Goal: Task Accomplishment & Management: Use online tool/utility

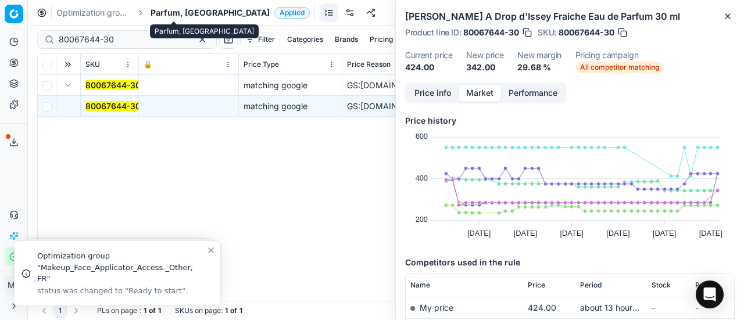
scroll to position [174, 0]
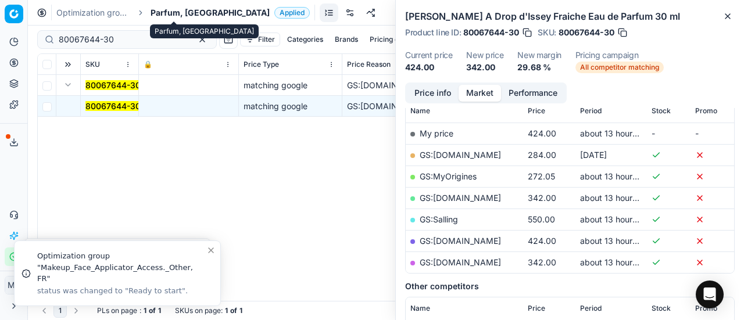
click at [169, 11] on span "Parfum, [GEOGRAPHIC_DATA]" at bounding box center [210, 13] width 119 height 12
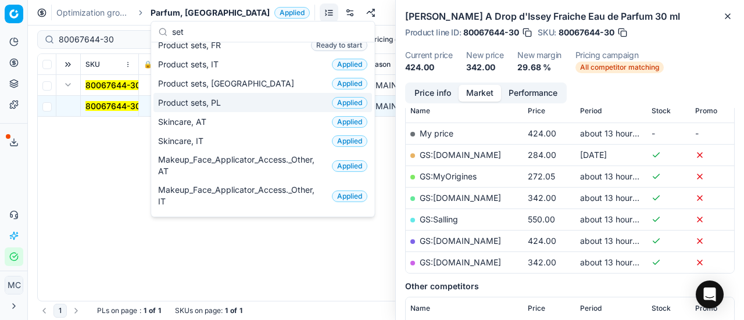
scroll to position [0, 0]
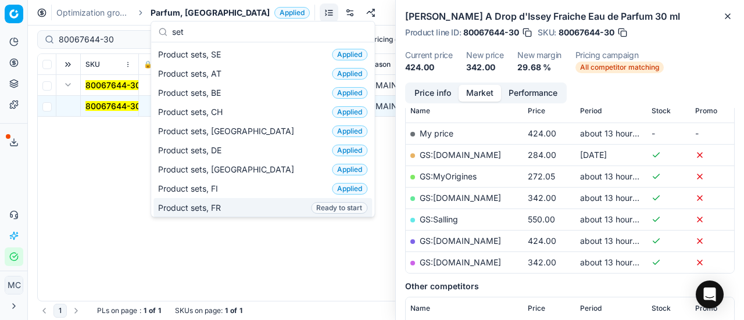
type input "set"
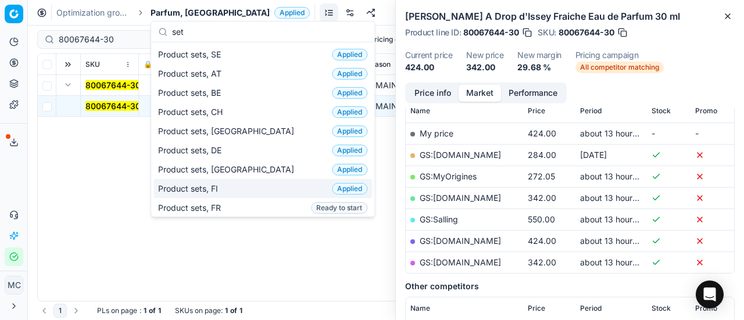
click at [233, 192] on div "Product sets, FI Applied" at bounding box center [263, 188] width 219 height 19
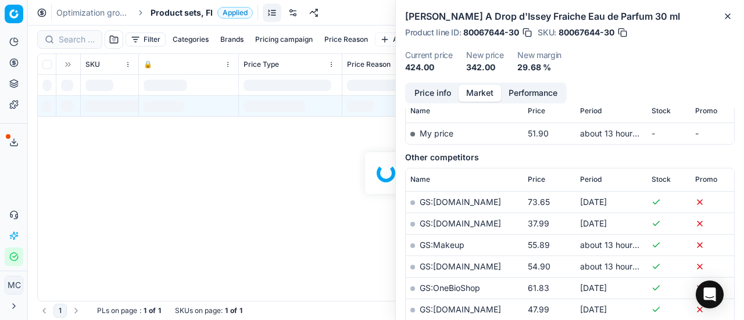
scroll to position [174, 0]
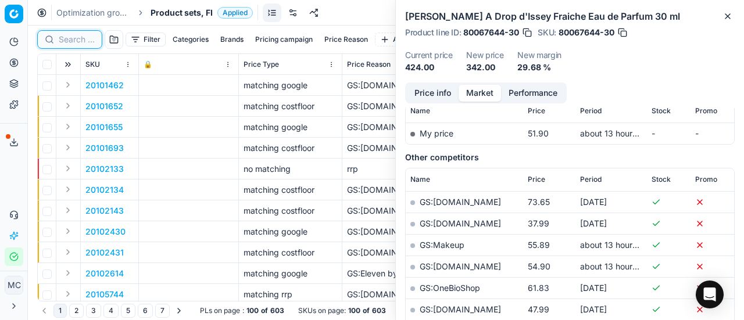
click at [69, 37] on input at bounding box center [77, 40] width 36 height 12
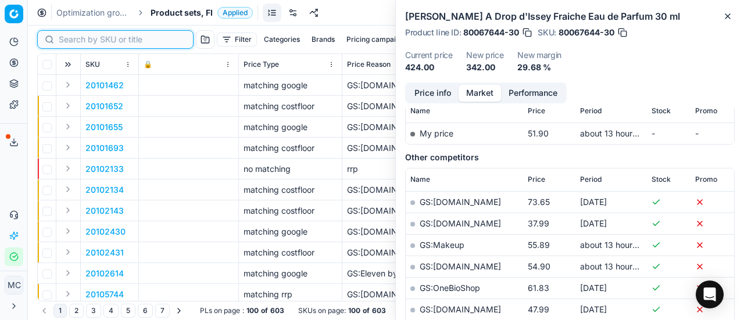
paste input "90017064-0026814"
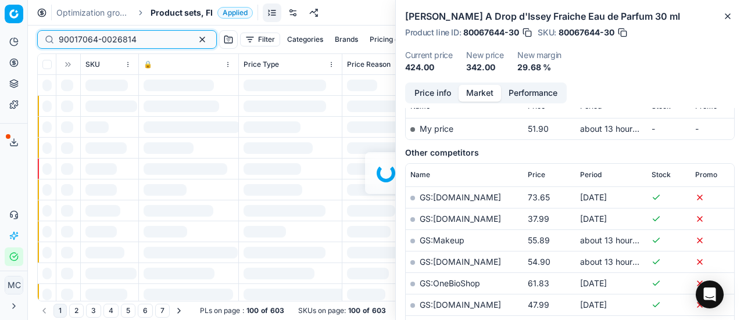
scroll to position [174, 0]
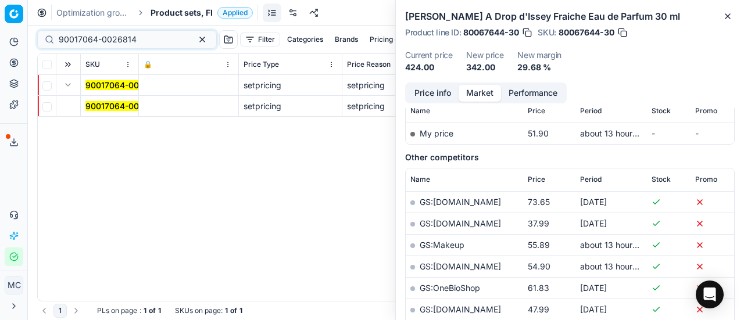
click at [113, 104] on mark "90017064-0026814" at bounding box center [124, 106] width 78 height 10
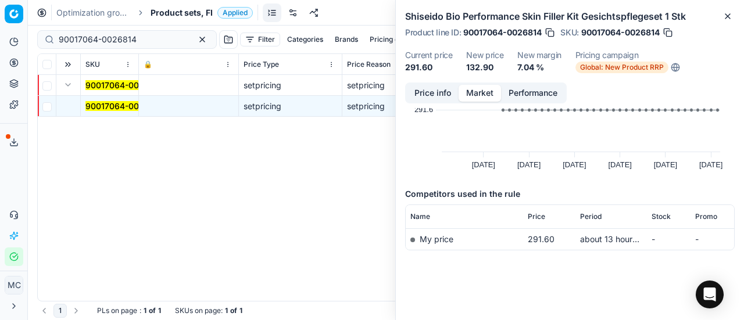
scroll to position [0, 0]
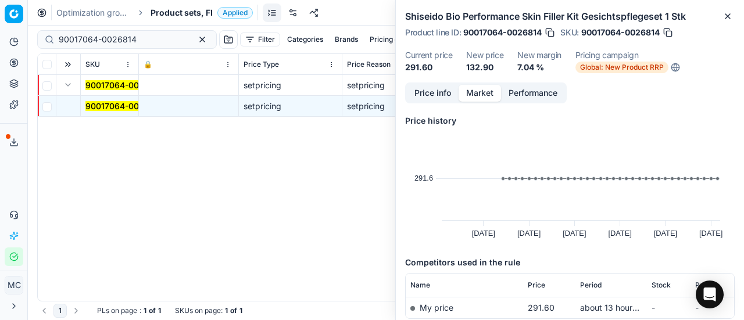
click at [436, 96] on button "Price info" at bounding box center [433, 93] width 52 height 17
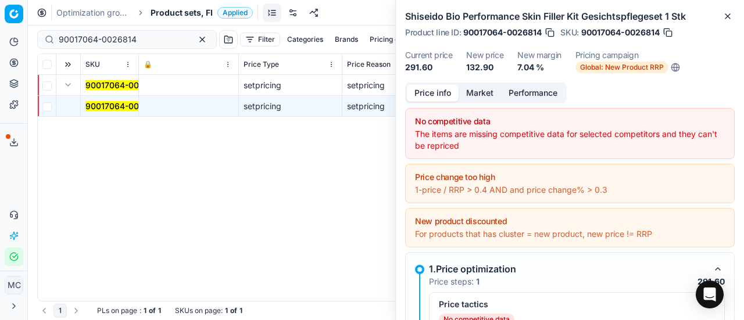
click at [128, 109] on mark "90017064-0026814" at bounding box center [124, 106] width 78 height 10
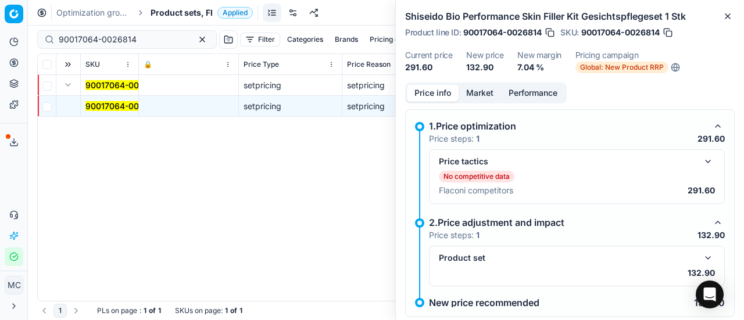
scroll to position [165, 0]
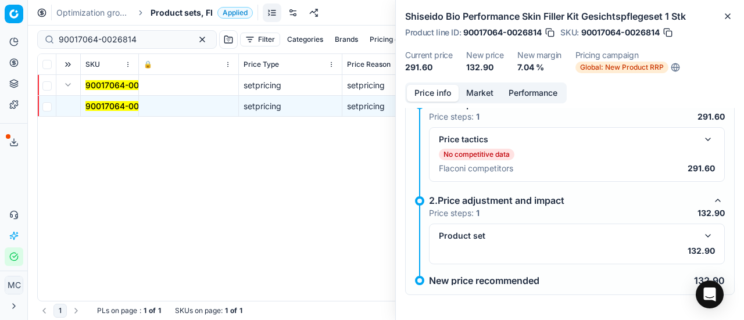
click at [703, 139] on button "button" at bounding box center [708, 140] width 14 height 14
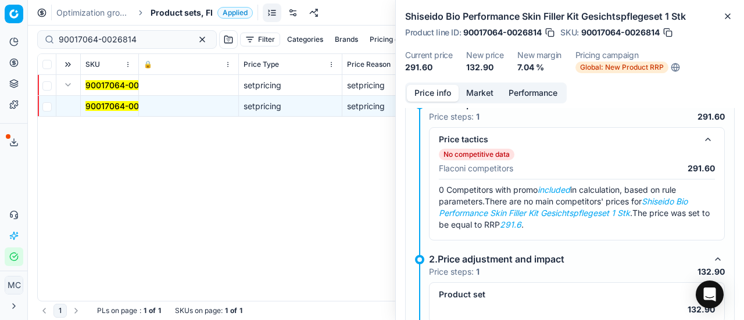
scroll to position [223, 0]
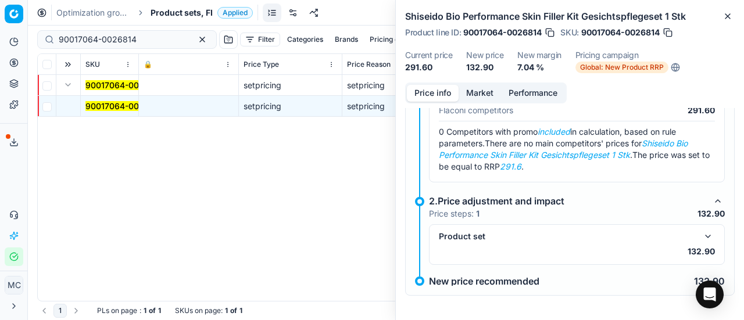
click at [701, 236] on button "button" at bounding box center [708, 237] width 14 height 14
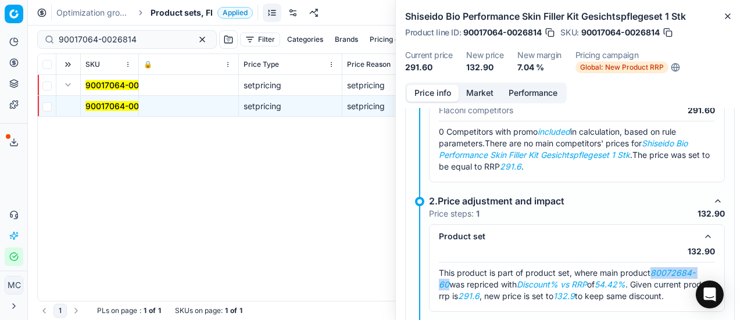
drag, startPoint x: 655, startPoint y: 272, endPoint x: 446, endPoint y: 280, distance: 208.9
click at [446, 280] on em "80072684-60" at bounding box center [567, 279] width 256 height 22
copy em "80072684-60"
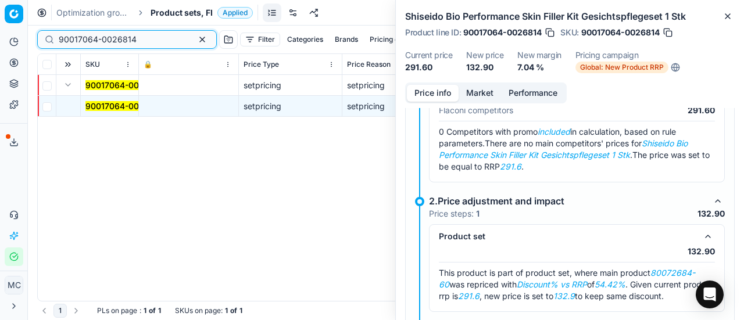
drag, startPoint x: 141, startPoint y: 39, endPoint x: 15, endPoint y: 8, distance: 130.0
click at [0, 10] on div "Pricing platform Analytics Pricing Product portfolio Templates Export service 1…" at bounding box center [372, 160] width 744 height 320
paste input "80072684-60"
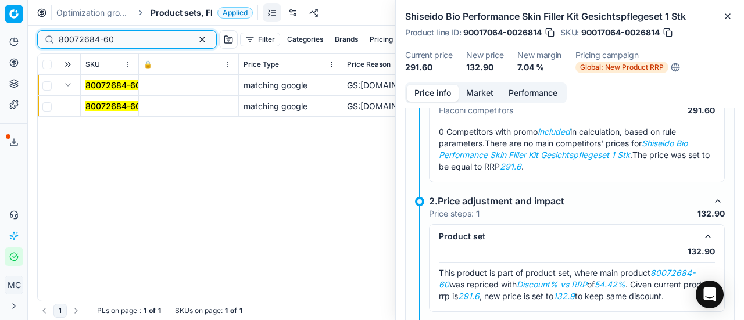
type input "80072684-60"
click at [65, 87] on button "Expand" at bounding box center [68, 85] width 14 height 14
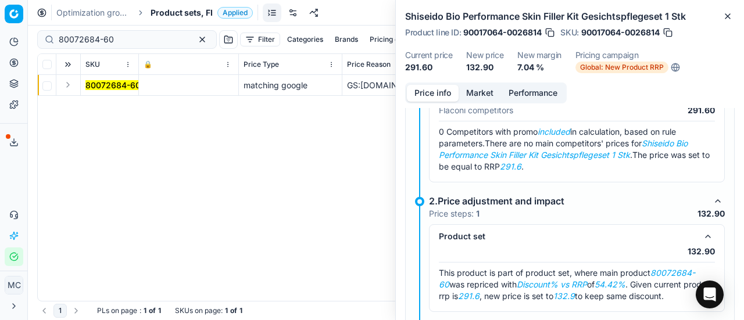
click at [67, 86] on button "Expand" at bounding box center [68, 85] width 14 height 14
click at [102, 106] on mark "80072684-60" at bounding box center [112, 106] width 55 height 10
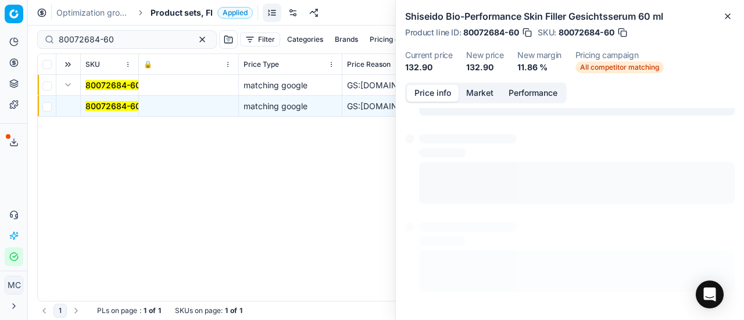
scroll to position [160, 0]
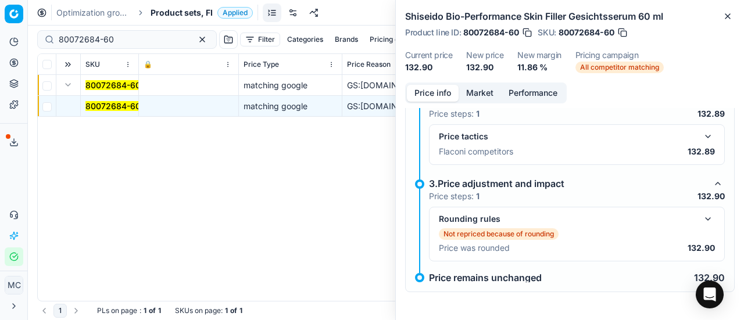
click at [704, 232] on div "Not repriced because of rounding" at bounding box center [577, 235] width 276 height 12
click at [697, 230] on div "Not repriced because of rounding" at bounding box center [577, 235] width 276 height 12
click at [693, 226] on div "Rounding rules" at bounding box center [577, 219] width 276 height 14
click at [701, 222] on button "button" at bounding box center [708, 219] width 14 height 14
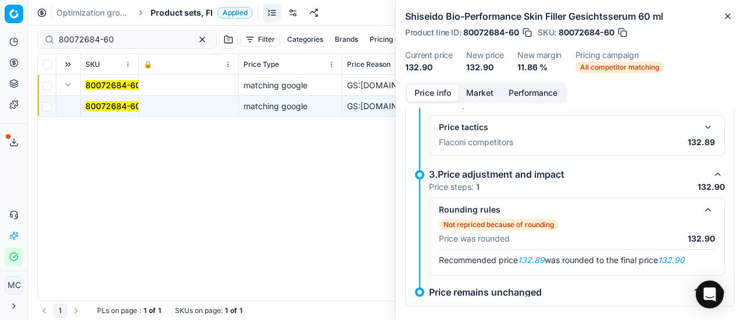
click at [701, 134] on button "button" at bounding box center [708, 127] width 14 height 14
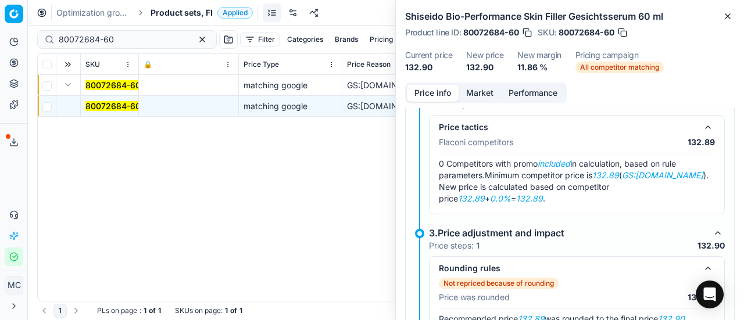
click at [480, 87] on button "Market" at bounding box center [480, 93] width 42 height 17
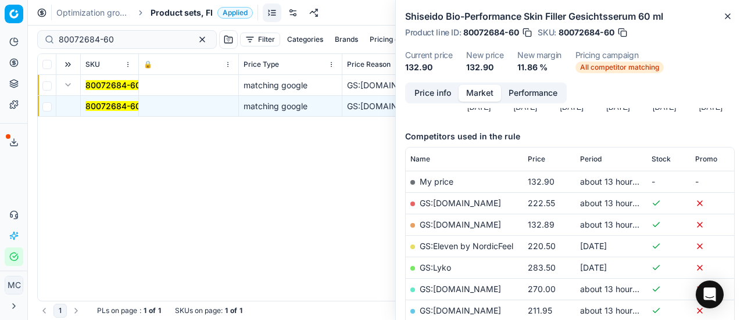
scroll to position [174, 0]
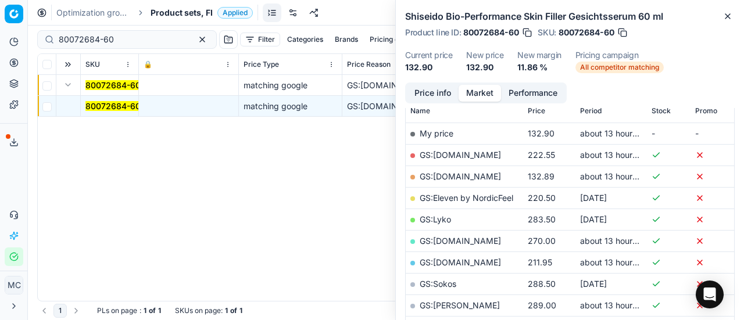
click at [449, 174] on link "GS:Deloox.fi" at bounding box center [460, 177] width 81 height 10
click at [198, 15] on span "Product sets, FI" at bounding box center [182, 13] width 62 height 12
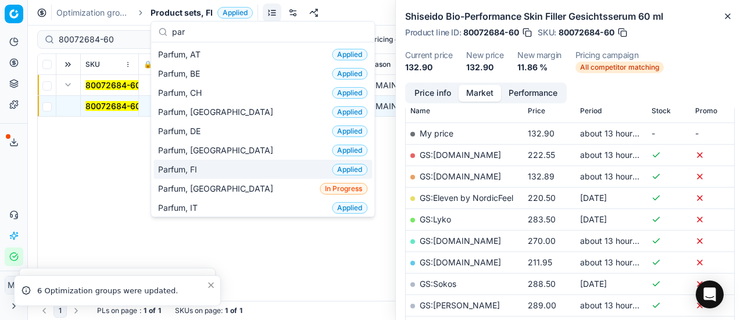
type input "par"
click at [193, 167] on span "Parfum, FI" at bounding box center [180, 170] width 44 height 12
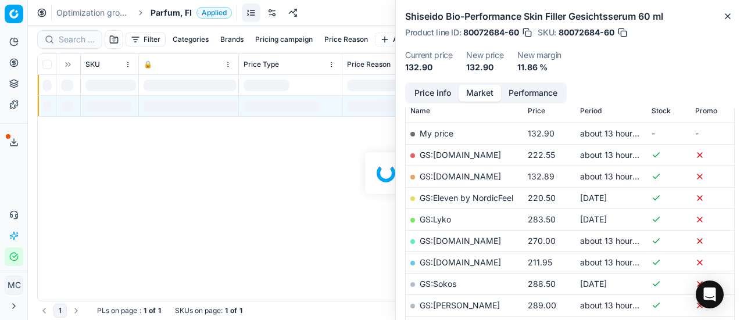
scroll to position [174, 0]
click at [78, 39] on div at bounding box center [386, 173] width 716 height 295
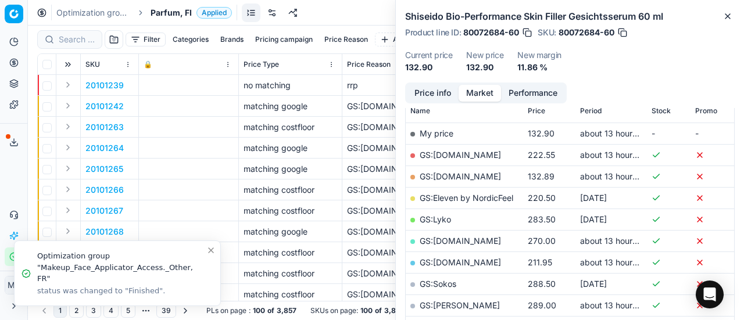
click at [95, 42] on div at bounding box center [69, 39] width 65 height 19
paste input "90008195-0012737"
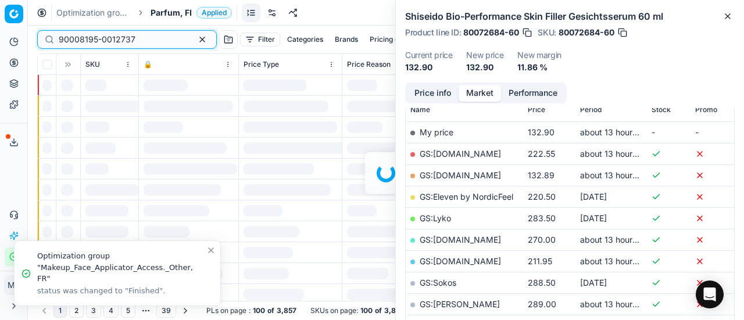
scroll to position [174, 0]
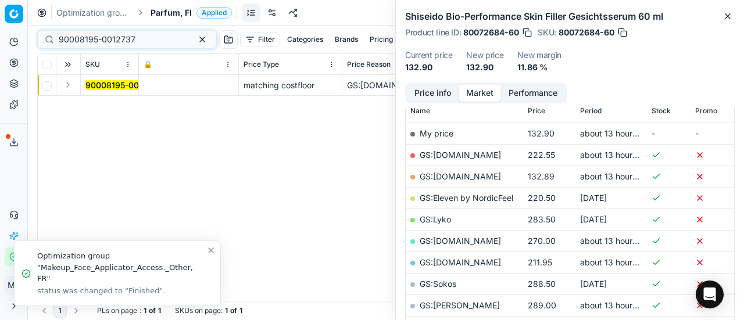
click at [67, 91] on button "Expand" at bounding box center [68, 85] width 14 height 14
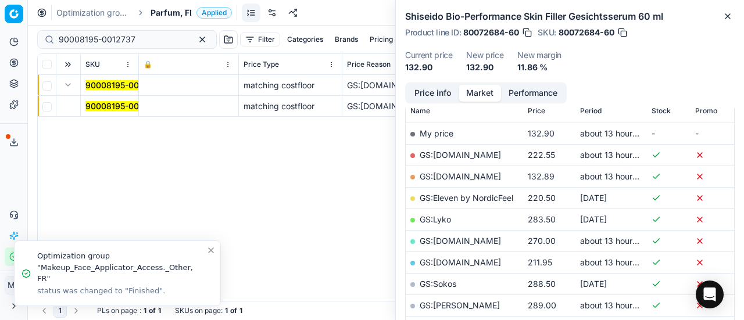
click at [121, 106] on mark "90008195-0012737" at bounding box center [123, 106] width 77 height 10
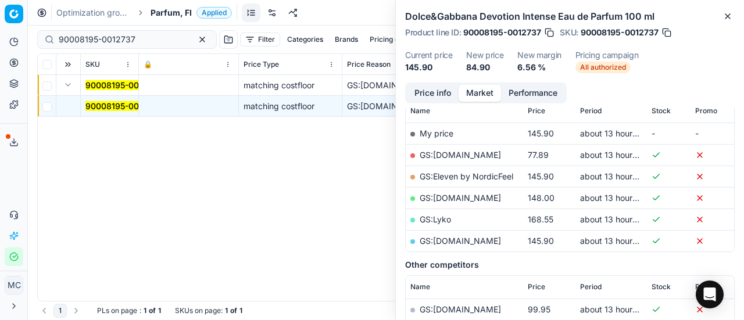
click at [429, 91] on button "Price info" at bounding box center [433, 93] width 52 height 17
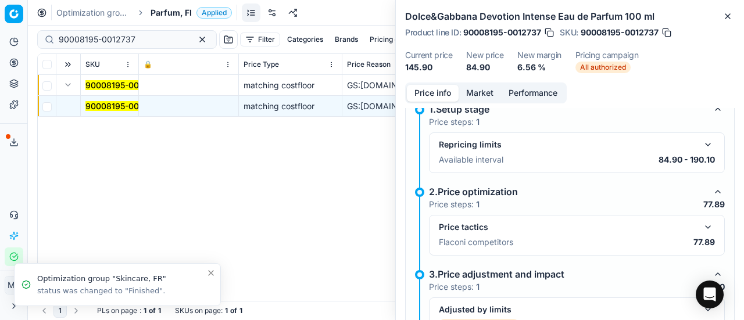
click at [701, 220] on button "button" at bounding box center [708, 227] width 14 height 14
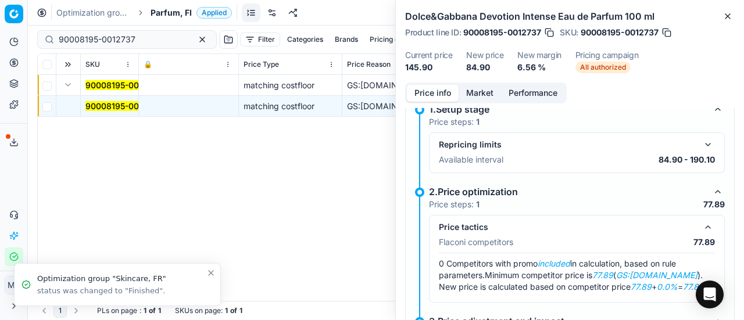
click at [471, 88] on button "Market" at bounding box center [480, 93] width 42 height 17
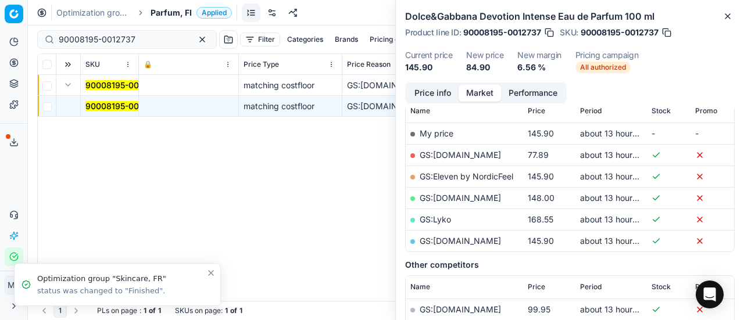
click at [458, 155] on link "GS:Deloox.fi" at bounding box center [460, 155] width 81 height 10
drag, startPoint x: 138, startPoint y: 38, endPoint x: 26, endPoint y: 1, distance: 119.0
click at [0, 22] on div "Pricing platform Analytics Pricing Product portfolio Templates Export service 1…" at bounding box center [372, 160] width 744 height 320
paste input "201021"
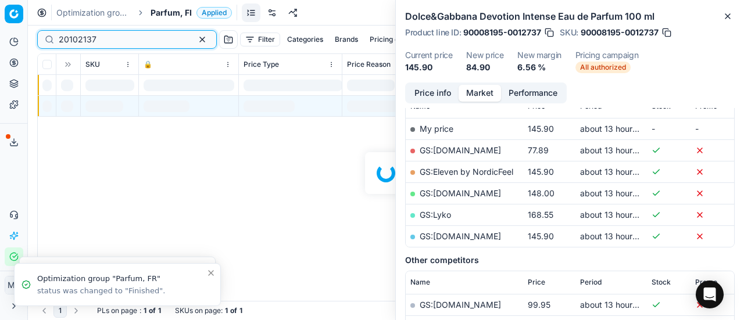
scroll to position [174, 0]
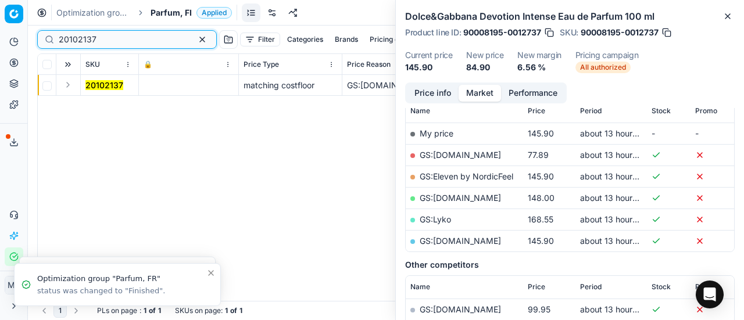
type input "20102137"
click at [69, 87] on button "Expand" at bounding box center [68, 85] width 14 height 14
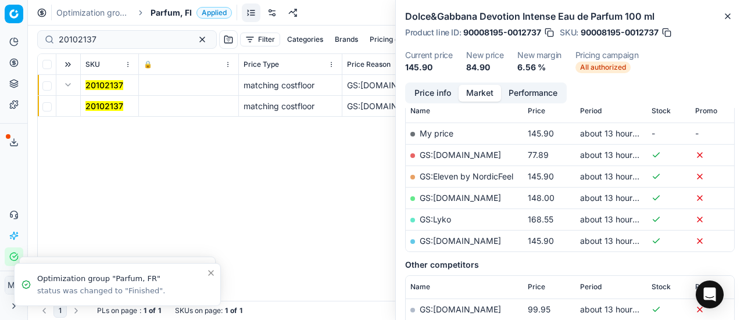
click at [106, 107] on mark "20102137" at bounding box center [104, 106] width 38 height 10
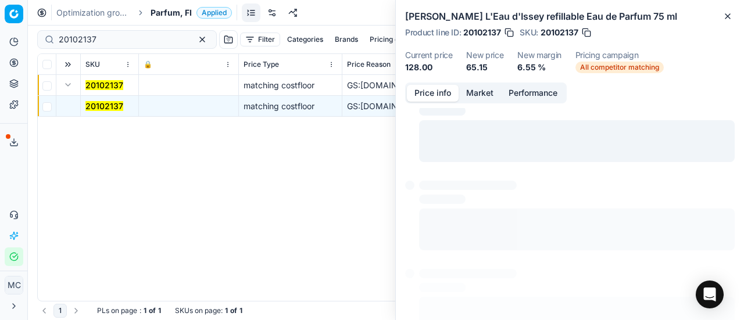
drag, startPoint x: 450, startPoint y: 90, endPoint x: 470, endPoint y: 102, distance: 23.7
click at [448, 90] on button "Price info" at bounding box center [433, 93] width 52 height 17
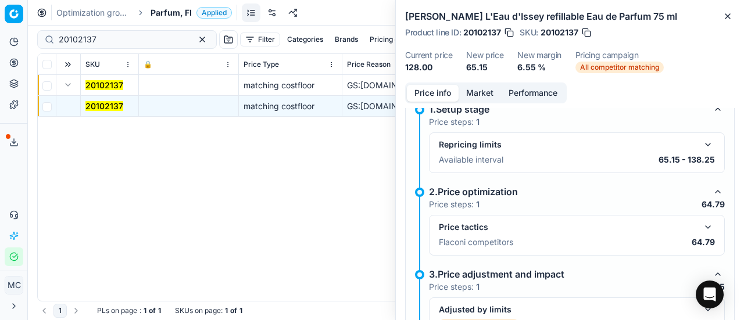
click at [701, 224] on button "button" at bounding box center [708, 227] width 14 height 14
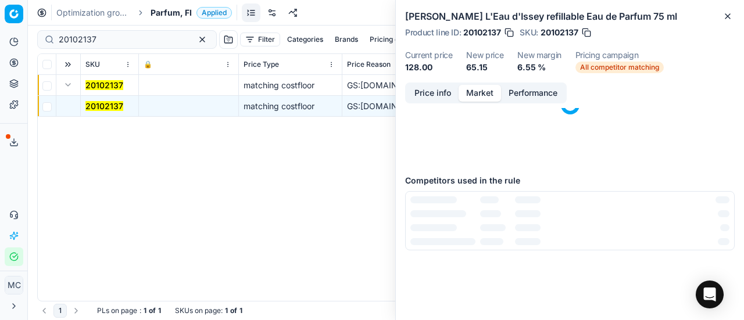
click at [483, 88] on button "Market" at bounding box center [480, 93] width 42 height 17
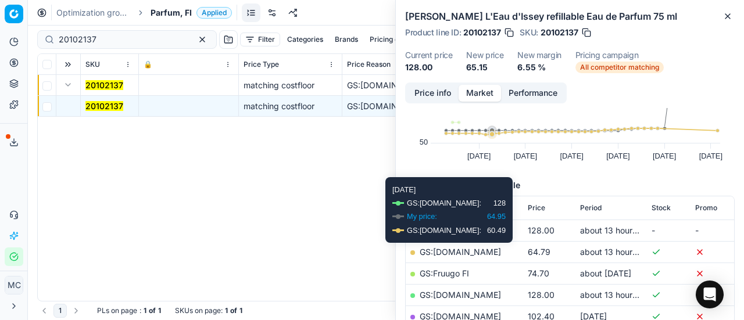
scroll to position [116, 0]
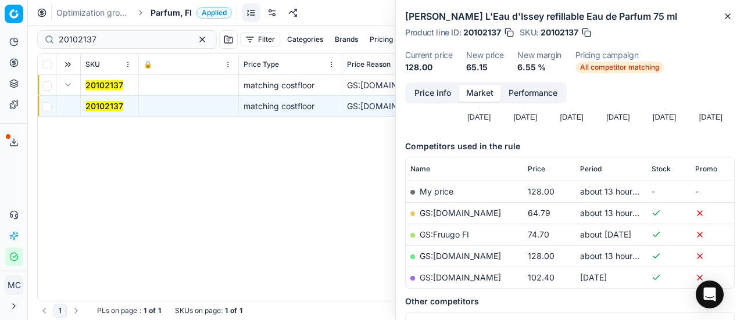
click at [454, 208] on link "GS:Deloox.fi" at bounding box center [460, 213] width 81 height 10
click at [455, 233] on link "GS:Fruugo FI" at bounding box center [444, 235] width 49 height 10
click at [183, 18] on div "Optimization groups Parfum, FI Applied Discard Download report" at bounding box center [386, 13] width 716 height 26
click at [173, 10] on span "Parfum, FI" at bounding box center [171, 13] width 41 height 12
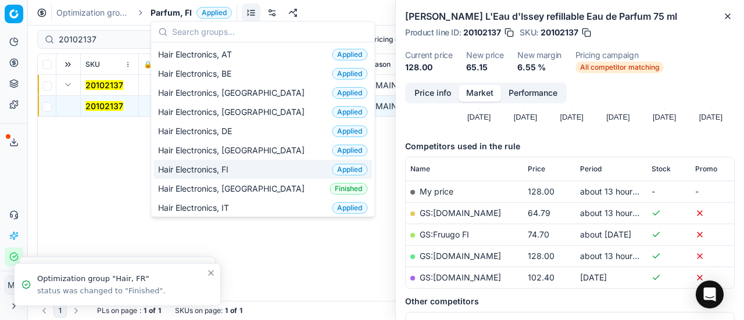
click at [243, 166] on div "Hair Electronics, FI Applied" at bounding box center [263, 169] width 219 height 19
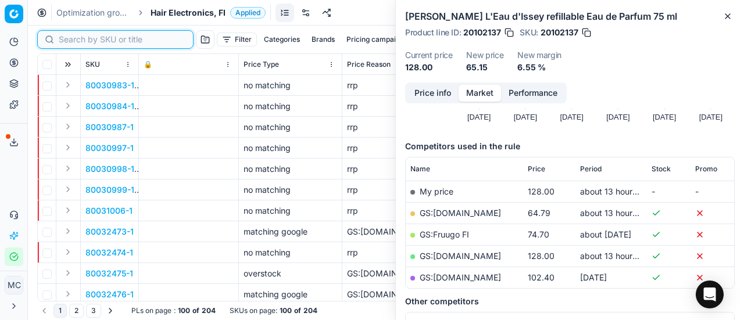
click at [76, 42] on input at bounding box center [122, 40] width 127 height 12
paste input "80072959-1"
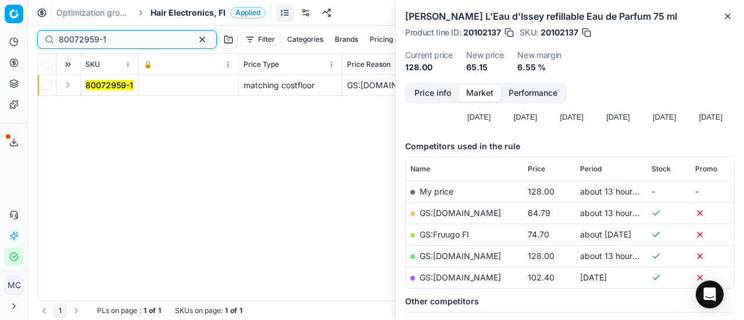
type input "80072959-1"
drag, startPoint x: 72, startPoint y: 82, endPoint x: 82, endPoint y: 94, distance: 15.6
click at [72, 82] on button "Expand" at bounding box center [68, 85] width 14 height 14
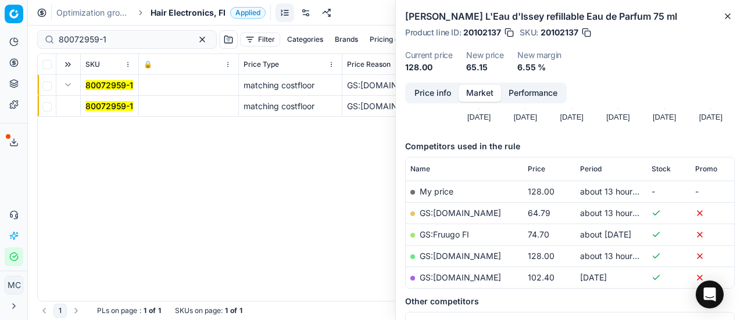
click at [97, 104] on mark "80072959-1" at bounding box center [109, 106] width 48 height 10
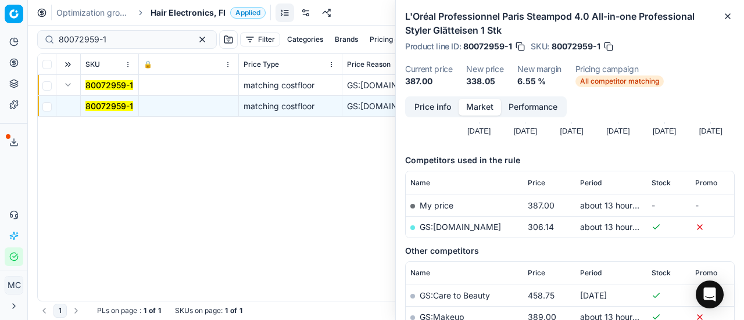
click at [427, 101] on button "Price info" at bounding box center [433, 107] width 52 height 17
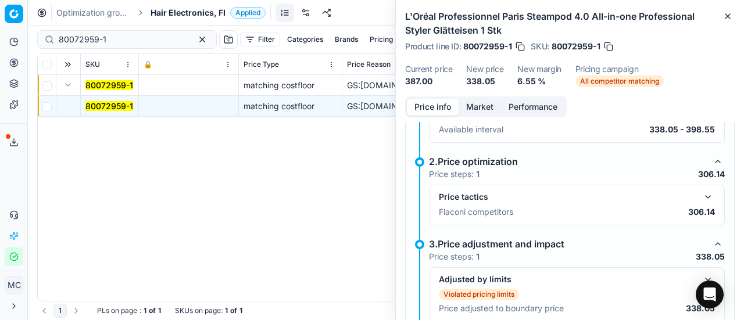
click at [703, 191] on button "button" at bounding box center [708, 197] width 14 height 14
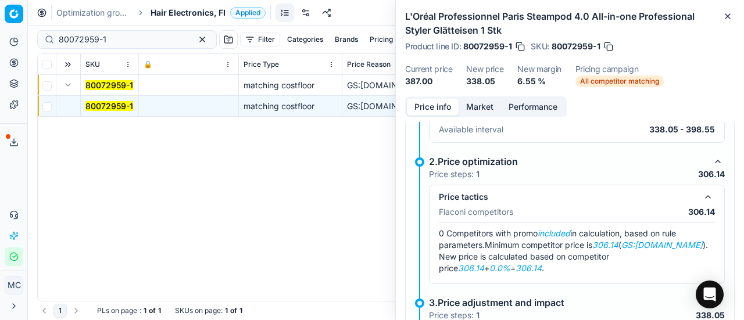
drag, startPoint x: 479, startPoint y: 106, endPoint x: 480, endPoint y: 112, distance: 5.9
click at [479, 108] on button "Market" at bounding box center [480, 107] width 42 height 17
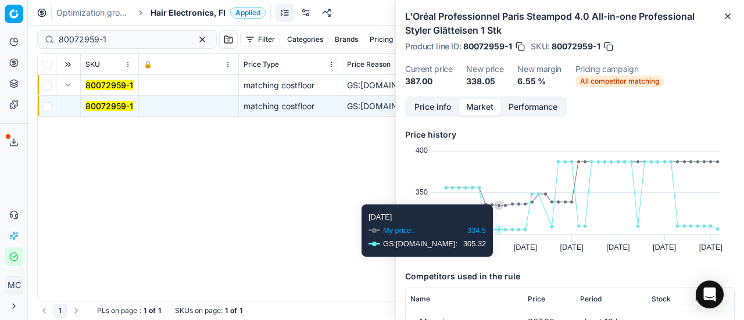
scroll to position [174, 0]
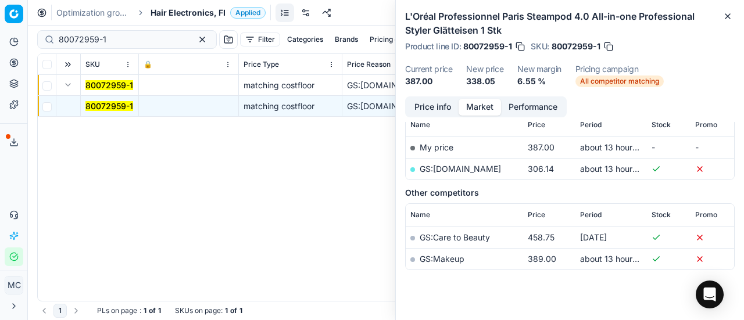
click at [478, 170] on link "GS:parfumdreams.FI" at bounding box center [460, 169] width 81 height 10
click at [169, 16] on span "Hair Electronics, FI" at bounding box center [188, 13] width 75 height 12
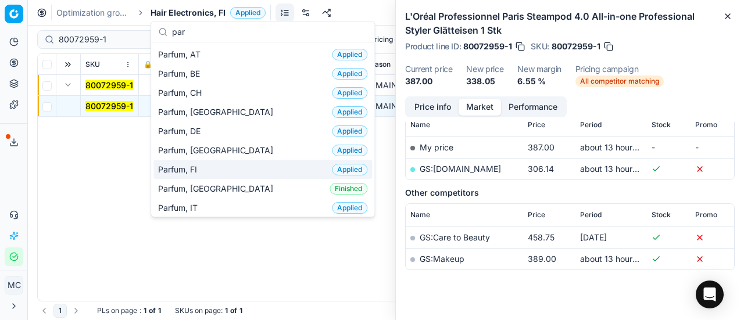
type input "par"
click at [224, 166] on div "Parfum, FI Applied" at bounding box center [263, 169] width 219 height 19
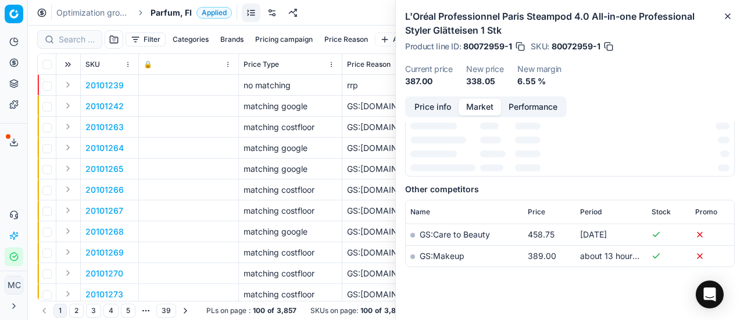
scroll to position [174, 0]
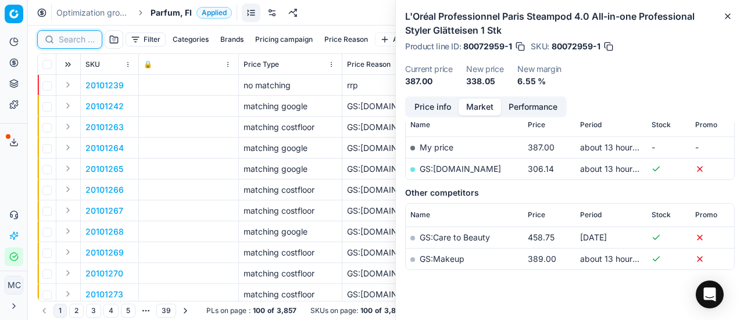
click at [85, 38] on input at bounding box center [77, 40] width 36 height 12
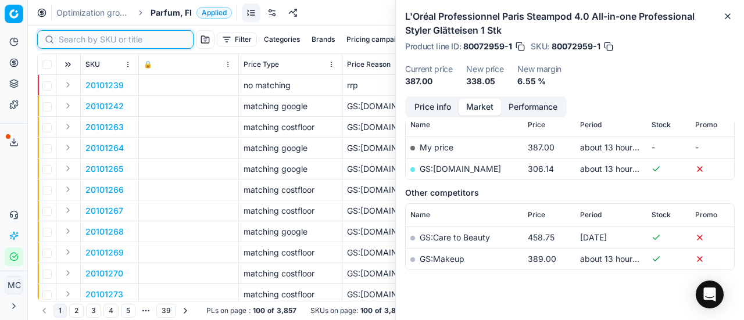
paste input "90005183-0007764"
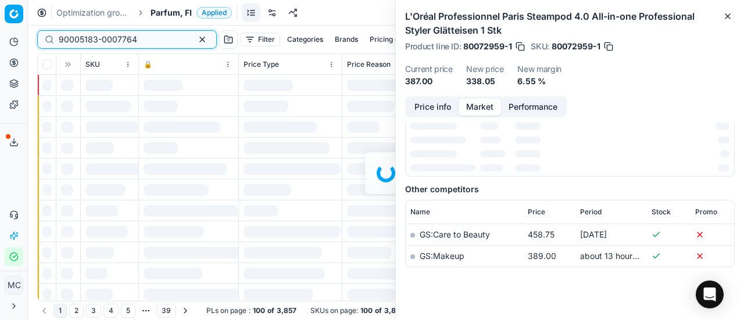
scroll to position [174, 0]
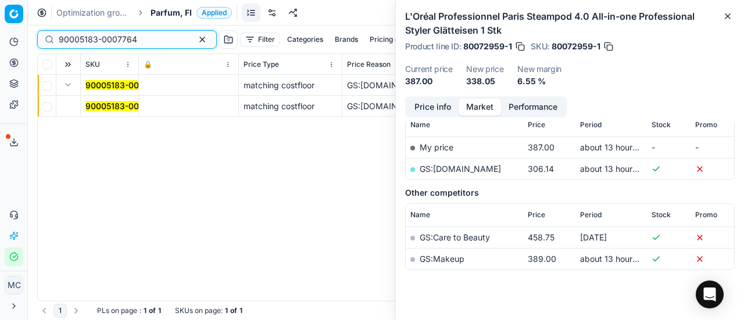
type input "90005183-0007764"
click at [96, 103] on mark "90005183-0007764" at bounding box center [124, 106] width 79 height 10
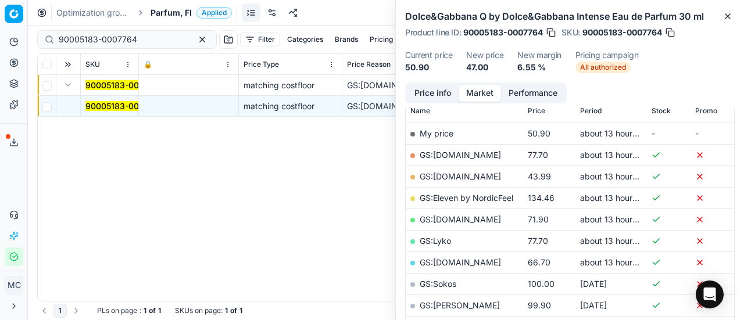
click at [427, 98] on button "Price info" at bounding box center [433, 93] width 52 height 17
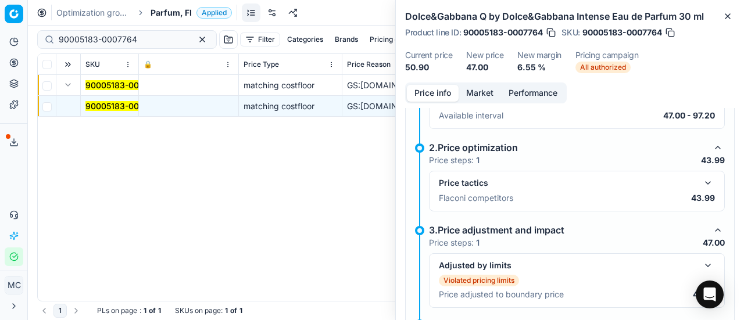
click at [701, 181] on button "button" at bounding box center [708, 183] width 14 height 14
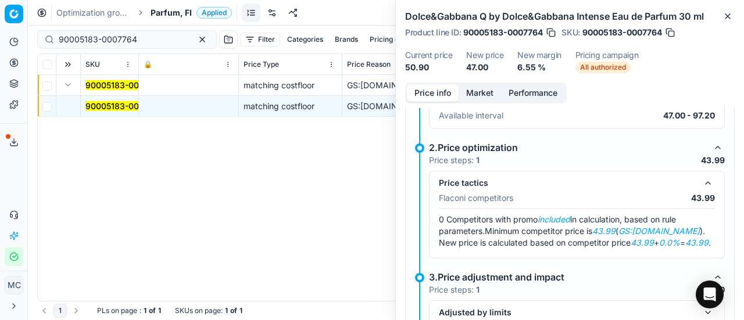
click at [494, 98] on button "Market" at bounding box center [480, 93] width 42 height 17
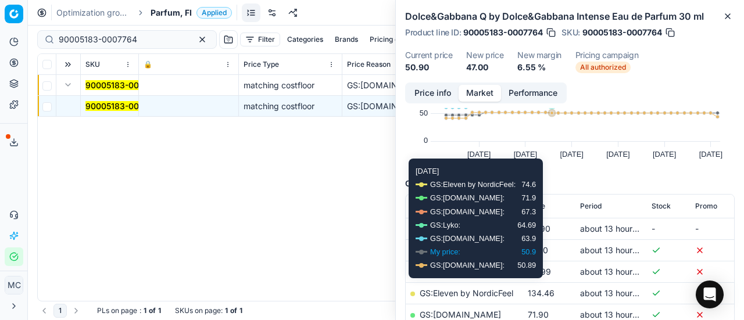
scroll to position [116, 0]
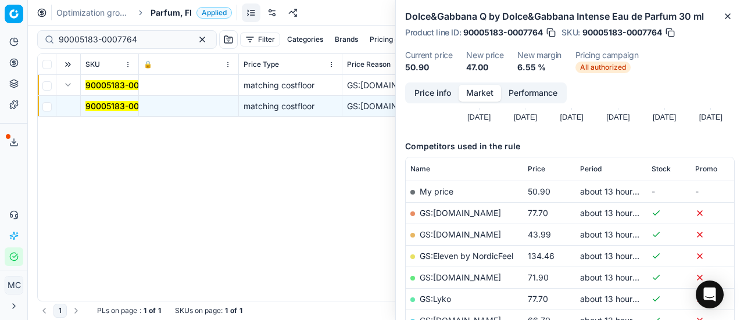
click at [459, 233] on link "GS:Deloox.fi" at bounding box center [460, 235] width 81 height 10
click at [169, 23] on div "Optimization groups Parfum, FI Applied Discard Download report" at bounding box center [386, 13] width 716 height 26
click at [169, 17] on span "Parfum, FI" at bounding box center [171, 13] width 41 height 12
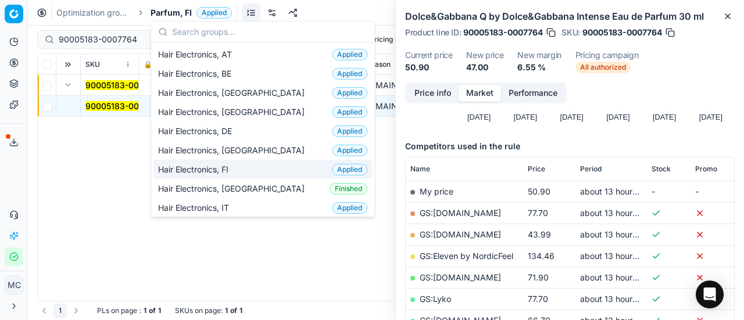
scroll to position [233, 0]
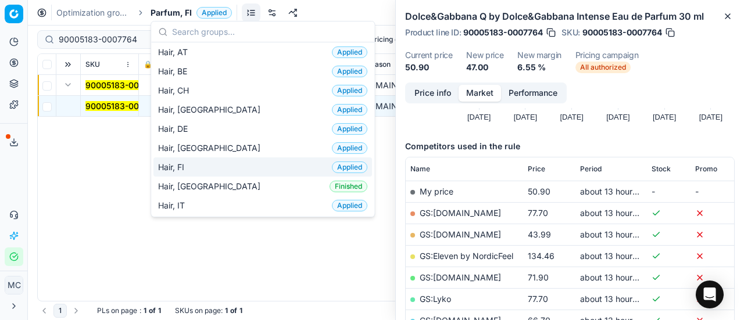
click at [227, 167] on div "Hair, FI Applied" at bounding box center [263, 167] width 219 height 19
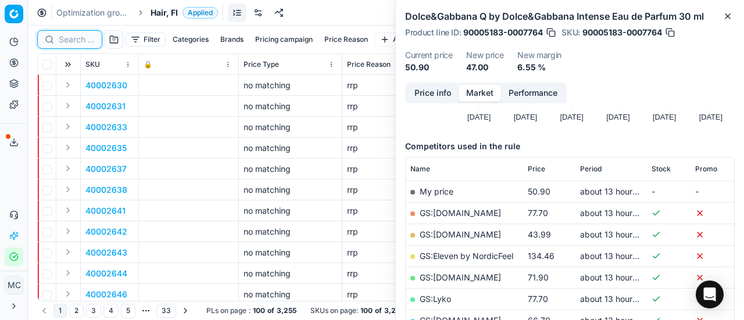
click at [81, 40] on input at bounding box center [77, 40] width 36 height 12
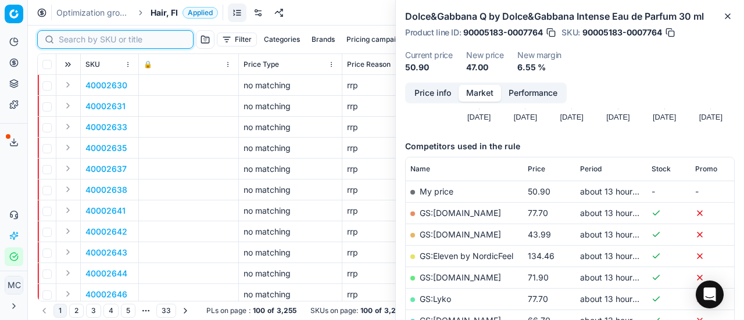
paste input "80060549-500"
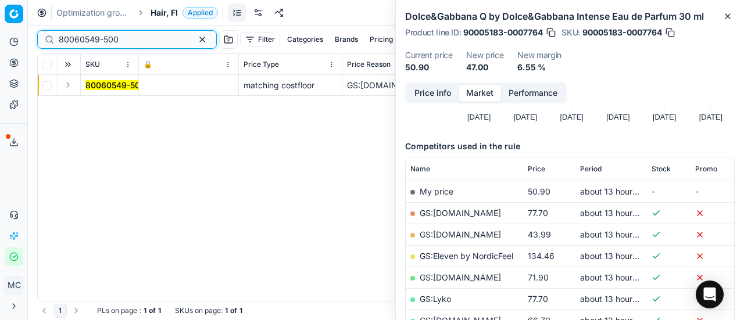
type input "80060549-500"
click at [70, 85] on button "Expand" at bounding box center [68, 85] width 14 height 14
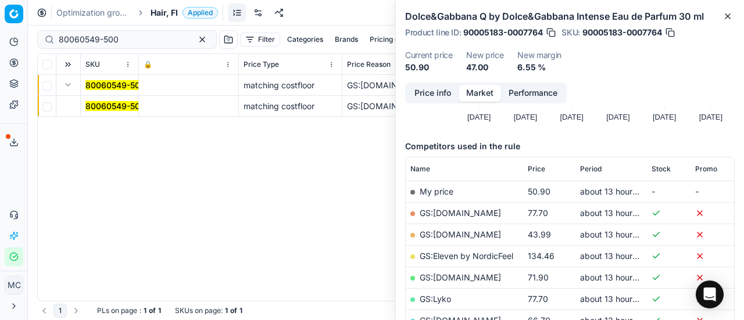
click at [109, 104] on mark "80060549-500" at bounding box center [115, 106] width 60 height 10
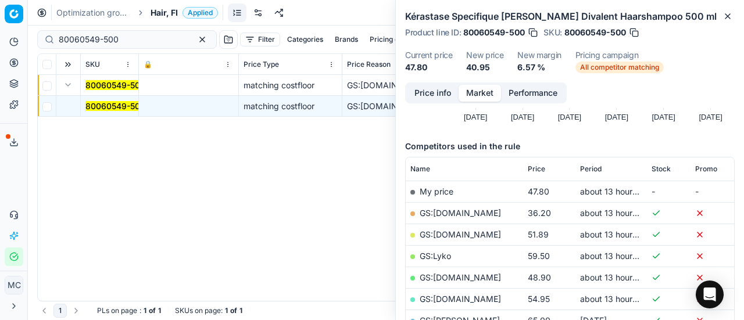
click at [425, 93] on button "Price info" at bounding box center [433, 93] width 52 height 17
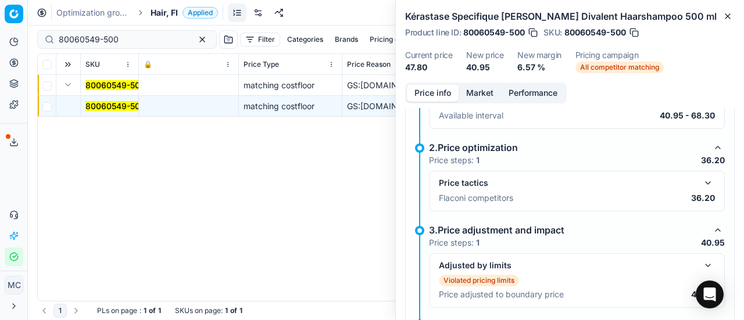
click at [704, 178] on button "button" at bounding box center [708, 183] width 14 height 14
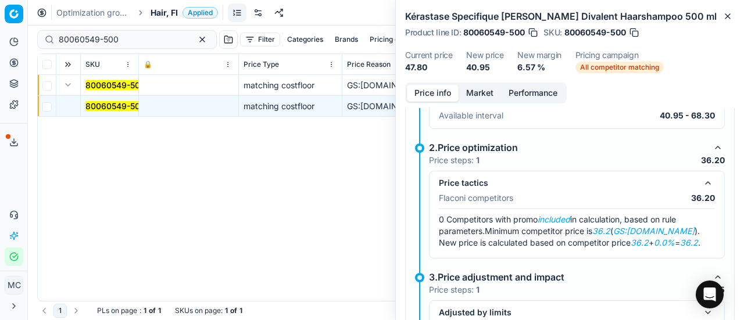
click at [479, 92] on button "Market" at bounding box center [480, 93] width 42 height 17
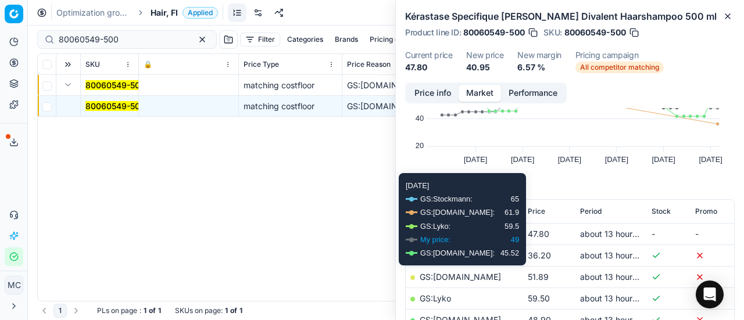
scroll to position [116, 0]
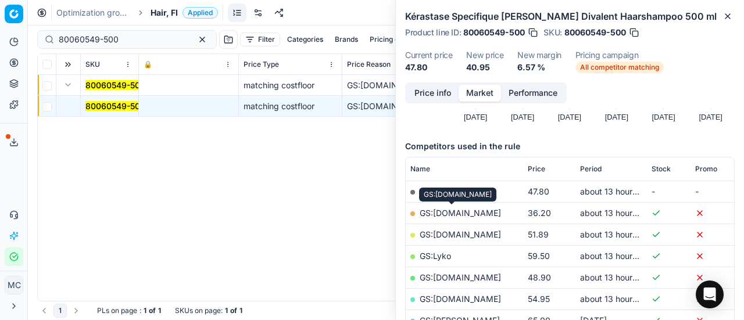
click at [468, 211] on link "GS:Cocopanda.fi" at bounding box center [460, 213] width 81 height 10
click at [163, 9] on span "Hair, FI" at bounding box center [164, 13] width 27 height 12
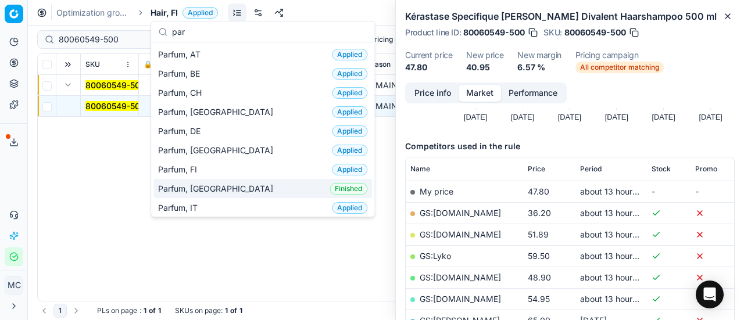
type input "par"
click at [254, 171] on div "Parfum, FI Applied" at bounding box center [263, 169] width 219 height 19
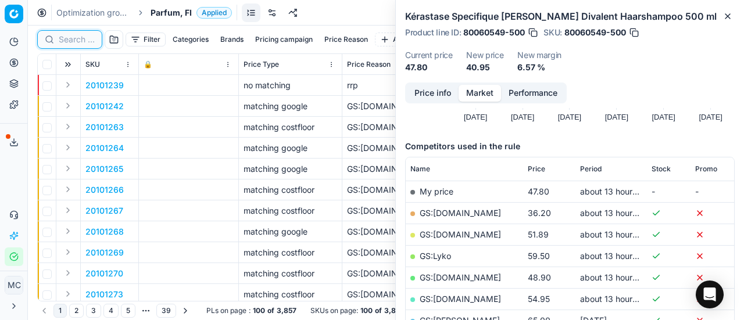
click at [86, 34] on input at bounding box center [77, 40] width 36 height 12
paste input "80070877-150"
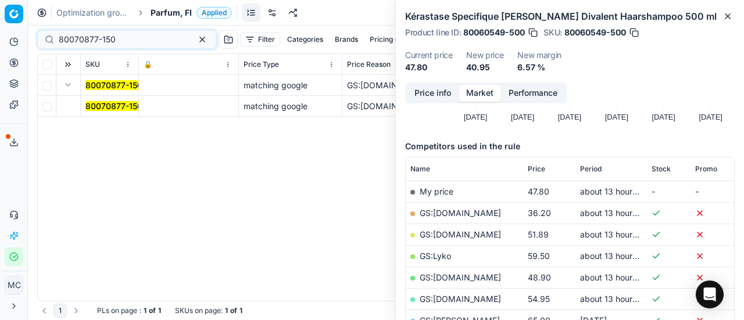
click at [125, 110] on mark "80070877-150" at bounding box center [113, 106] width 57 height 10
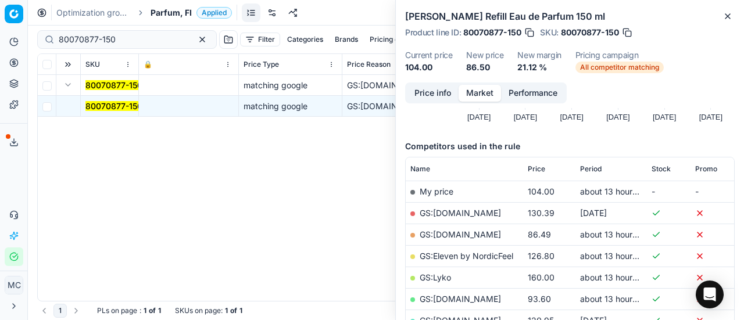
click at [438, 98] on button "Price info" at bounding box center [433, 93] width 52 height 17
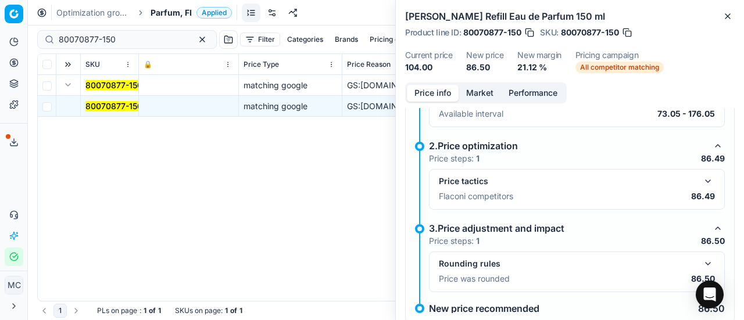
click at [701, 177] on button "button" at bounding box center [708, 181] width 14 height 14
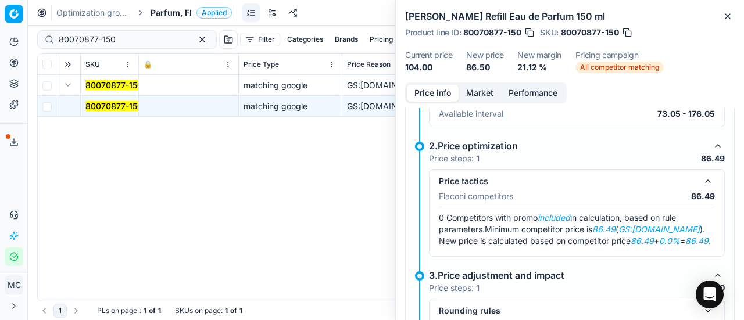
drag, startPoint x: 480, startPoint y: 99, endPoint x: 484, endPoint y: 109, distance: 10.2
click at [480, 101] on button "Market" at bounding box center [480, 93] width 42 height 17
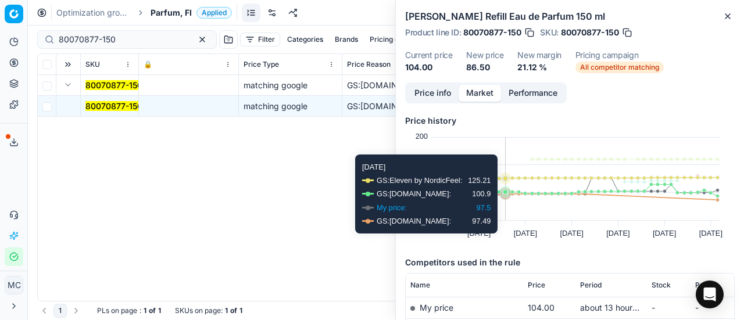
scroll to position [116, 0]
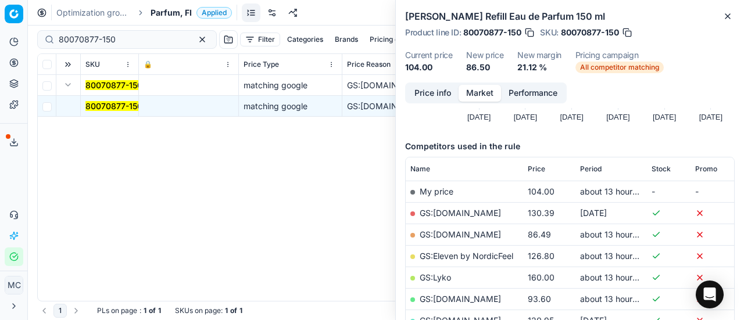
click at [457, 237] on link "GS:Deloox.fi" at bounding box center [460, 235] width 81 height 10
drag, startPoint x: 130, startPoint y: 44, endPoint x: 0, endPoint y: 22, distance: 132.1
click at [0, 33] on div "Pricing platform Analytics Pricing Product portfolio Templates Export service 1…" at bounding box center [372, 160] width 744 height 320
paste input "90001118-0001451"
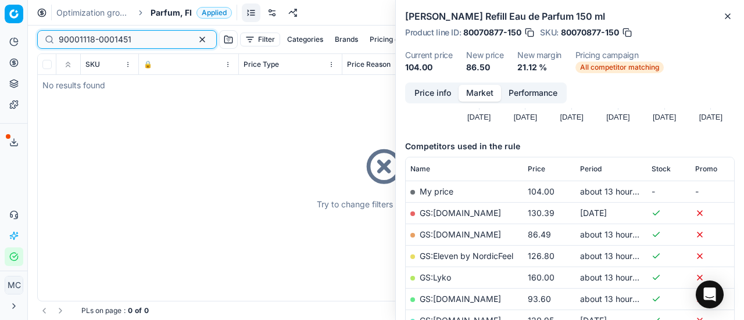
type input "90001118-0001451"
click at [173, 20] on div "Optimization groups Parfum, FI Applied Discard Download report" at bounding box center [386, 13] width 716 height 26
click at [173, 14] on span "Parfum, FI" at bounding box center [171, 13] width 41 height 12
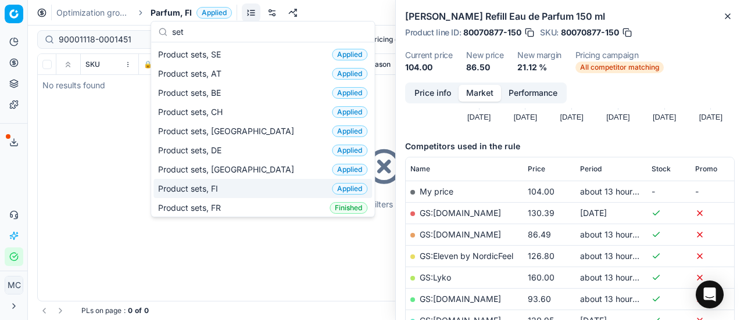
type input "set"
click at [234, 192] on div "Product sets, FI Applied" at bounding box center [263, 188] width 219 height 19
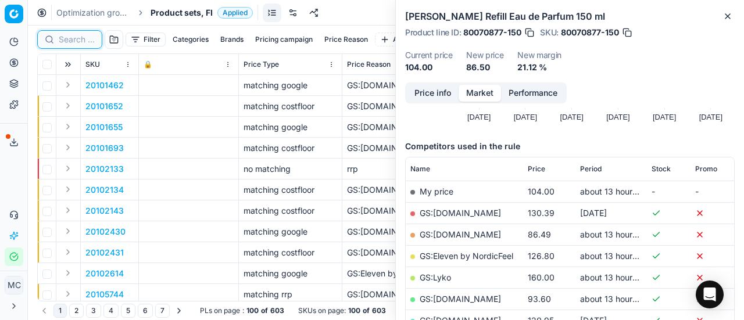
click at [74, 36] on input at bounding box center [77, 40] width 36 height 12
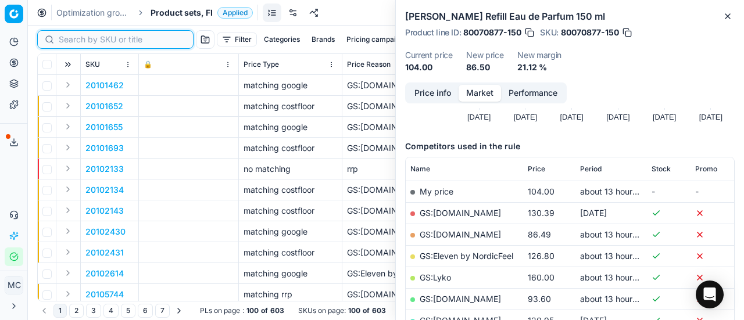
paste input "90001118-0001451"
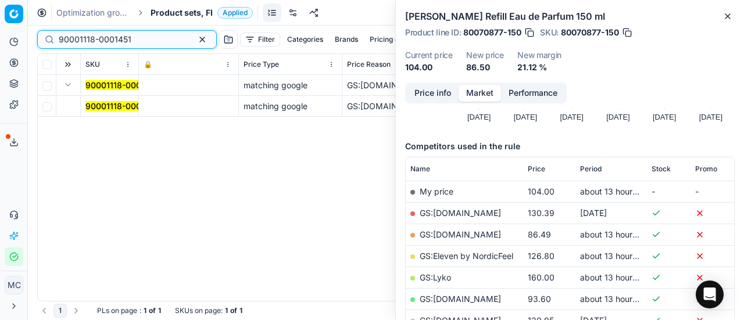
type input "90001118-0001451"
click at [99, 108] on mark "90001118-0001451" at bounding box center [121, 106] width 73 height 10
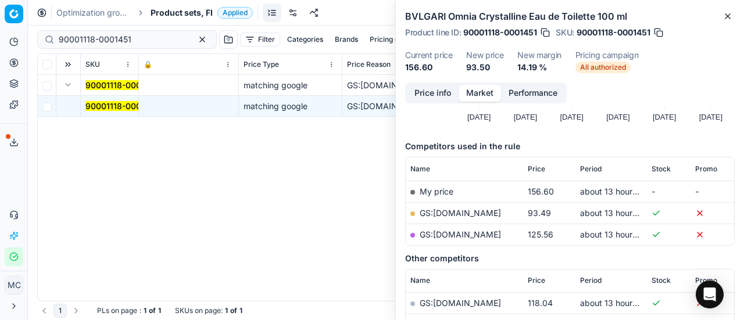
click at [444, 97] on button "Price info" at bounding box center [433, 93] width 52 height 17
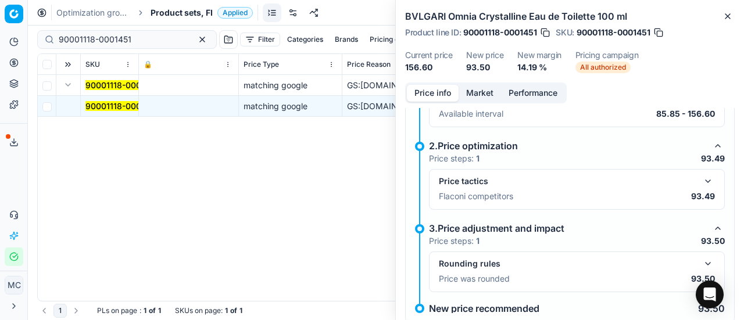
click at [701, 179] on button "button" at bounding box center [708, 181] width 14 height 14
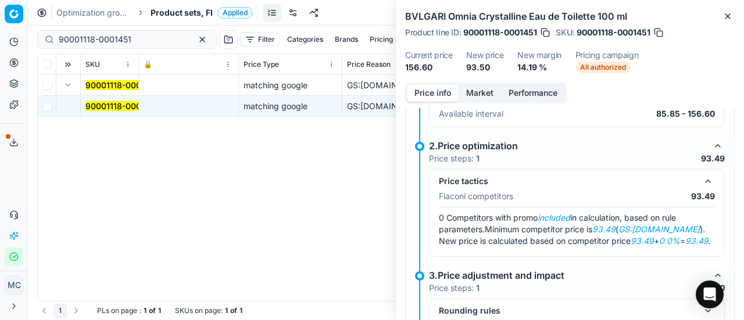
click at [479, 89] on button "Market" at bounding box center [480, 93] width 42 height 17
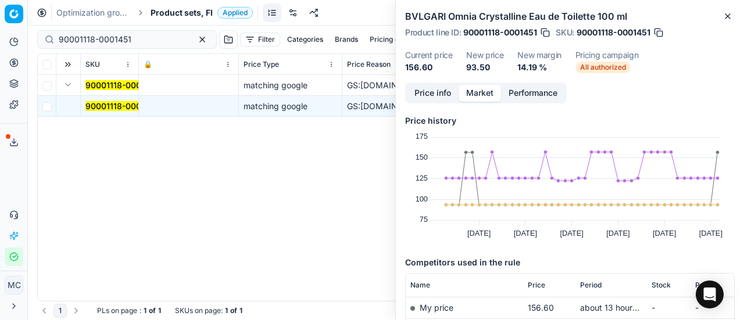
scroll to position [116, 0]
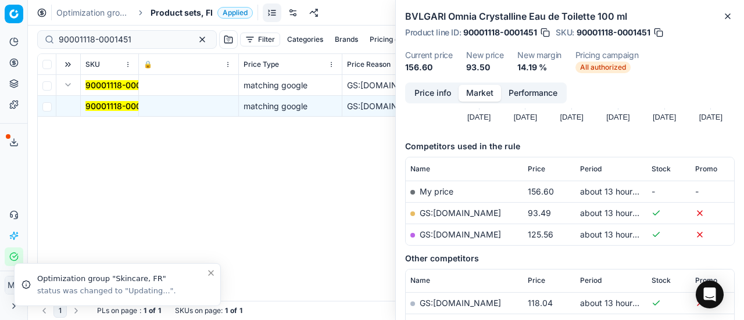
click at [458, 212] on link "GS:Deloox.fi" at bounding box center [460, 213] width 81 height 10
click at [176, 10] on span "Product sets, FI" at bounding box center [182, 13] width 62 height 12
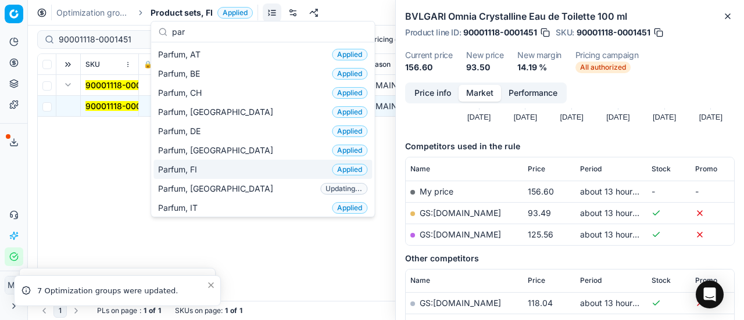
type input "par"
click at [208, 169] on div "Parfum, FI Applied" at bounding box center [263, 169] width 219 height 19
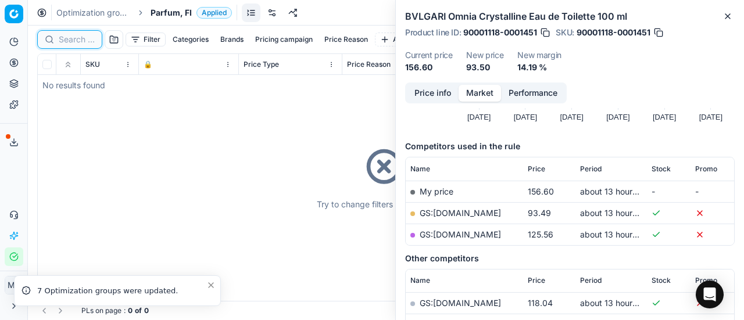
click at [81, 40] on input at bounding box center [77, 40] width 36 height 12
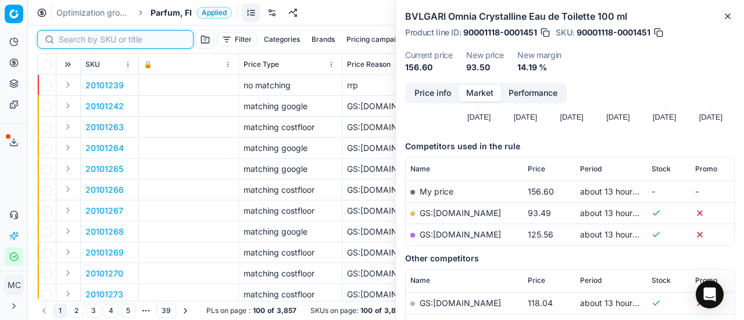
paste input "90011212-0017731"
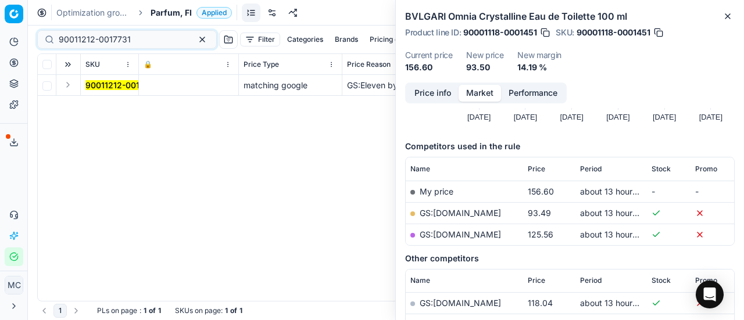
click at [64, 85] on button "Expand" at bounding box center [68, 85] width 14 height 14
click at [100, 106] on mark "90011212-0017731" at bounding box center [121, 106] width 72 height 10
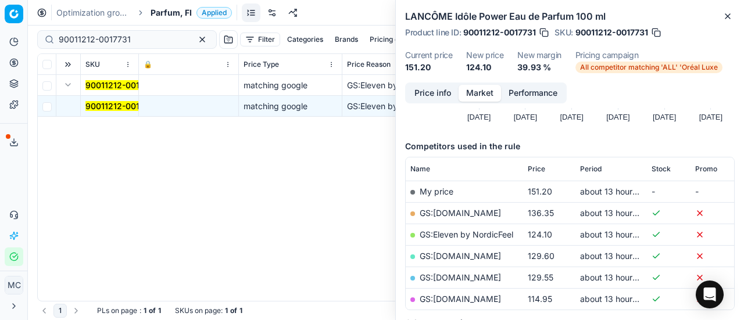
click at [450, 89] on button "Price info" at bounding box center [433, 93] width 52 height 17
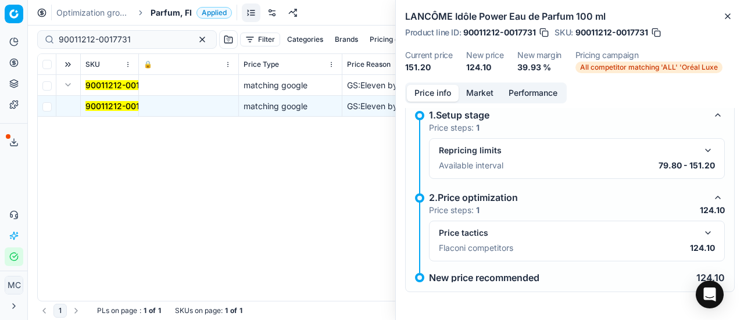
scroll to position [8, 0]
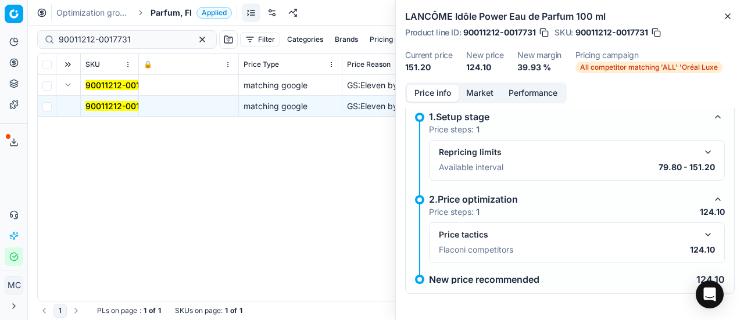
click at [706, 243] on div "Price tactics Flaconi competitors 124.10" at bounding box center [577, 243] width 276 height 30
click at [701, 237] on button "button" at bounding box center [708, 235] width 14 height 14
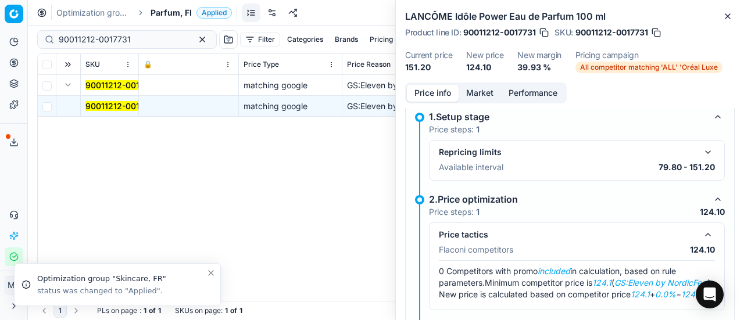
click at [484, 90] on button "Market" at bounding box center [480, 93] width 42 height 17
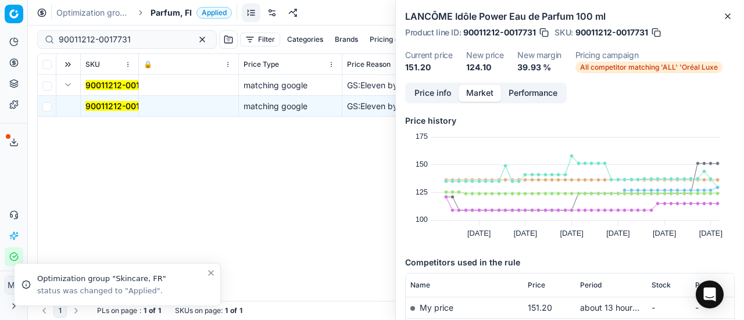
scroll to position [174, 0]
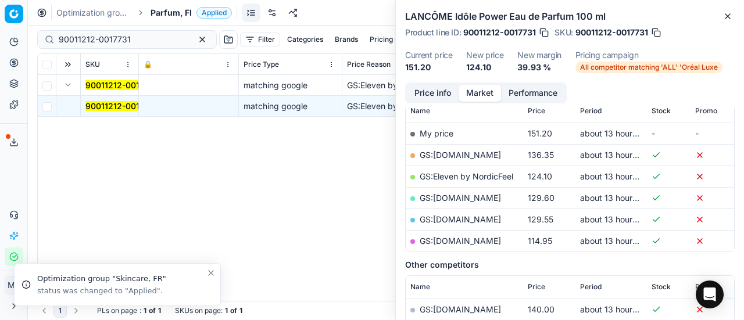
click at [490, 173] on link "GS:Eleven by NordicFeel" at bounding box center [467, 177] width 94 height 10
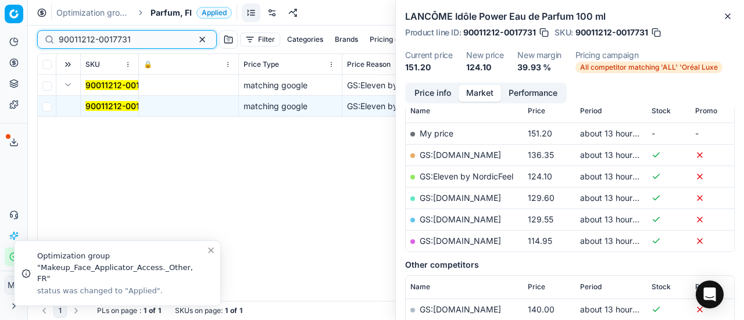
drag, startPoint x: 142, startPoint y: 35, endPoint x: 0, endPoint y: 53, distance: 143.0
click at [0, 33] on div "Pricing platform Analytics Pricing Product portfolio Templates Export service 1…" at bounding box center [372, 160] width 744 height 320
paste input "80075133-100"
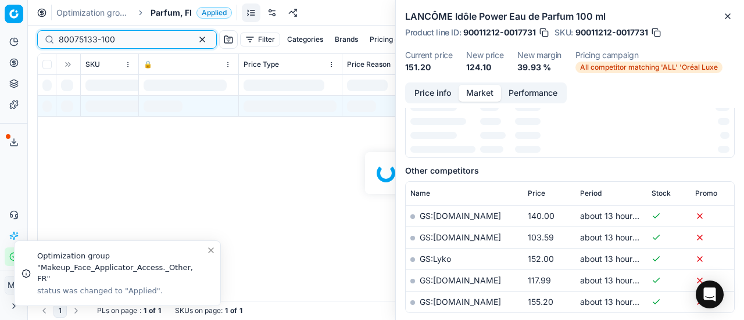
scroll to position [174, 0]
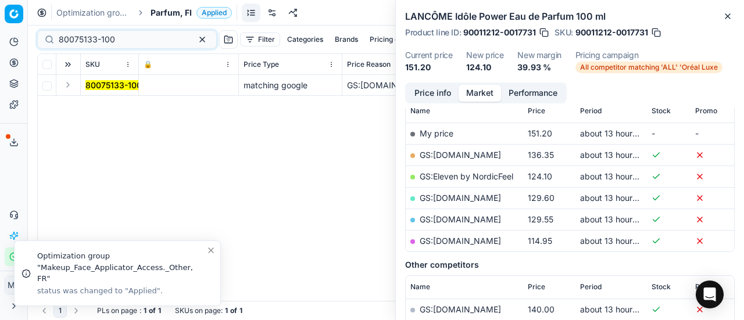
click at [70, 91] on button "Expand" at bounding box center [68, 85] width 14 height 14
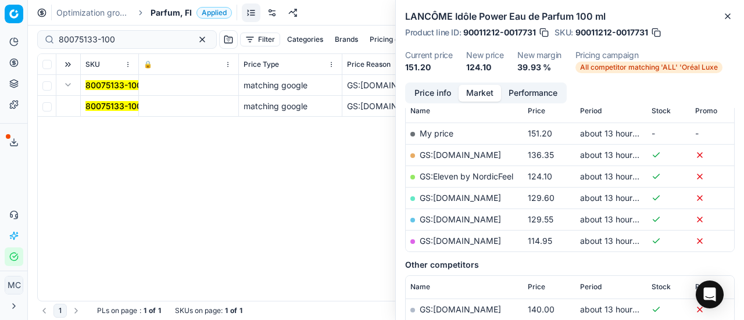
click at [113, 104] on mark "80075133-100" at bounding box center [113, 106] width 56 height 10
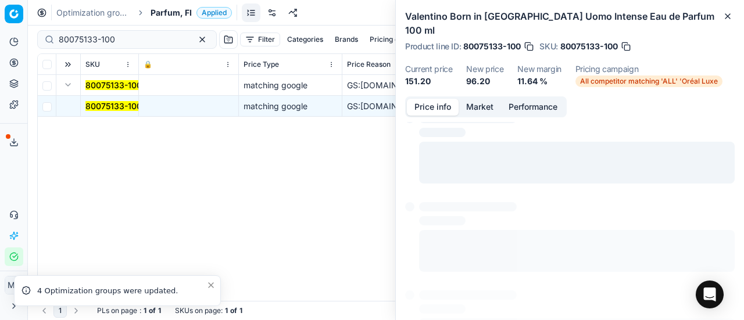
click at [439, 99] on button "Price info" at bounding box center [433, 107] width 52 height 17
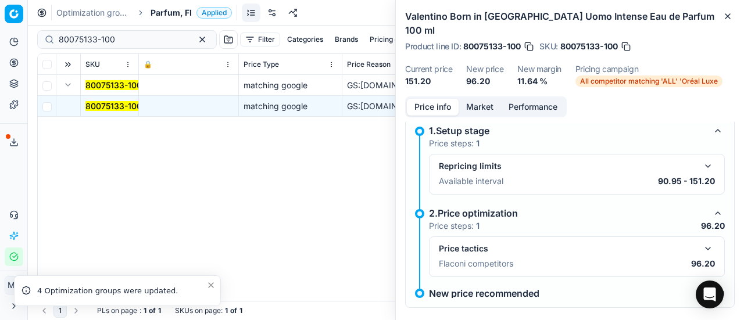
click at [701, 242] on button "button" at bounding box center [708, 249] width 14 height 14
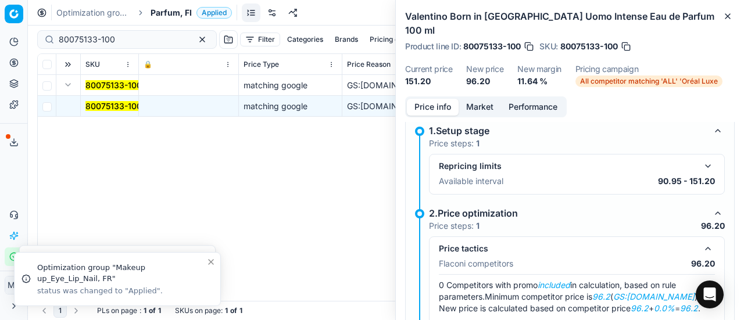
click at [489, 99] on button "Market" at bounding box center [480, 107] width 42 height 17
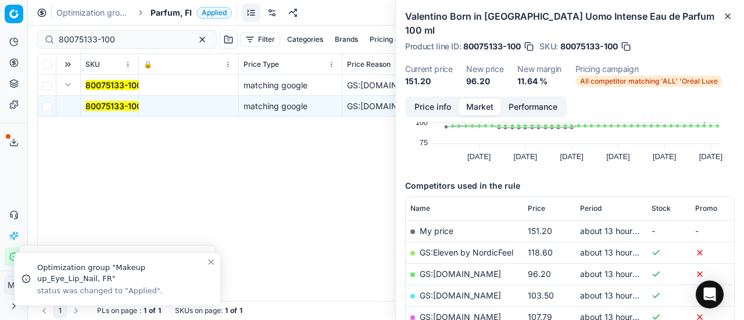
scroll to position [116, 0]
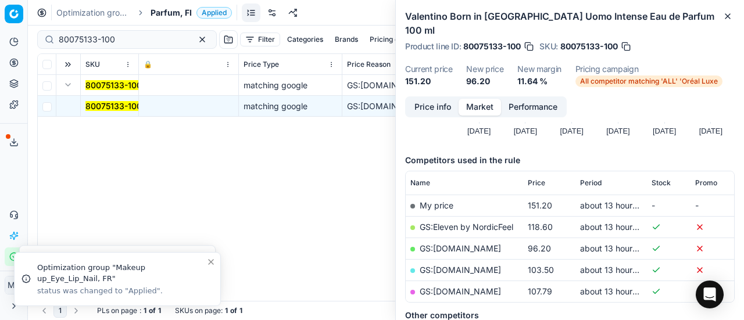
click at [463, 244] on link "GS:Luxplus.fi" at bounding box center [460, 249] width 81 height 10
drag, startPoint x: 139, startPoint y: 32, endPoint x: 0, endPoint y: 8, distance: 141.0
click at [0, 8] on div "Pricing platform Analytics Pricing Product portfolio Templates Export service 1…" at bounding box center [372, 160] width 744 height 320
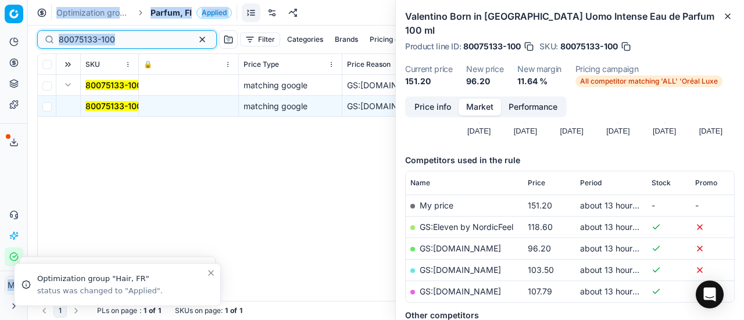
click at [102, 38] on input "80075133-100" at bounding box center [122, 40] width 127 height 12
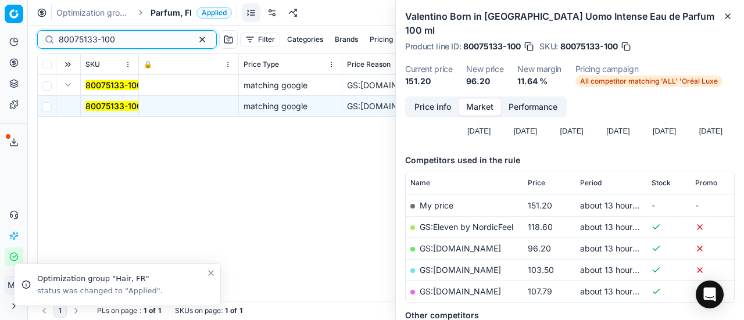
drag, startPoint x: 0, startPoint y: 12, endPoint x: 0, endPoint y: -6, distance: 18.0
click at [0, 0] on html "Pricing platform Analytics Pricing Product portfolio Templates Export service 1…" at bounding box center [372, 160] width 744 height 320
paste input "7267"
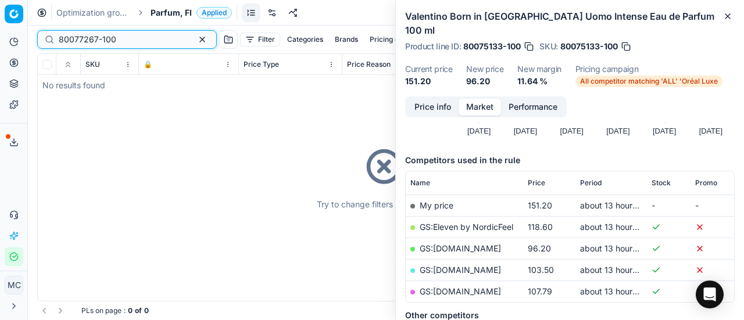
type input "80077267-100"
click at [165, 13] on span "Parfum, FI" at bounding box center [171, 13] width 41 height 12
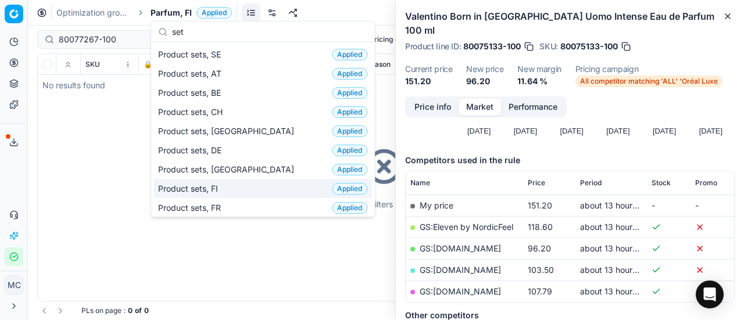
type input "set"
click at [242, 193] on div "Product sets, FI Applied" at bounding box center [263, 188] width 219 height 19
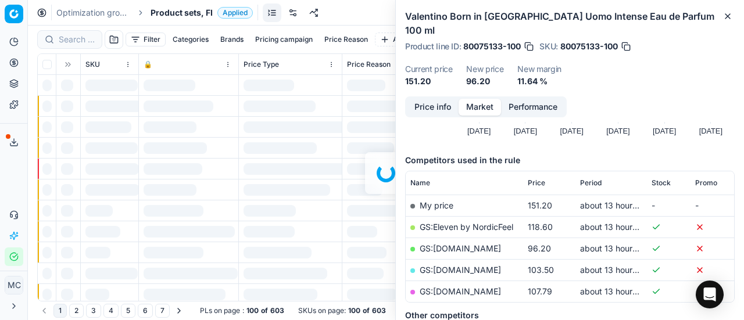
click at [66, 36] on div at bounding box center [386, 173] width 716 height 295
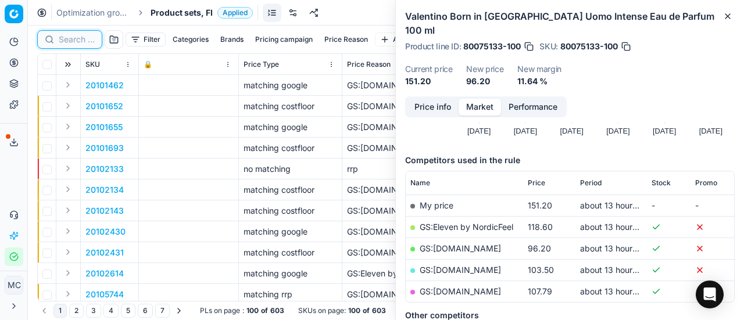
click at [76, 39] on input at bounding box center [77, 40] width 36 height 12
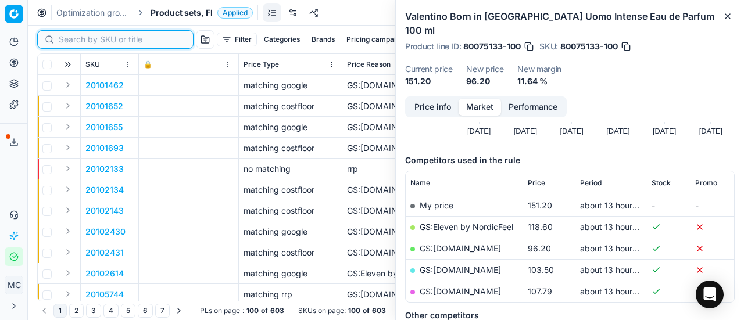
paste input "80077267-100"
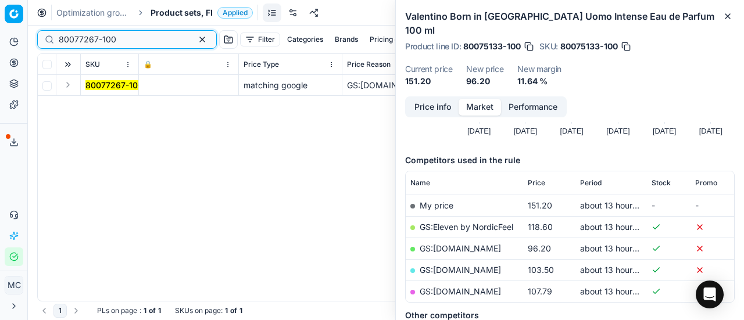
type input "80077267-100"
click at [67, 88] on button "Expand" at bounding box center [68, 85] width 14 height 14
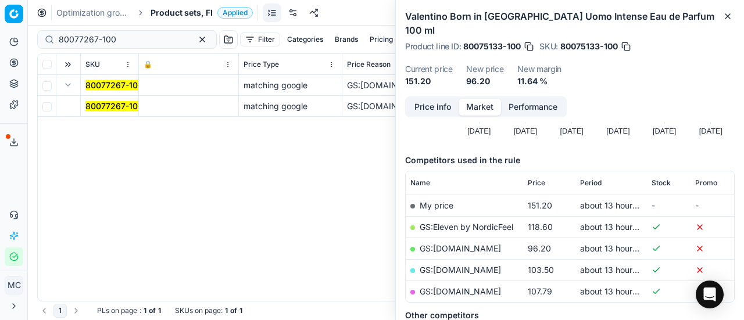
click at [129, 101] on span "80077267-100" at bounding box center [114, 107] width 58 height 12
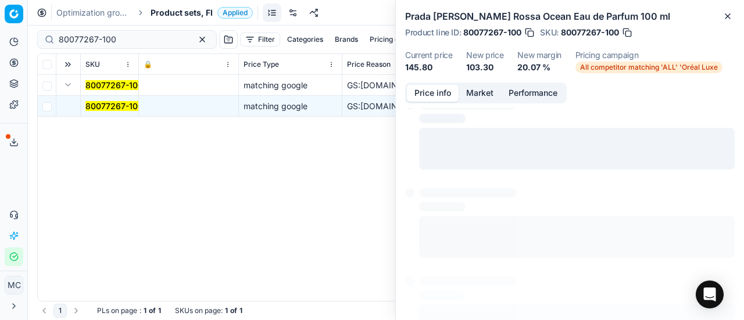
click at [426, 97] on button "Price info" at bounding box center [433, 93] width 52 height 17
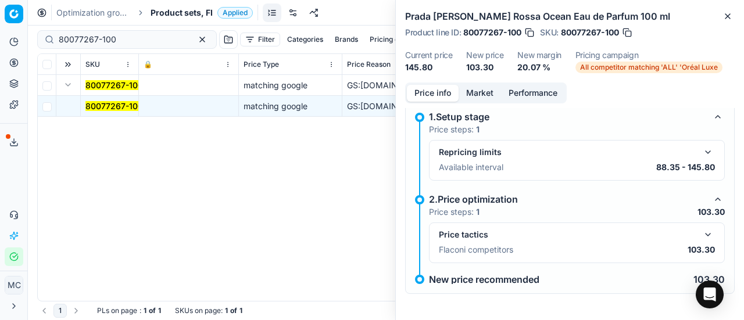
click at [701, 239] on button "button" at bounding box center [708, 235] width 14 height 14
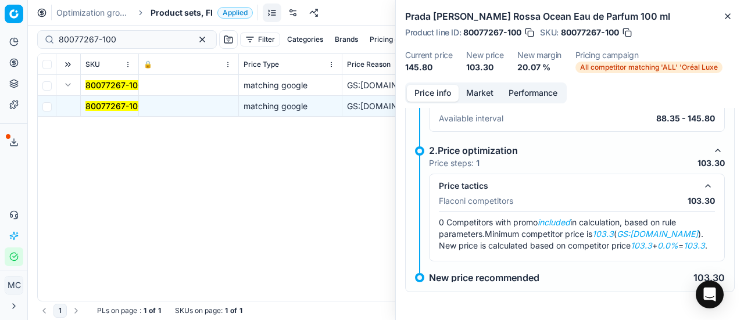
scroll to position [67, 0]
click at [475, 97] on button "Market" at bounding box center [480, 93] width 42 height 17
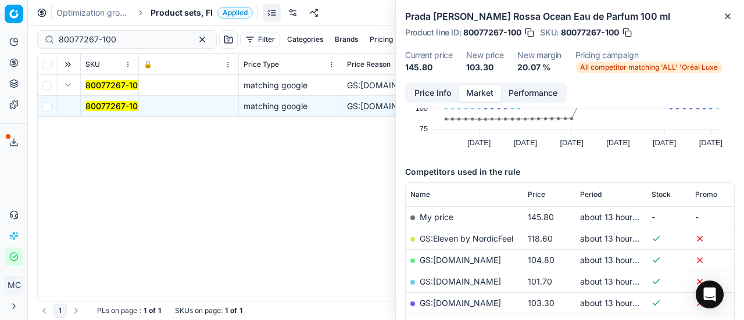
scroll to position [116, 0]
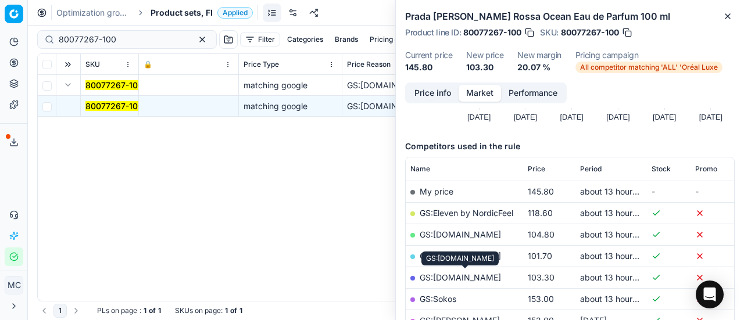
click at [492, 279] on link "GS:Parfyymi-Klikkaus.fi" at bounding box center [460, 278] width 81 height 10
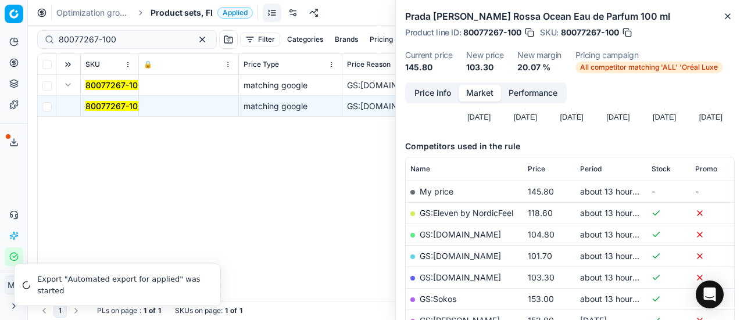
click at [194, 8] on span "Product sets, FI" at bounding box center [182, 13] width 62 height 12
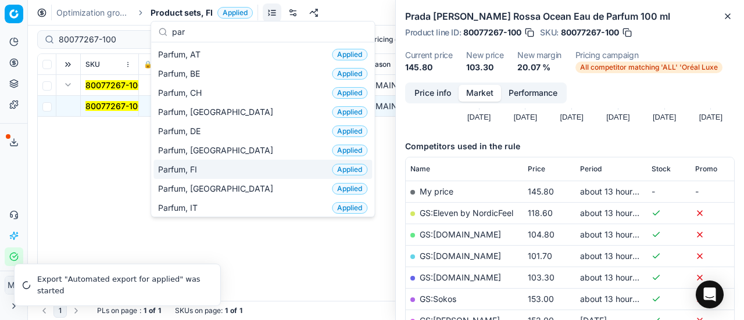
type input "par"
click at [231, 165] on div "Parfum, FI Applied" at bounding box center [263, 169] width 219 height 19
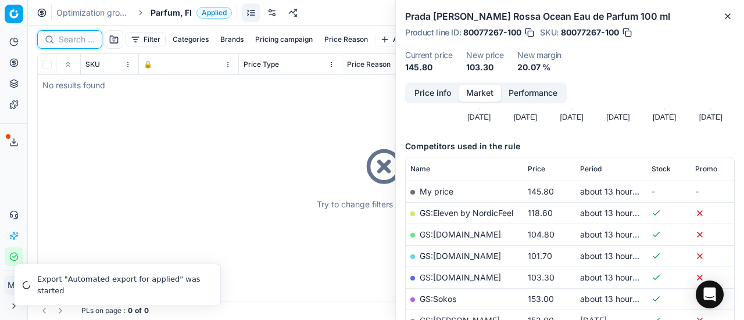
click at [83, 38] on input at bounding box center [77, 40] width 36 height 12
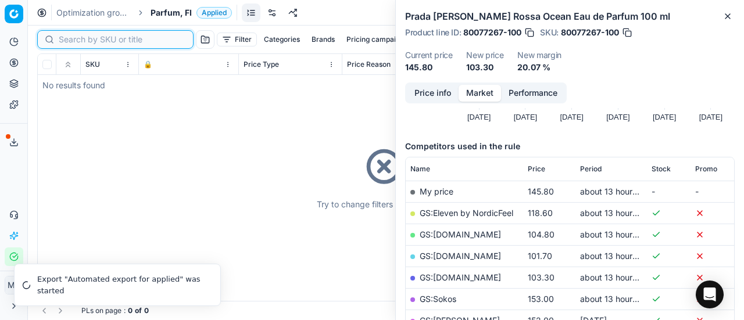
paste input "90005859-0008748"
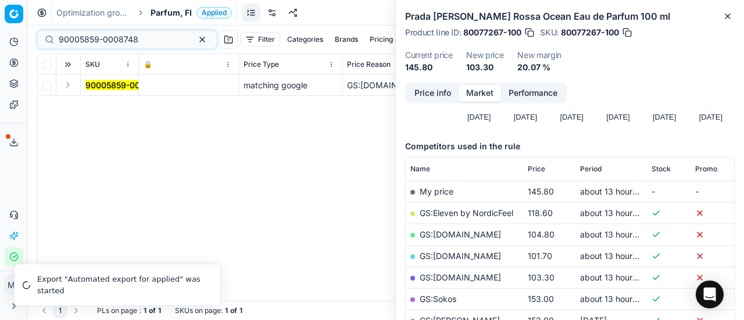
drag, startPoint x: 69, startPoint y: 90, endPoint x: 77, endPoint y: 95, distance: 9.9
click at [69, 90] on button "Expand" at bounding box center [68, 85] width 14 height 14
click at [116, 106] on mark "90005859-0008748" at bounding box center [125, 106] width 80 height 10
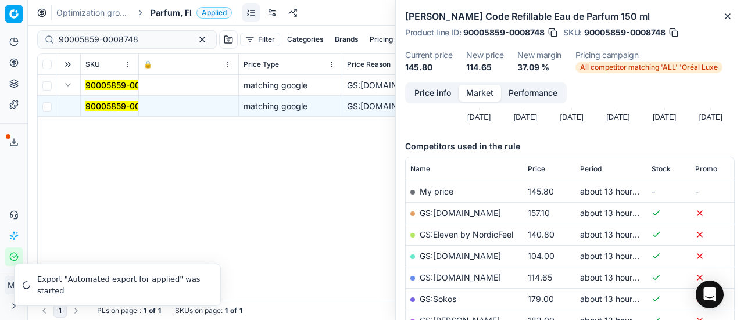
click at [442, 98] on button "Price info" at bounding box center [433, 93] width 52 height 17
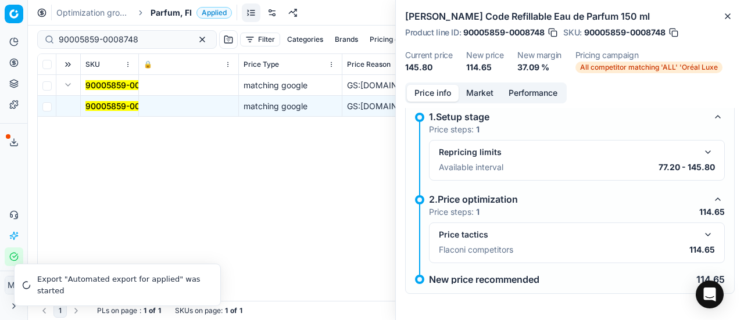
click at [703, 232] on button "button" at bounding box center [708, 235] width 14 height 14
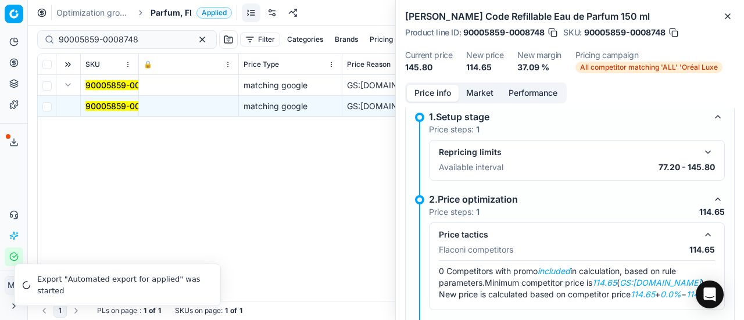
click at [486, 91] on button "Market" at bounding box center [480, 93] width 42 height 17
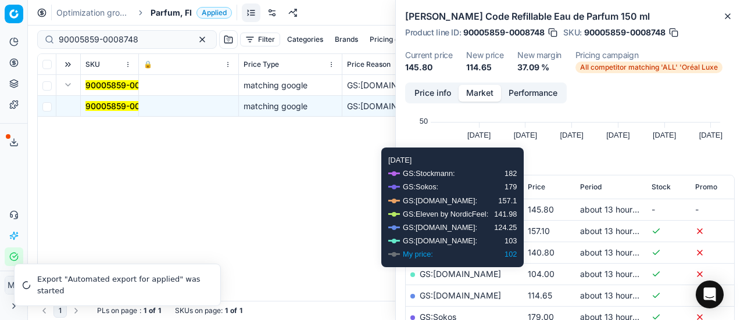
scroll to position [174, 0]
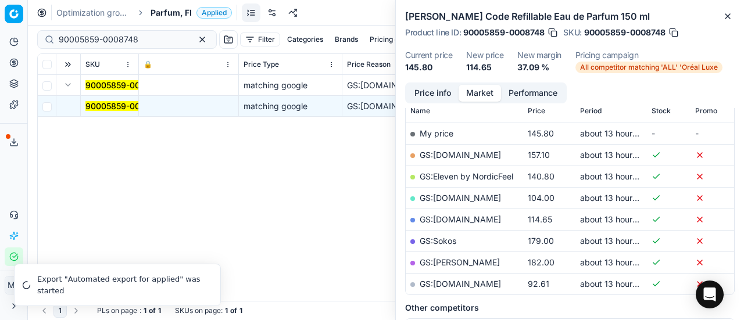
click at [466, 218] on link "GS:Parfyymi-Klikkaus.fi" at bounding box center [460, 220] width 81 height 10
drag, startPoint x: 151, startPoint y: 42, endPoint x: 0, endPoint y: 35, distance: 150.8
click at [0, 28] on div "Pricing platform Analytics Pricing Product portfolio Templates Export service 1…" at bounding box center [372, 160] width 744 height 320
paste input "80026172-0010989"
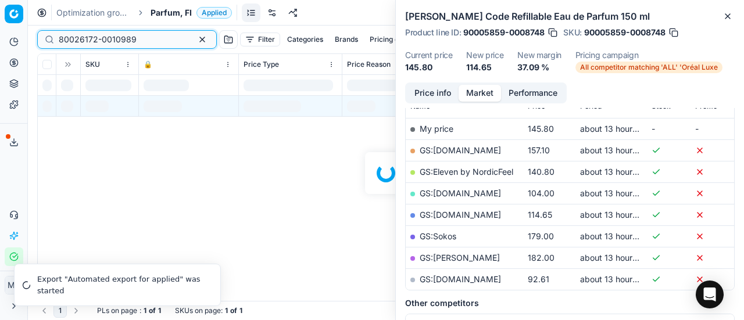
scroll to position [174, 0]
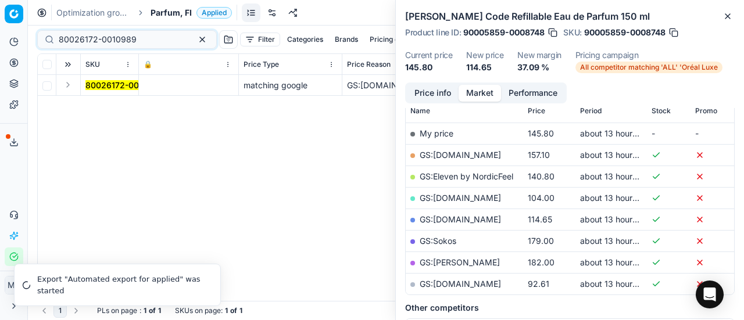
click at [71, 87] on button "Expand" at bounding box center [68, 85] width 14 height 14
click at [106, 109] on mark "80026172-0010989" at bounding box center [124, 106] width 78 height 10
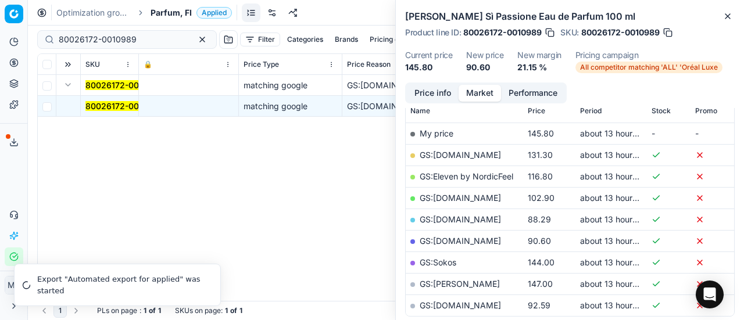
click at [427, 94] on button "Price info" at bounding box center [433, 93] width 52 height 17
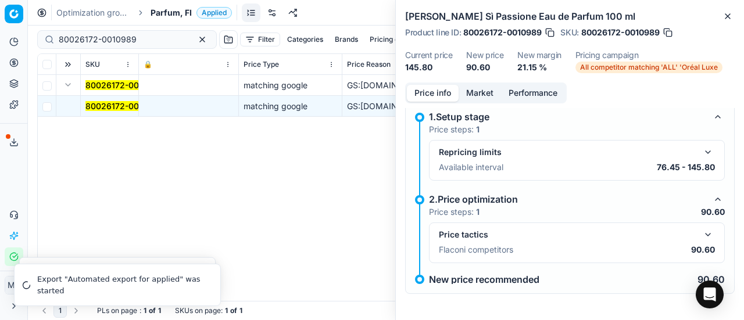
click at [692, 238] on div "Price tactics" at bounding box center [577, 235] width 276 height 14
click at [704, 230] on button "button" at bounding box center [708, 235] width 14 height 14
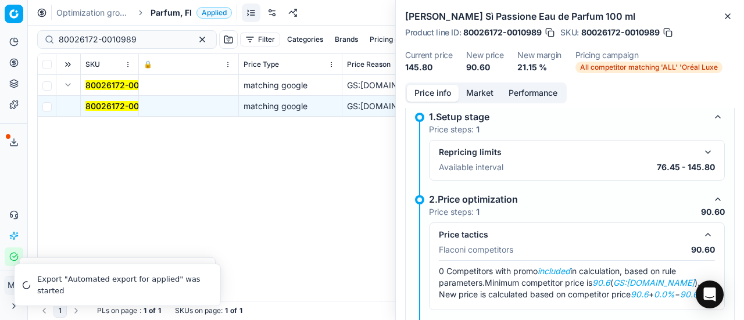
drag, startPoint x: 479, startPoint y: 93, endPoint x: 485, endPoint y: 105, distance: 13.5
click at [480, 95] on button "Market" at bounding box center [480, 93] width 42 height 17
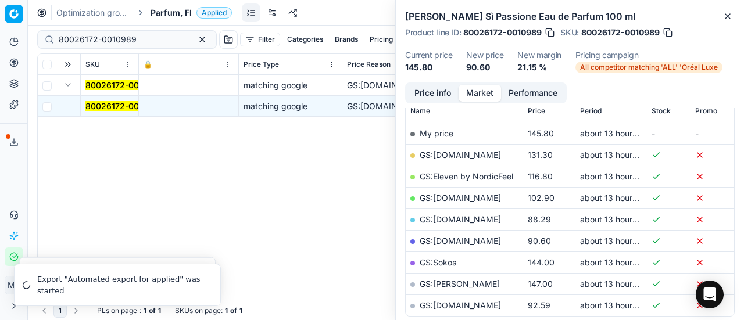
click at [465, 236] on link "GS:Parfyymi-Klikkaus.fi" at bounding box center [460, 241] width 81 height 10
drag, startPoint x: 156, startPoint y: 34, endPoint x: 0, endPoint y: 39, distance: 156.5
click at [0, 40] on div "Pricing platform Analytics Pricing Product portfolio Templates Export service 1…" at bounding box center [372, 160] width 744 height 320
paste input "90000814-0001037"
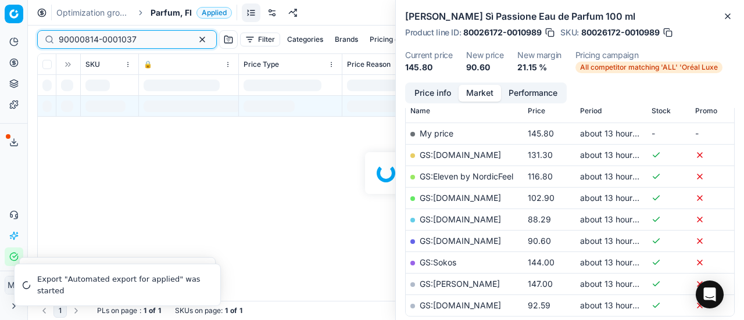
scroll to position [174, 0]
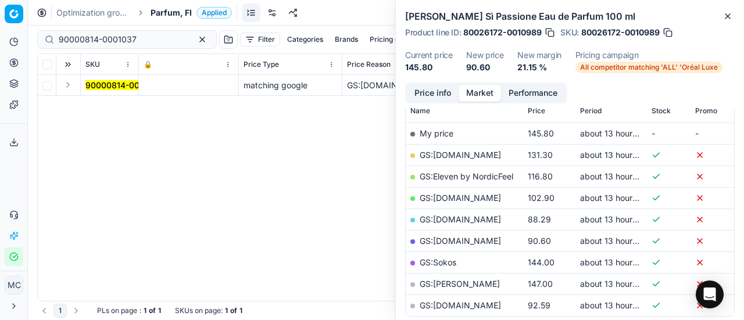
click at [0, 177] on div "Analytics Pricing Product portfolio Templates Export service 18 Contact support…" at bounding box center [13, 149] width 27 height 243
click at [66, 84] on button "Expand" at bounding box center [68, 85] width 14 height 14
click at [101, 102] on mark "90000814-0001037" at bounding box center [124, 106] width 78 height 10
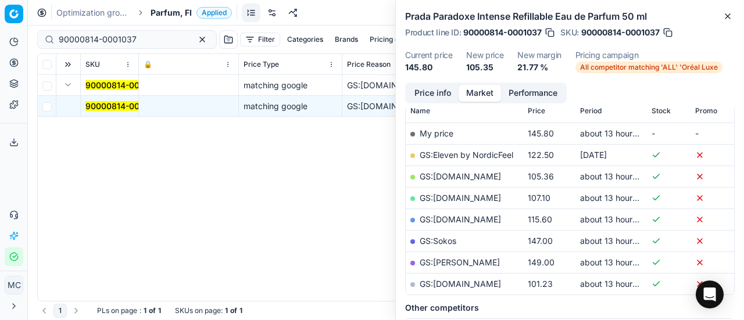
click at [447, 92] on button "Price info" at bounding box center [433, 93] width 52 height 17
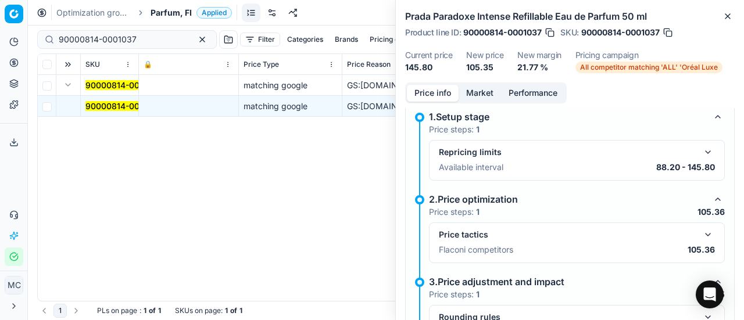
click at [701, 232] on button "button" at bounding box center [708, 235] width 14 height 14
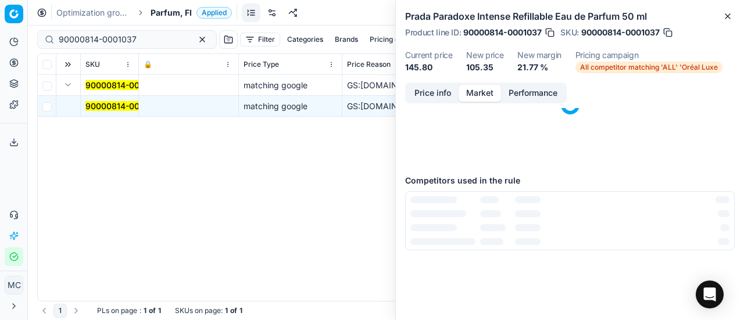
click at [489, 98] on button "Market" at bounding box center [480, 93] width 42 height 17
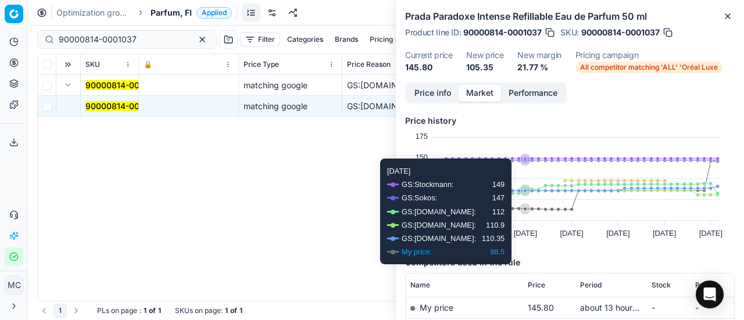
scroll to position [233, 0]
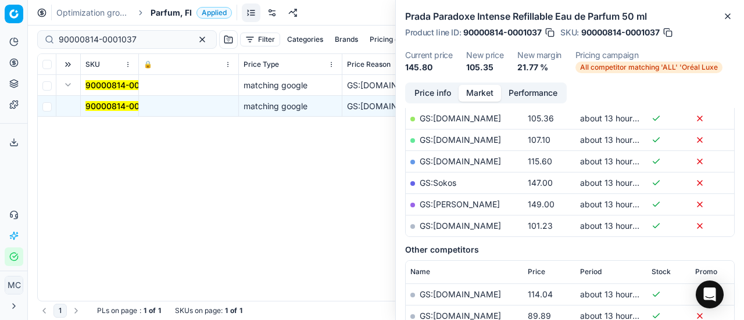
click at [460, 118] on link "GS:Luxplus.fi" at bounding box center [460, 118] width 81 height 10
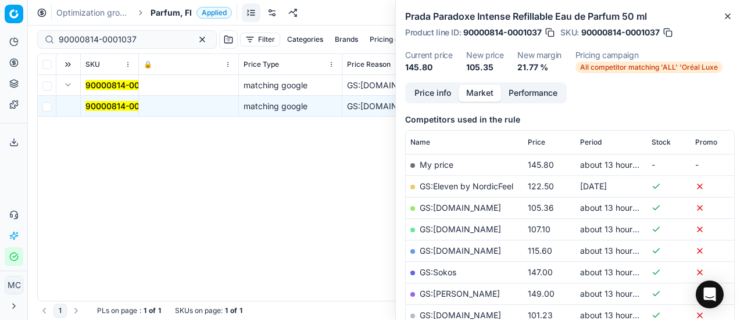
scroll to position [174, 0]
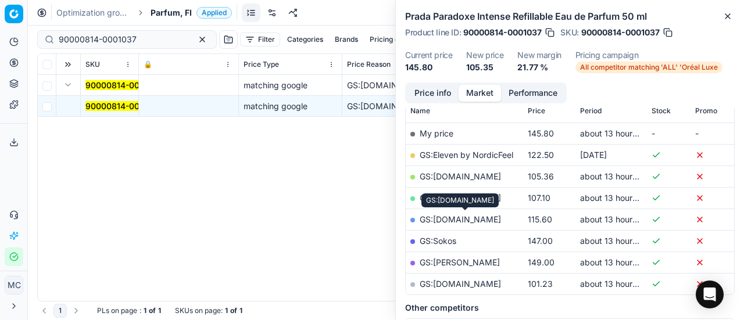
click at [501, 218] on link "GS:Parfyymi-Klikkaus.fi" at bounding box center [460, 220] width 81 height 10
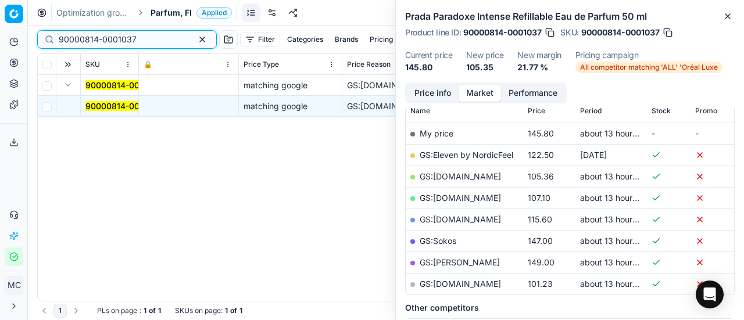
drag, startPoint x: 141, startPoint y: 35, endPoint x: 0, endPoint y: 3, distance: 144.3
click at [0, 3] on div "Pricing platform Analytics Pricing Product portfolio Templates Export service 1…" at bounding box center [372, 160] width 744 height 320
paste input "80036067-0012865"
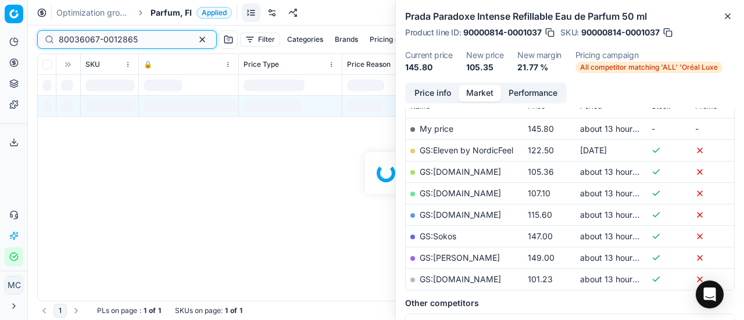
scroll to position [174, 0]
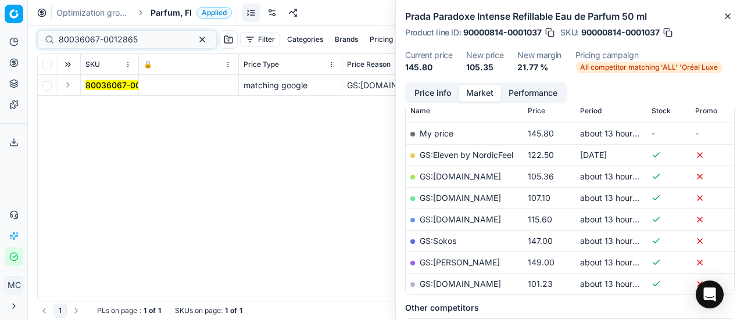
click at [72, 85] on button "Expand" at bounding box center [68, 85] width 14 height 14
click at [104, 105] on mark "80036067-0012865" at bounding box center [124, 106] width 79 height 10
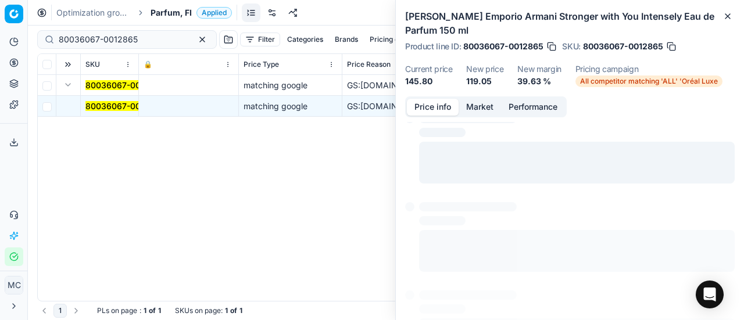
click at [437, 105] on button "Price info" at bounding box center [433, 107] width 52 height 17
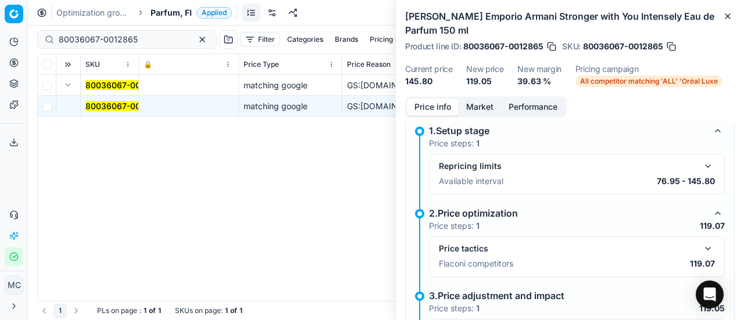
click at [701, 248] on button "button" at bounding box center [708, 249] width 14 height 14
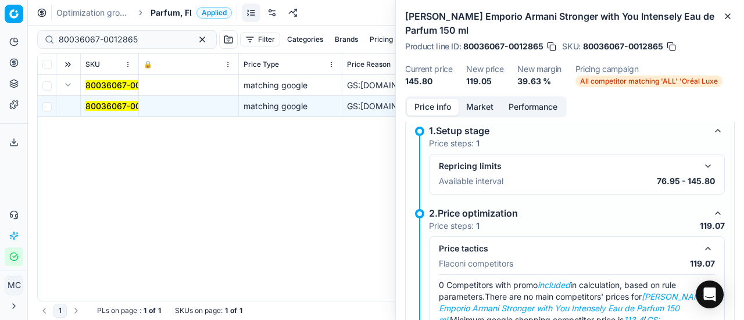
scroll to position [124, 0]
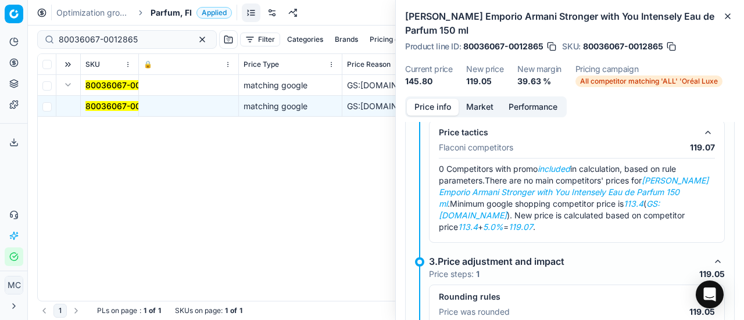
click at [475, 111] on button "Market" at bounding box center [480, 107] width 42 height 17
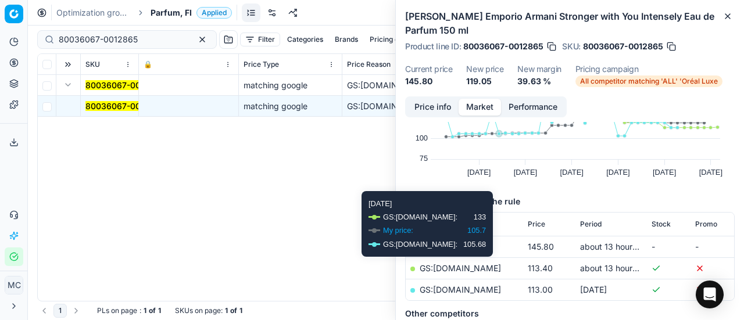
scroll to position [116, 0]
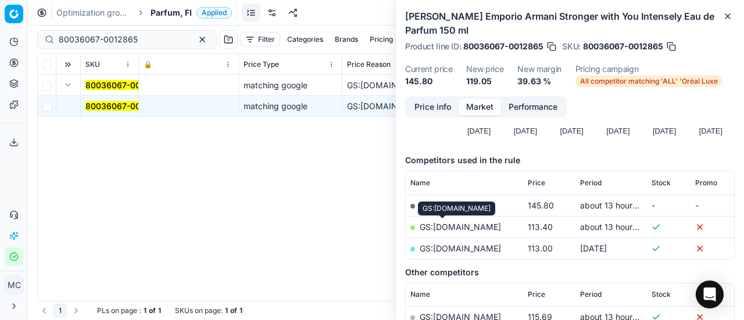
click at [420, 227] on link "GS:Notino.fi" at bounding box center [460, 227] width 81 height 10
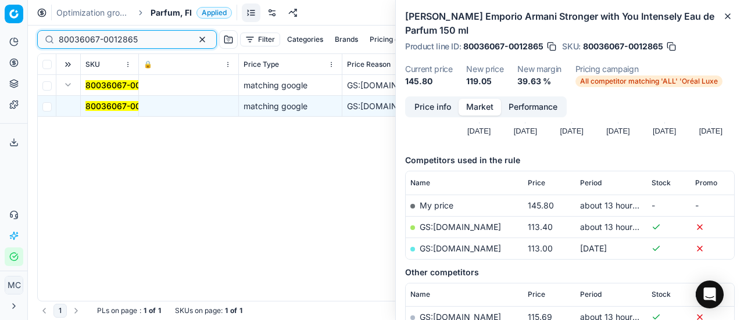
drag, startPoint x: 145, startPoint y: 37, endPoint x: 0, endPoint y: -8, distance: 152.1
click at [0, 0] on html "Pricing platform Analytics Pricing Product portfolio Templates Export service 1…" at bounding box center [372, 160] width 744 height 320
paste input "29198-0005691"
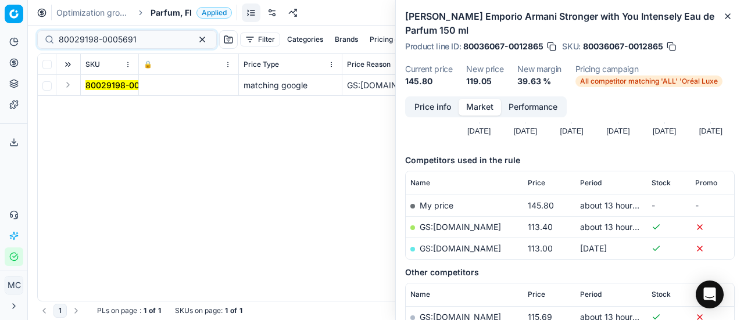
click at [64, 80] on button "Expand" at bounding box center [68, 85] width 14 height 14
click at [107, 102] on mark "80029198-0005691" at bounding box center [124, 106] width 78 height 10
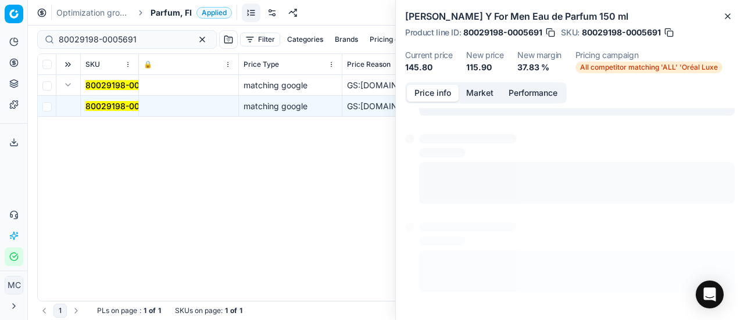
click at [448, 95] on button "Price info" at bounding box center [433, 93] width 52 height 17
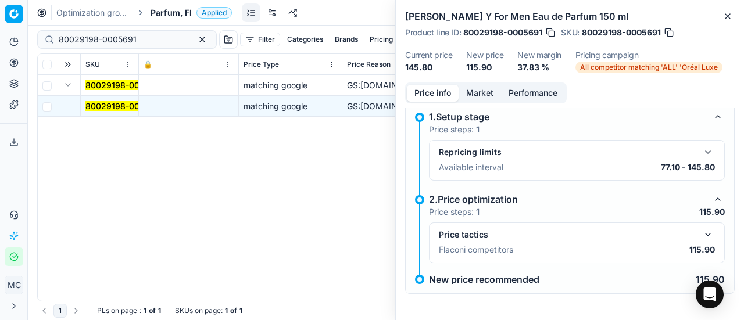
click at [701, 230] on button "button" at bounding box center [708, 235] width 14 height 14
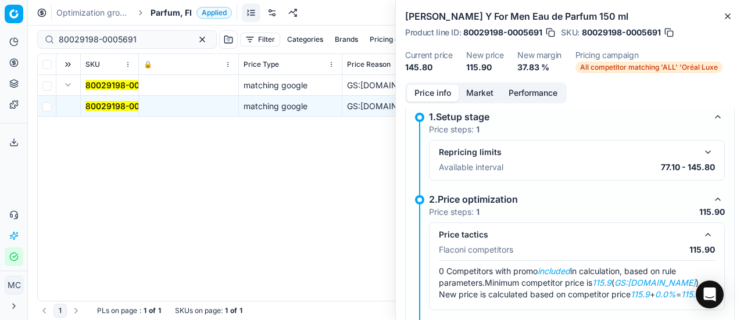
click at [482, 91] on button "Market" at bounding box center [480, 93] width 42 height 17
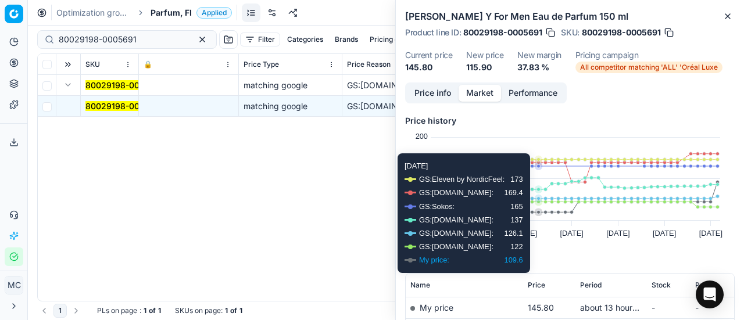
scroll to position [116, 0]
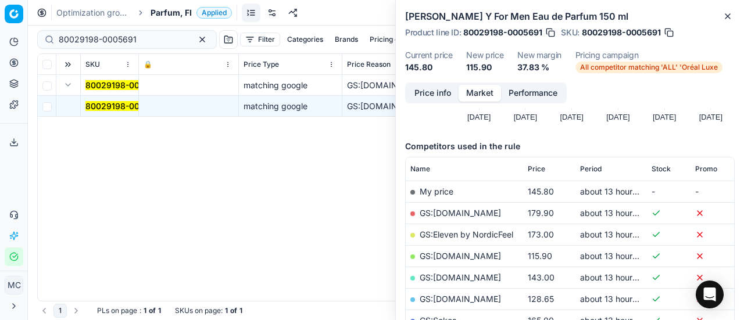
click at [444, 256] on link "GS:Luxplus.fi" at bounding box center [460, 256] width 81 height 10
drag, startPoint x: 151, startPoint y: 36, endPoint x: 0, endPoint y: 22, distance: 151.9
click at [0, 30] on div "Pricing platform Analytics Pricing Product portfolio Templates Export service 1…" at bounding box center [372, 160] width 744 height 320
paste input "76080-125"
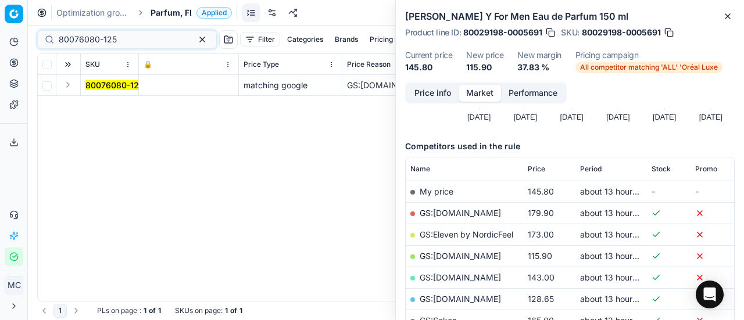
click at [67, 79] on button "Expand" at bounding box center [68, 85] width 14 height 14
click at [110, 108] on mark "80076080-125" at bounding box center [114, 106] width 58 height 10
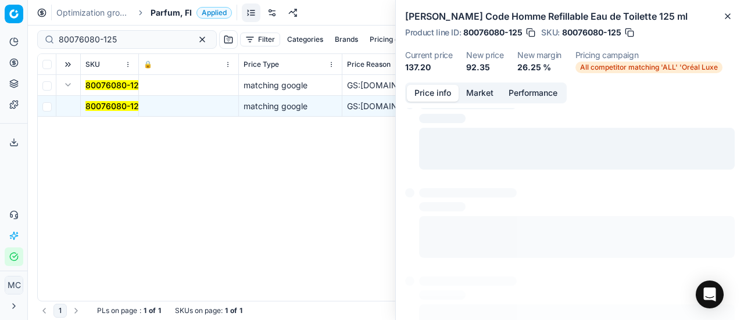
click at [450, 94] on button "Price info" at bounding box center [433, 93] width 52 height 17
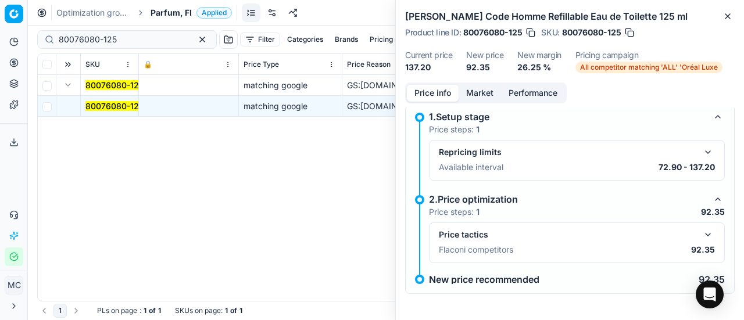
click at [701, 233] on button "button" at bounding box center [708, 235] width 14 height 14
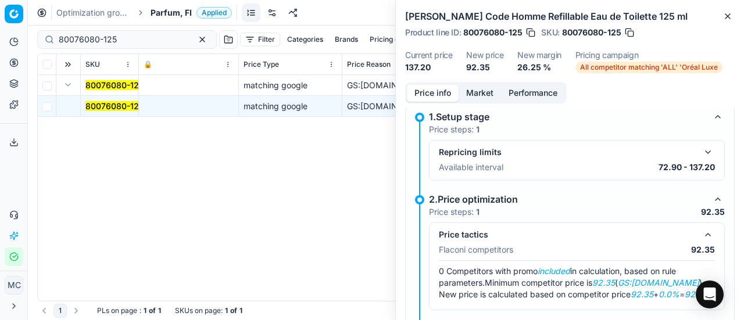
click at [484, 82] on div "Giorgio Armani Code Homme Refillable Eau de Toilette 125 ml Product line ID : 8…" at bounding box center [570, 41] width 348 height 83
click at [474, 93] on button "Market" at bounding box center [480, 93] width 42 height 17
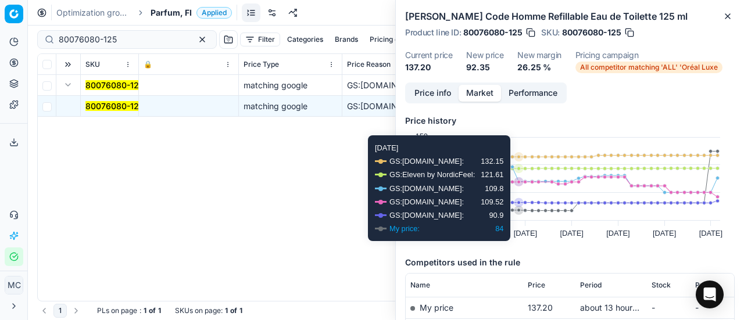
scroll to position [174, 0]
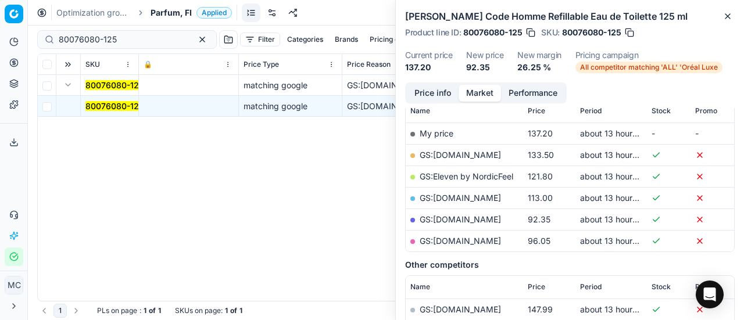
click at [480, 220] on link "GS:Parfyymi-Klikkaus.fi" at bounding box center [460, 220] width 81 height 10
drag, startPoint x: 128, startPoint y: 39, endPoint x: 0, endPoint y: 47, distance: 128.2
click at [0, 42] on div "Pricing platform Analytics Pricing Product portfolio Templates Export service 1…" at bounding box center [372, 160] width 744 height 320
paste input "56788-100"
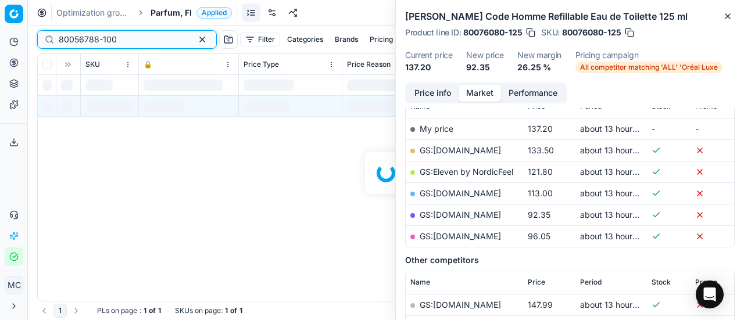
scroll to position [174, 0]
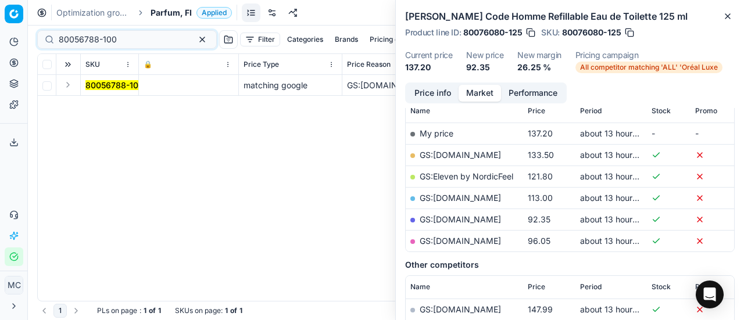
click at [72, 88] on button "Expand" at bounding box center [68, 85] width 14 height 14
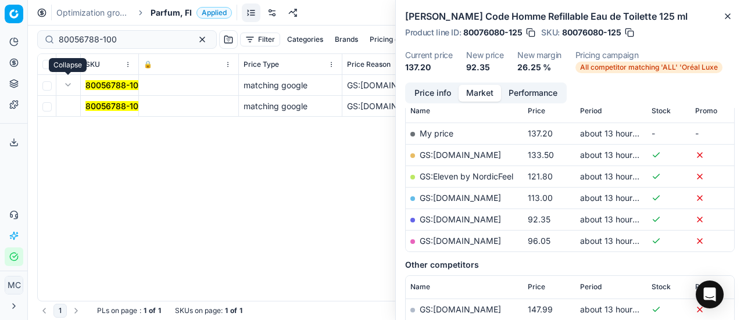
click at [108, 101] on span "80056788-100" at bounding box center [114, 107] width 58 height 12
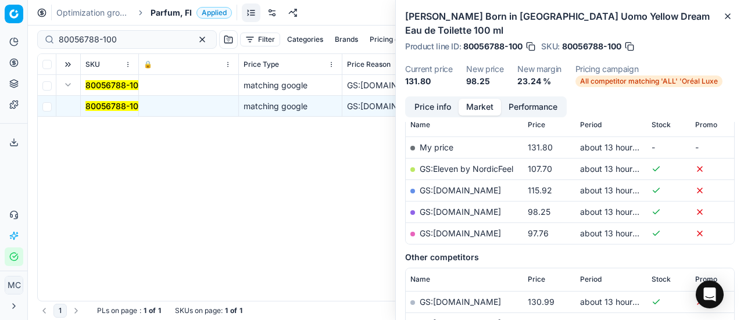
click at [420, 99] on button "Price info" at bounding box center [433, 107] width 52 height 17
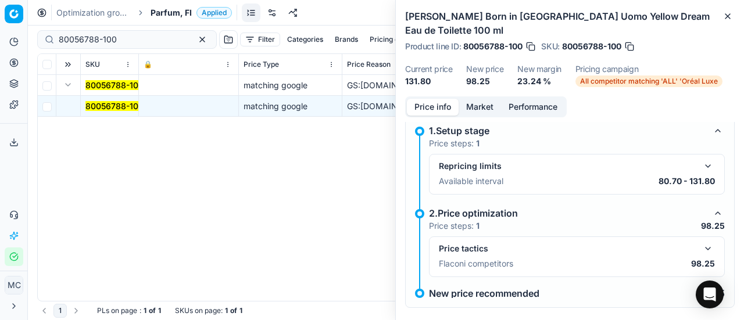
click at [701, 242] on button "button" at bounding box center [708, 249] width 14 height 14
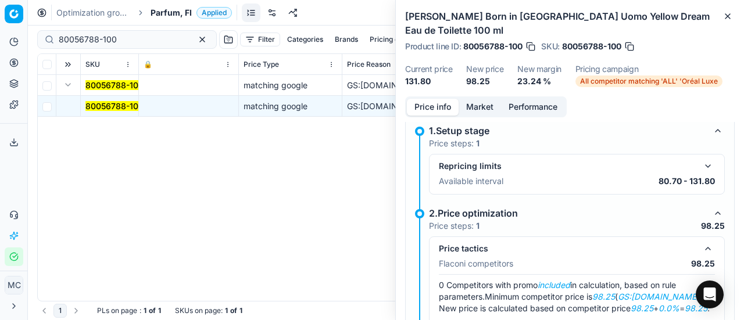
click at [476, 99] on button "Market" at bounding box center [480, 107] width 42 height 17
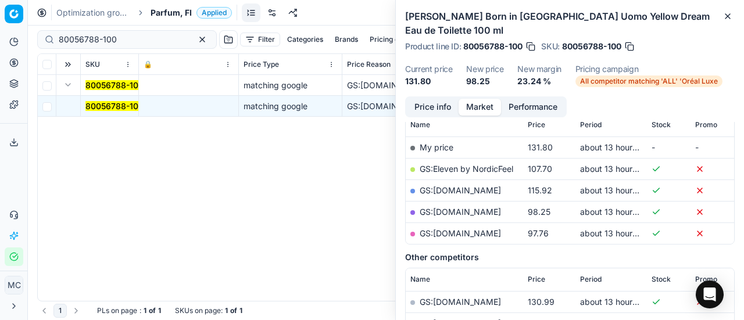
click at [496, 207] on link "GS:Parfyymi-Klikkaus.fi" at bounding box center [460, 212] width 81 height 10
drag, startPoint x: 132, startPoint y: 39, endPoint x: 34, endPoint y: 45, distance: 98.5
click at [0, 42] on div "Pricing platform Analytics Pricing Product portfolio Templates Export service 1…" at bounding box center [372, 160] width 744 height 320
paste input "90004131-0006142"
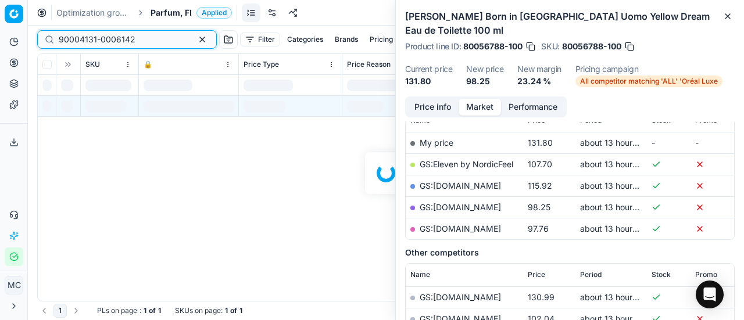
scroll to position [174, 0]
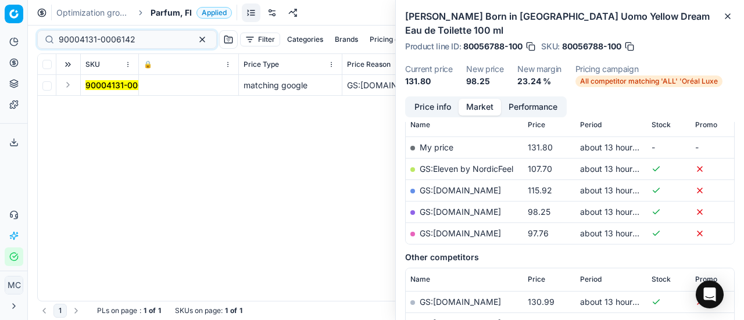
click at [70, 88] on button "Expand" at bounding box center [68, 85] width 14 height 14
click at [94, 104] on mark "90004131-0006142" at bounding box center [123, 106] width 77 height 10
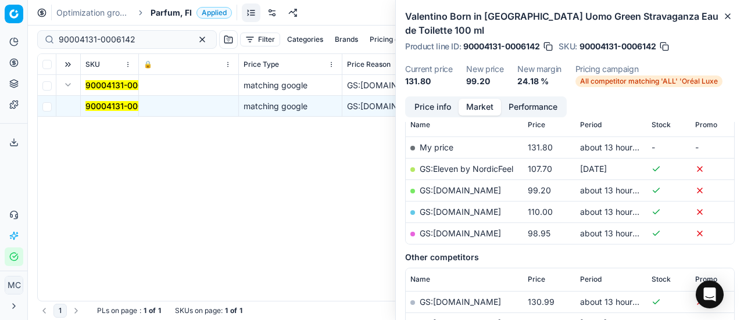
click at [427, 99] on button "Price info" at bounding box center [433, 107] width 52 height 17
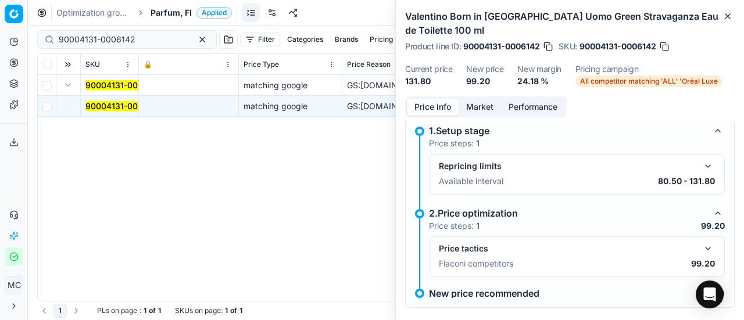
click at [701, 243] on button "button" at bounding box center [708, 249] width 14 height 14
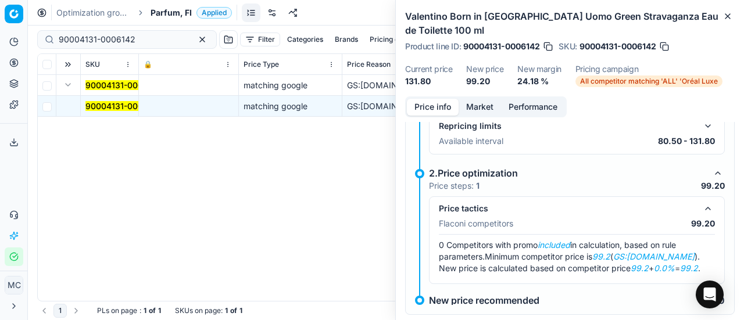
scroll to position [66, 0]
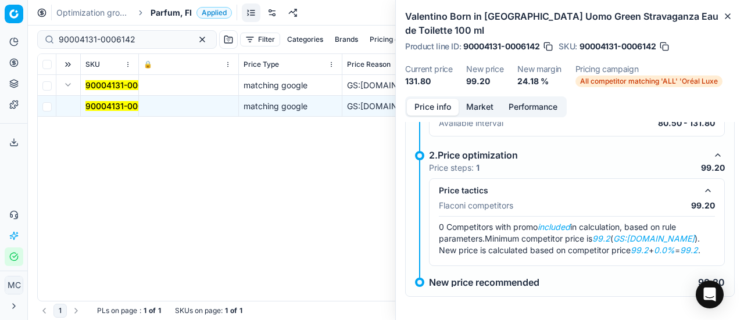
click at [476, 108] on button "Market" at bounding box center [480, 107] width 42 height 17
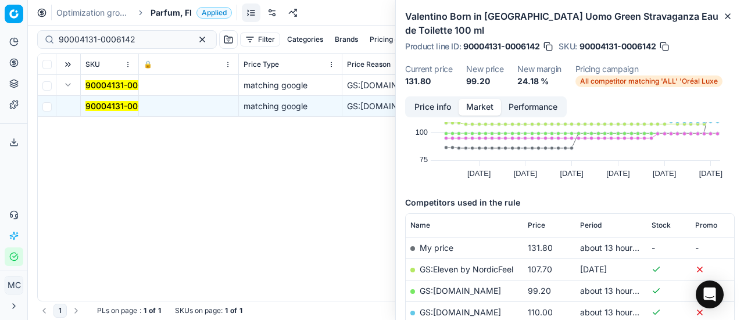
scroll to position [116, 0]
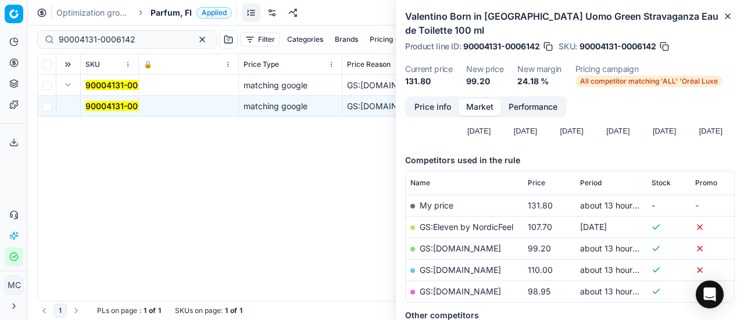
click at [462, 250] on link "GS:Luxplus.fi" at bounding box center [460, 249] width 81 height 10
drag, startPoint x: 152, startPoint y: 37, endPoint x: 0, endPoint y: 23, distance: 153.0
click at [0, 29] on div "Pricing platform Analytics Pricing Product portfolio Templates Export service 1…" at bounding box center [372, 160] width 744 height 320
paste input "80052156-100"
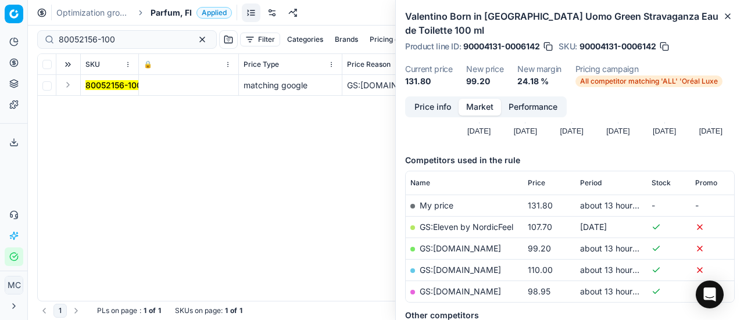
click at [68, 88] on button "Expand" at bounding box center [68, 85] width 14 height 14
click at [116, 106] on mark "80052156-100" at bounding box center [113, 106] width 56 height 10
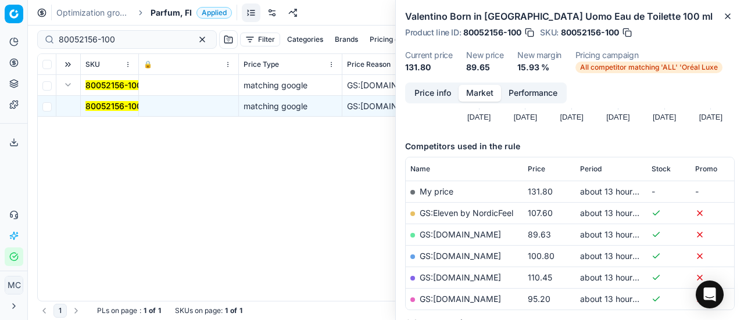
drag, startPoint x: 432, startPoint y: 97, endPoint x: 444, endPoint y: 106, distance: 15.7
click at [432, 99] on button "Price info" at bounding box center [433, 93] width 52 height 17
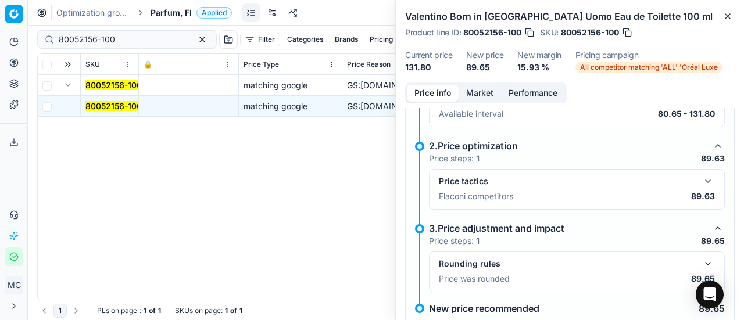
click at [701, 180] on button "button" at bounding box center [708, 181] width 14 height 14
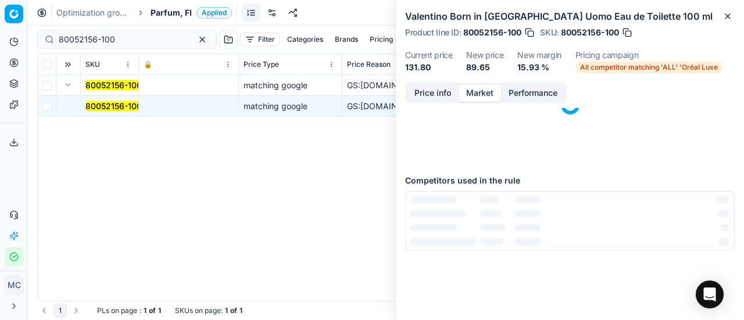
click at [485, 91] on button "Market" at bounding box center [480, 93] width 42 height 17
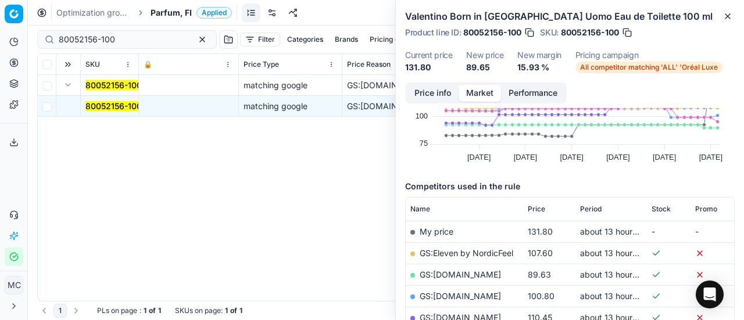
scroll to position [116, 0]
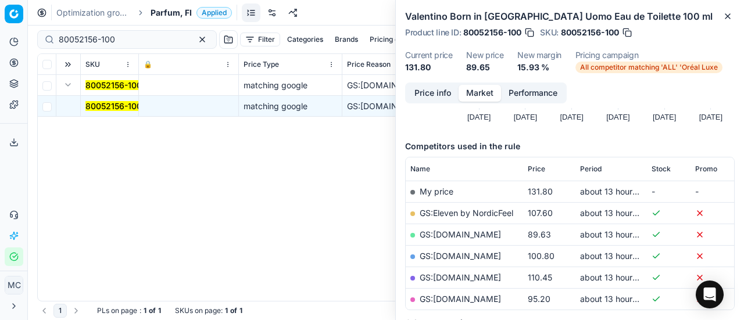
click at [465, 237] on link "GS:Luxplus.fi" at bounding box center [460, 235] width 81 height 10
drag, startPoint x: 131, startPoint y: 35, endPoint x: 7, endPoint y: 24, distance: 125.0
click at [0, 17] on div "Pricing platform Analytics Pricing Product portfolio Templates Export service 1…" at bounding box center [372, 160] width 744 height 320
paste input "23563"
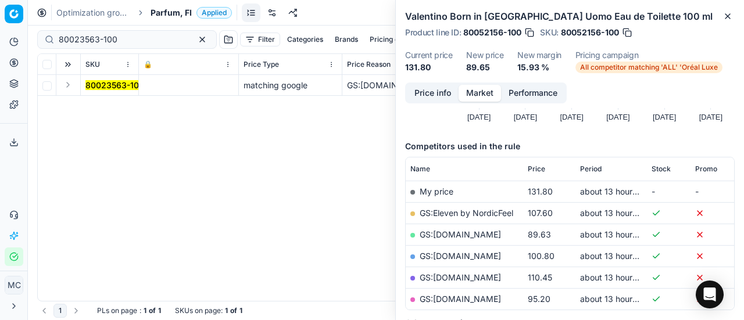
click at [71, 86] on button "Expand" at bounding box center [68, 85] width 14 height 14
click at [105, 108] on mark "80023563-100" at bounding box center [114, 106] width 59 height 10
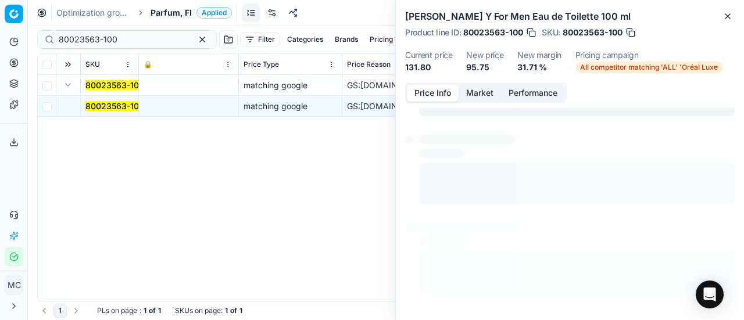
click at [441, 96] on button "Price info" at bounding box center [433, 93] width 52 height 17
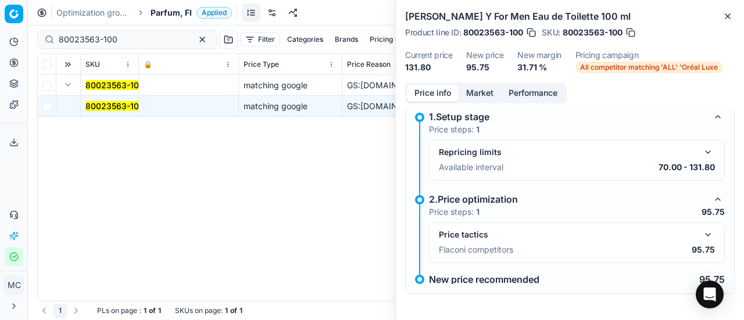
click at [701, 237] on button "button" at bounding box center [708, 235] width 14 height 14
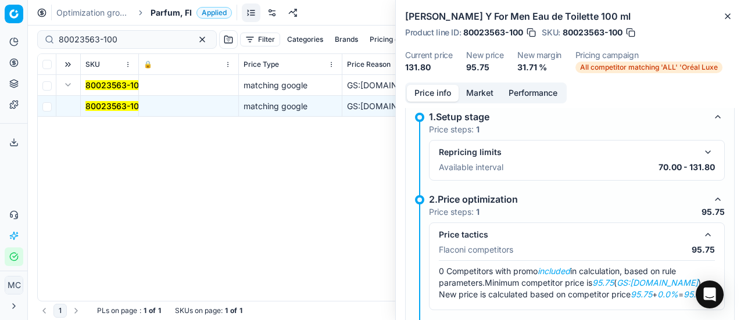
click at [480, 95] on button "Market" at bounding box center [480, 93] width 42 height 17
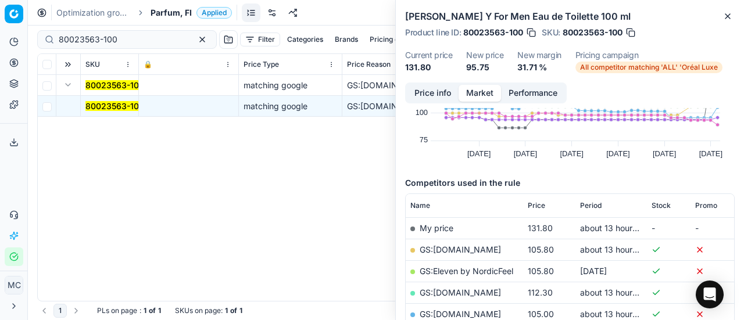
scroll to position [116, 0]
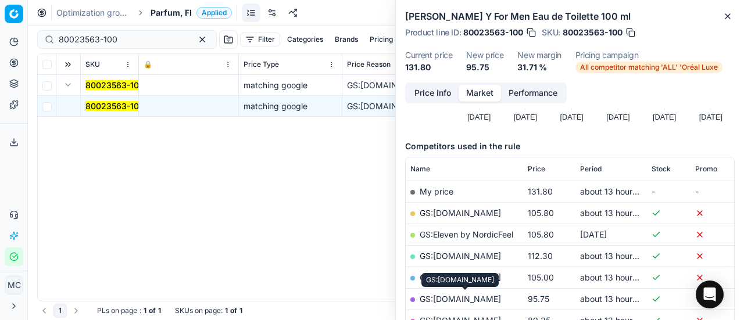
click at [480, 301] on link "GS:Parfyymi-Klikkaus.fi" at bounding box center [460, 299] width 81 height 10
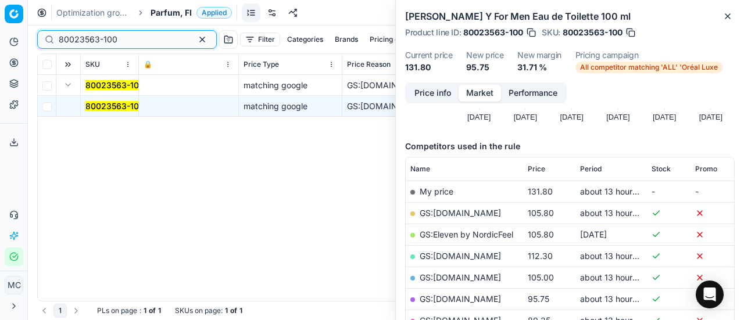
drag, startPoint x: 139, startPoint y: 42, endPoint x: 0, endPoint y: 56, distance: 139.7
click at [0, 53] on div "Pricing platform Analytics Pricing Product portfolio Templates Export service 1…" at bounding box center [372, 160] width 744 height 320
paste input "66266"
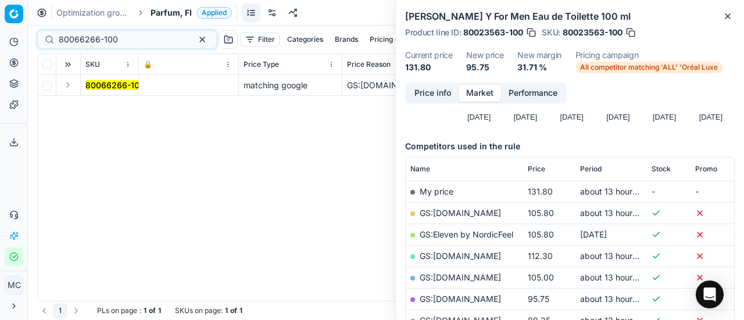
click at [63, 86] on button "Expand" at bounding box center [68, 85] width 14 height 14
click at [115, 106] on mark "80066266-100" at bounding box center [114, 106] width 59 height 10
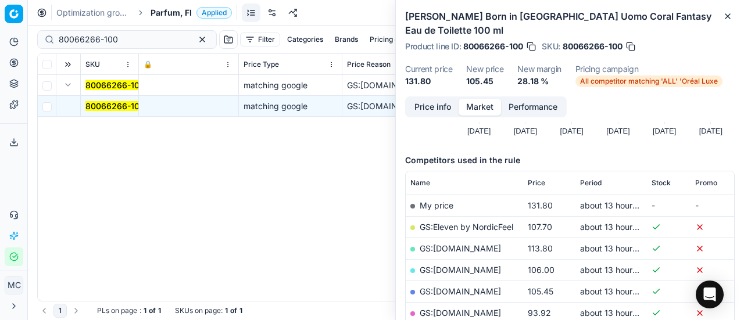
click at [434, 99] on button "Price info" at bounding box center [433, 107] width 52 height 17
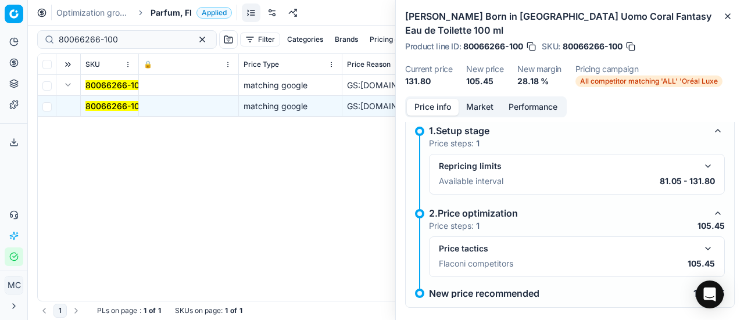
click at [701, 242] on button "button" at bounding box center [708, 249] width 14 height 14
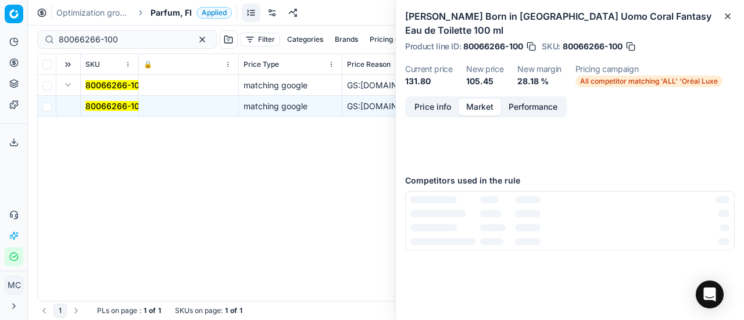
click at [479, 99] on button "Market" at bounding box center [480, 107] width 42 height 17
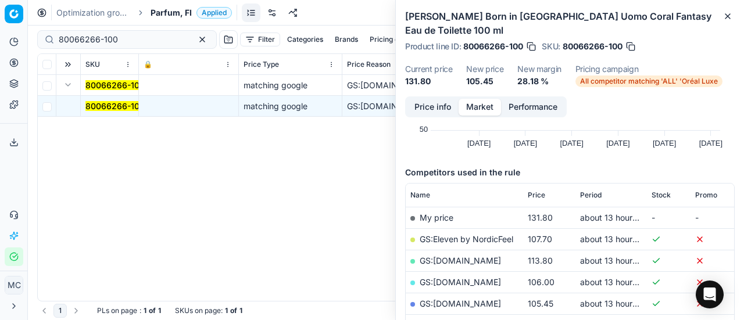
scroll to position [174, 0]
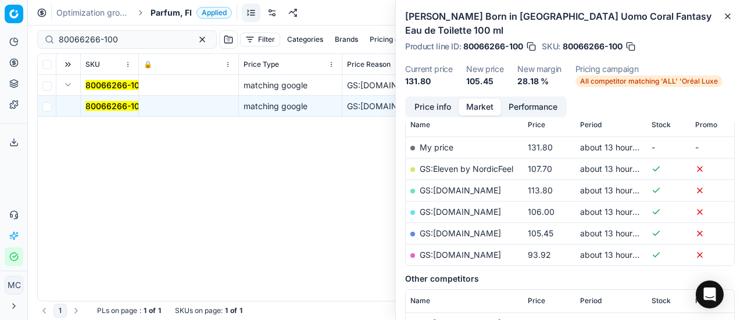
click at [477, 229] on link "GS:Parfyymi-Klikkaus.fi" at bounding box center [460, 234] width 81 height 10
drag, startPoint x: 142, startPoint y: 35, endPoint x: 0, endPoint y: 30, distance: 142.6
click at [0, 31] on div "Pricing platform Analytics Pricing Product portfolio Templates Export service 1…" at bounding box center [372, 160] width 744 height 320
paste input "90003981-0005774"
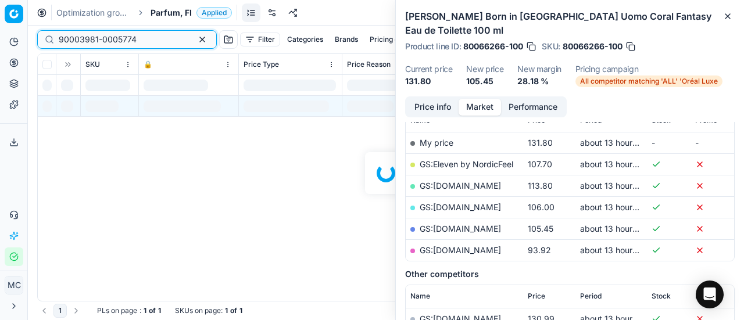
scroll to position [174, 0]
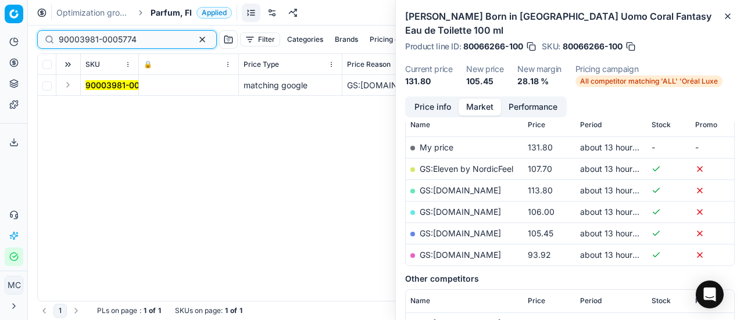
type input "90003981-0005774"
click at [71, 83] on button "Expand" at bounding box center [68, 85] width 14 height 14
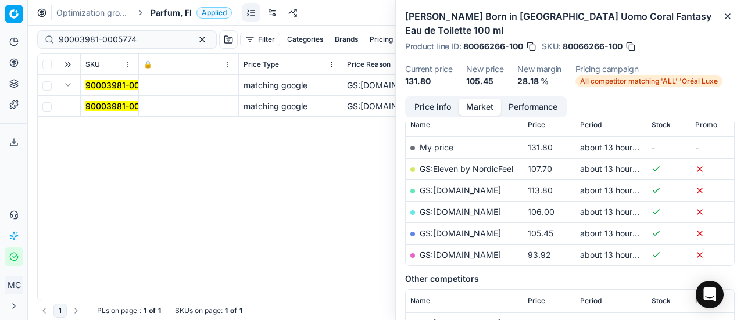
click at [122, 106] on mark "90003981-0005774" at bounding box center [124, 106] width 78 height 10
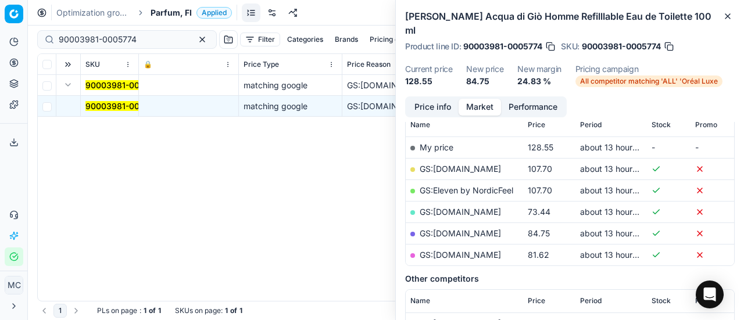
click at [444, 99] on button "Price info" at bounding box center [433, 107] width 52 height 17
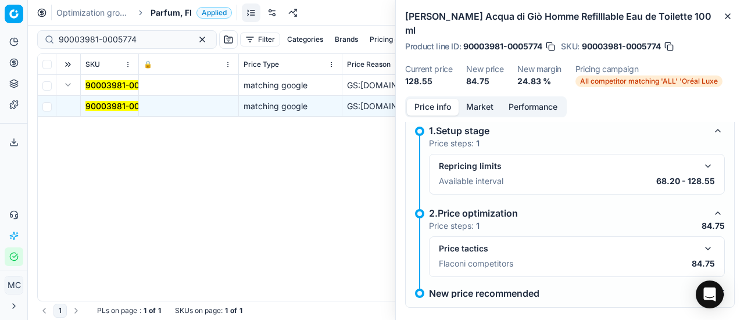
click at [701, 242] on button "button" at bounding box center [708, 249] width 14 height 14
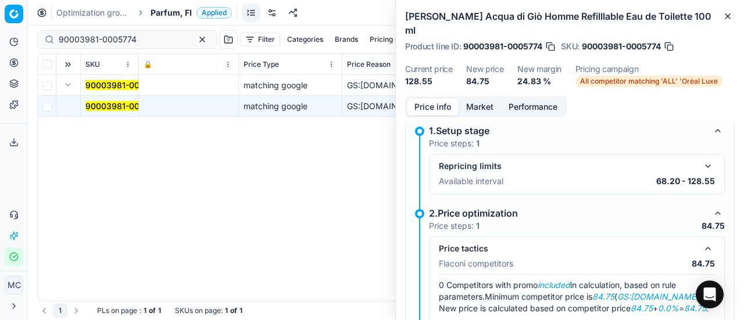
click at [466, 99] on button "Market" at bounding box center [480, 107] width 42 height 17
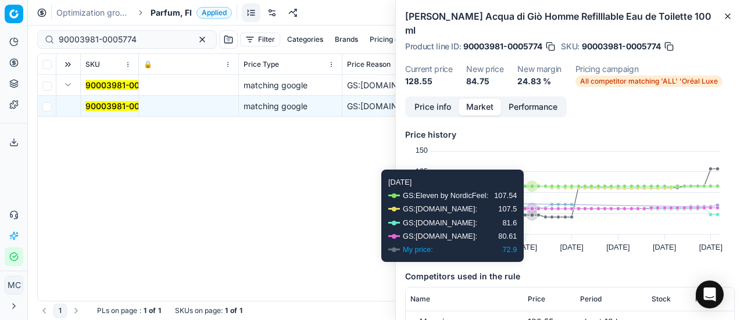
scroll to position [116, 0]
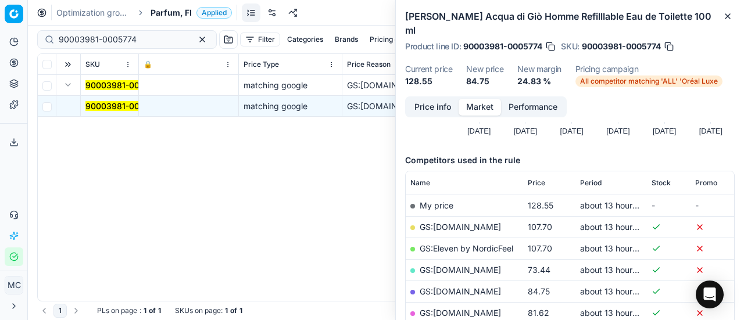
click at [491, 287] on link "GS:Parfyymi-Klikkaus.fi" at bounding box center [460, 292] width 81 height 10
click at [184, 15] on span "Parfum, FI" at bounding box center [171, 13] width 41 height 12
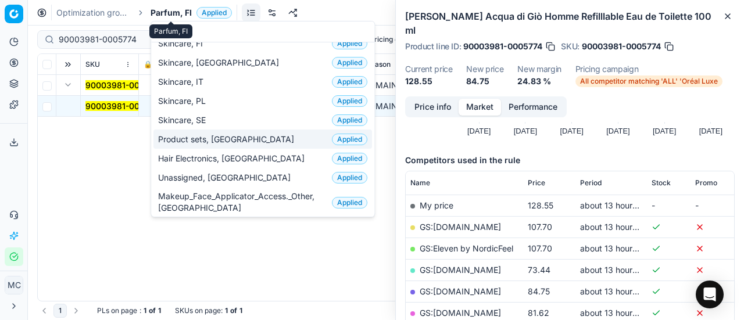
scroll to position [29, 0]
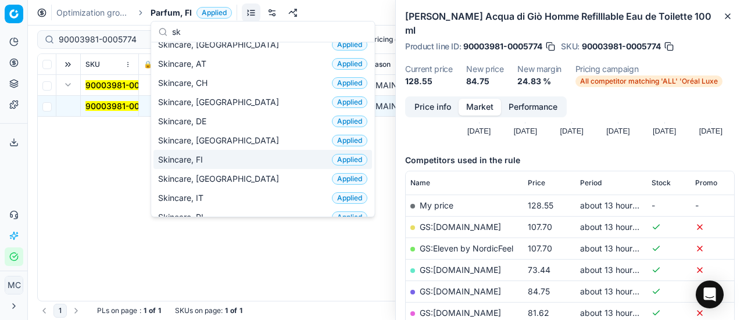
type input "sk"
click at [222, 158] on div "Skincare, FI Applied" at bounding box center [263, 159] width 219 height 19
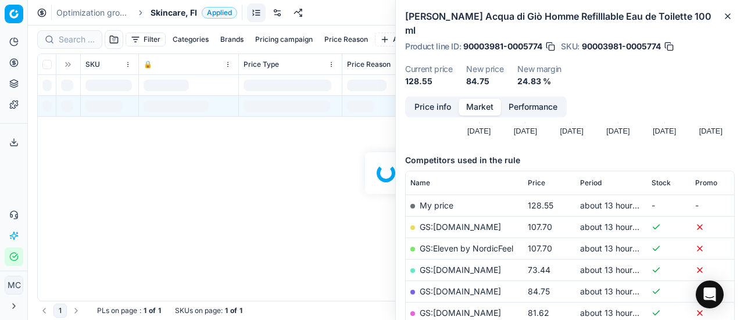
click at [69, 41] on div at bounding box center [386, 173] width 716 height 295
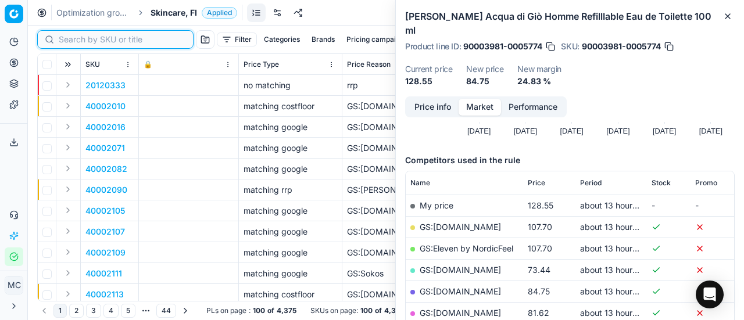
click at [74, 38] on input at bounding box center [122, 40] width 127 height 12
paste input "80030393-75"
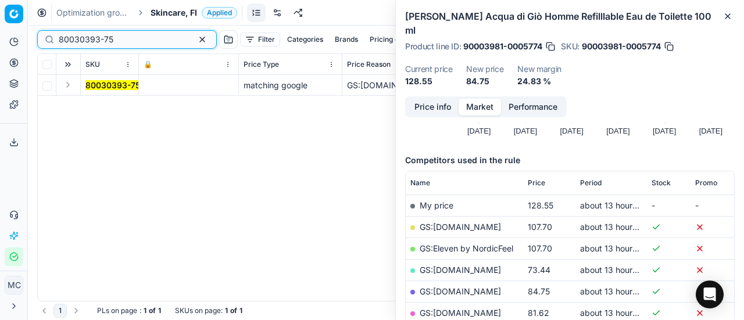
type input "80030393-75"
click at [69, 86] on button "Expand" at bounding box center [68, 85] width 14 height 14
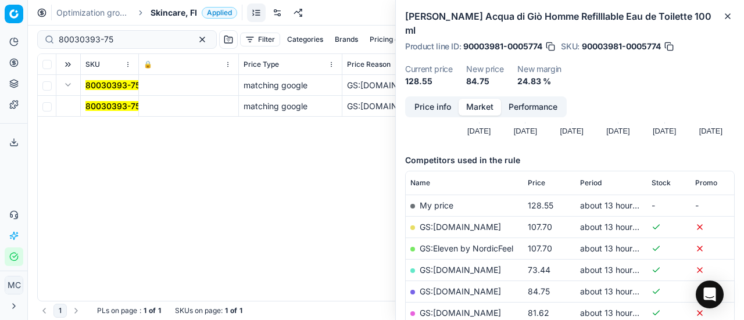
click at [123, 103] on mark "80030393-75" at bounding box center [112, 106] width 55 height 10
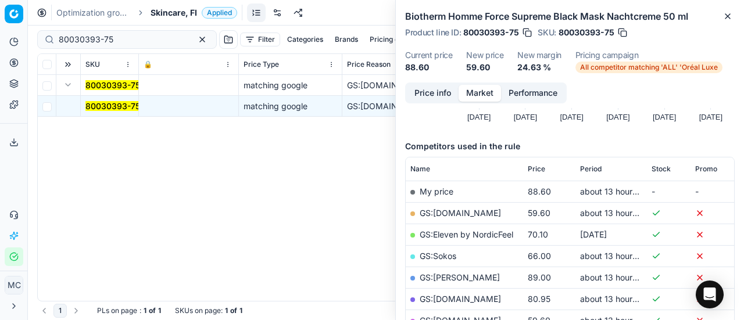
click at [433, 90] on button "Price info" at bounding box center [433, 93] width 52 height 17
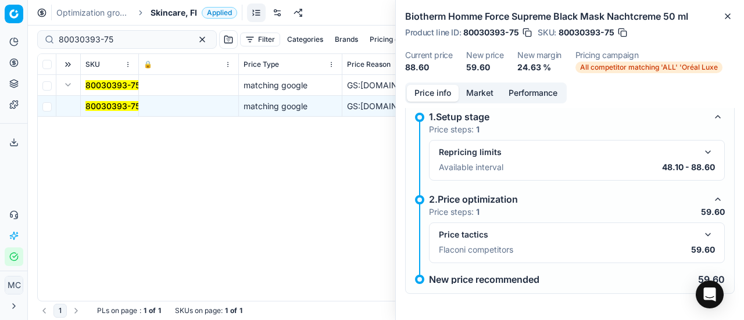
click at [708, 236] on div "Price tactics Flaconi competitors 59.60" at bounding box center [577, 243] width 296 height 41
click at [701, 237] on button "button" at bounding box center [708, 235] width 14 height 14
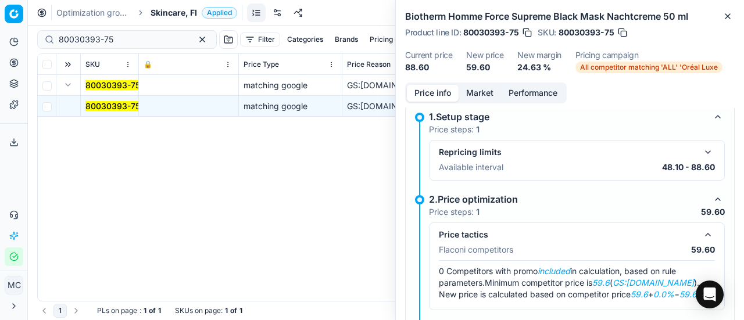
click at [490, 91] on button "Market" at bounding box center [480, 93] width 42 height 17
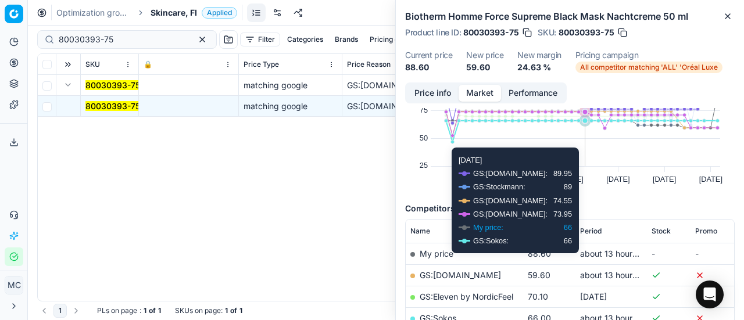
scroll to position [116, 0]
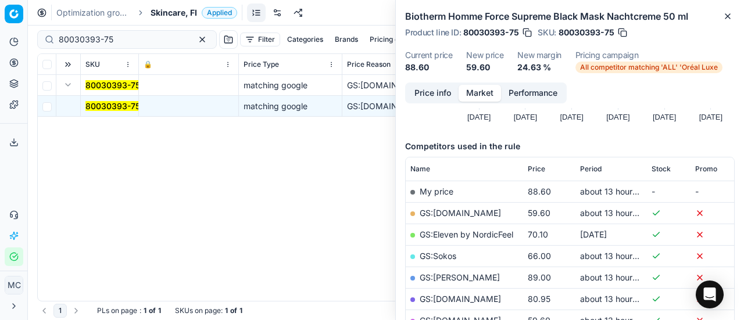
click at [452, 211] on link "GS:Cocopanda.fi" at bounding box center [460, 213] width 81 height 10
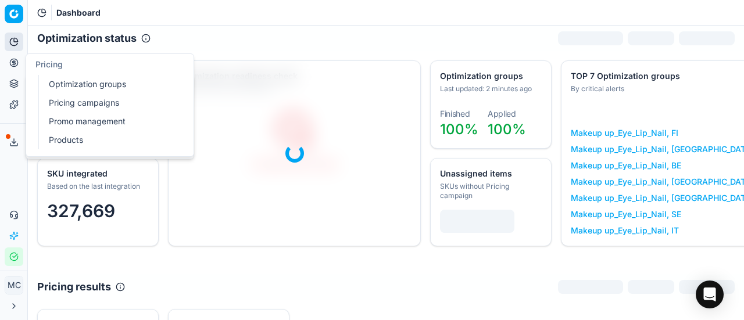
click at [19, 63] on button "Pricing" at bounding box center [14, 63] width 19 height 19
click at [57, 81] on link "Optimization groups" at bounding box center [112, 84] width 136 height 16
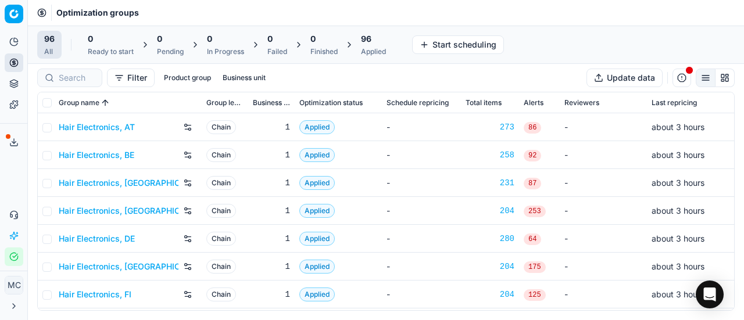
click at [366, 37] on span "96" at bounding box center [366, 39] width 10 height 12
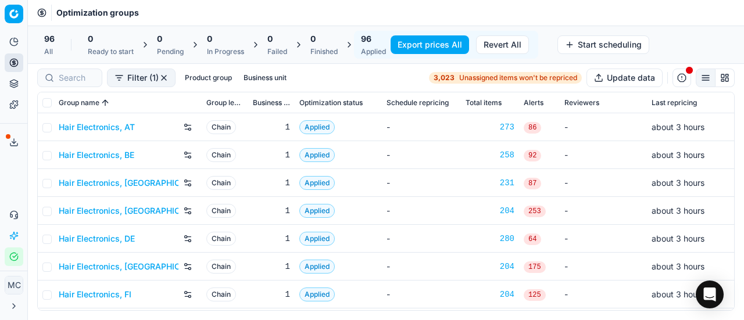
click at [257, 80] on button "Business unit" at bounding box center [265, 78] width 52 height 14
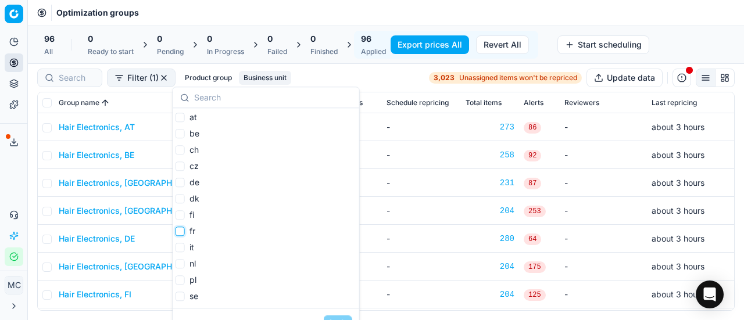
click at [178, 233] on input "fr" at bounding box center [180, 231] width 9 height 9
click at [180, 236] on input "fr" at bounding box center [180, 231] width 9 height 9
checkbox input "true"
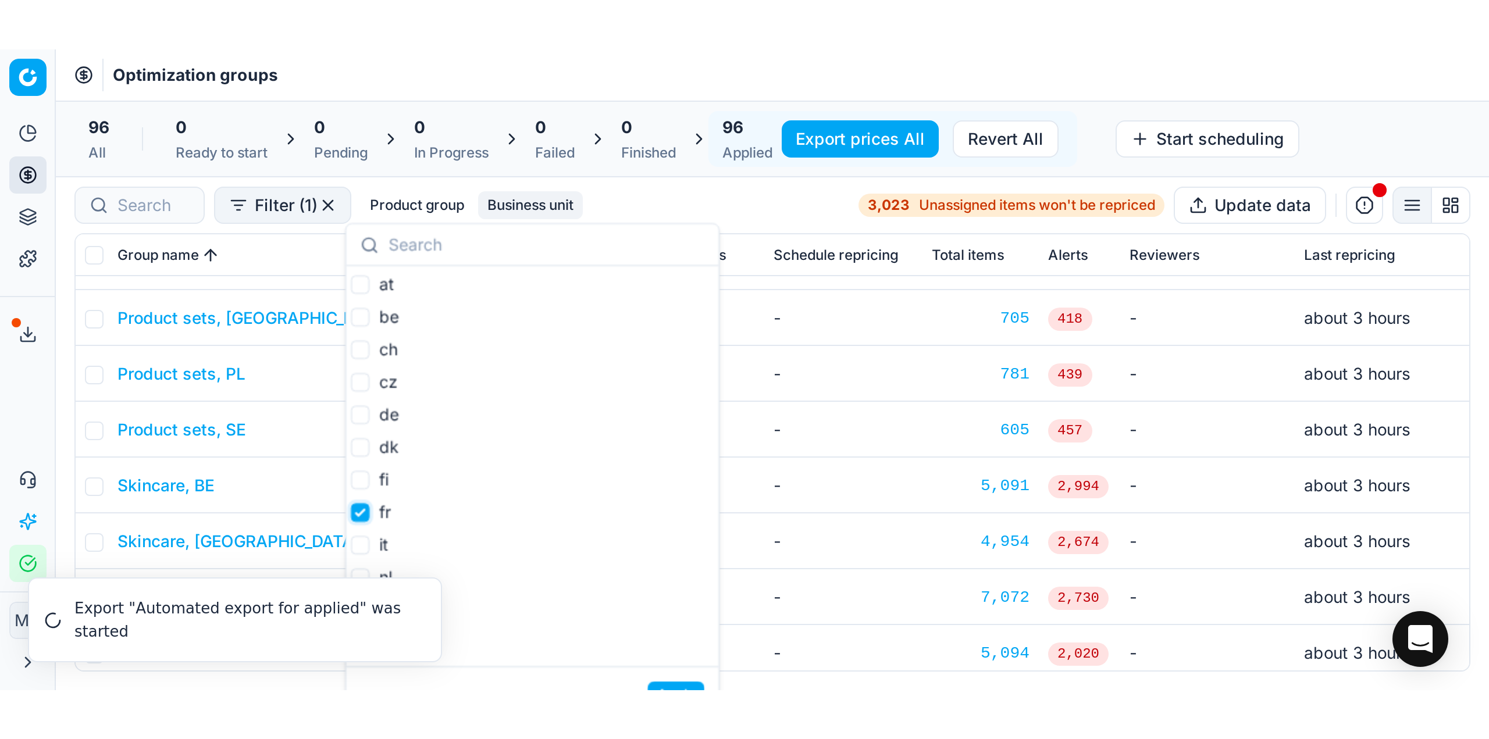
scroll to position [1919, 0]
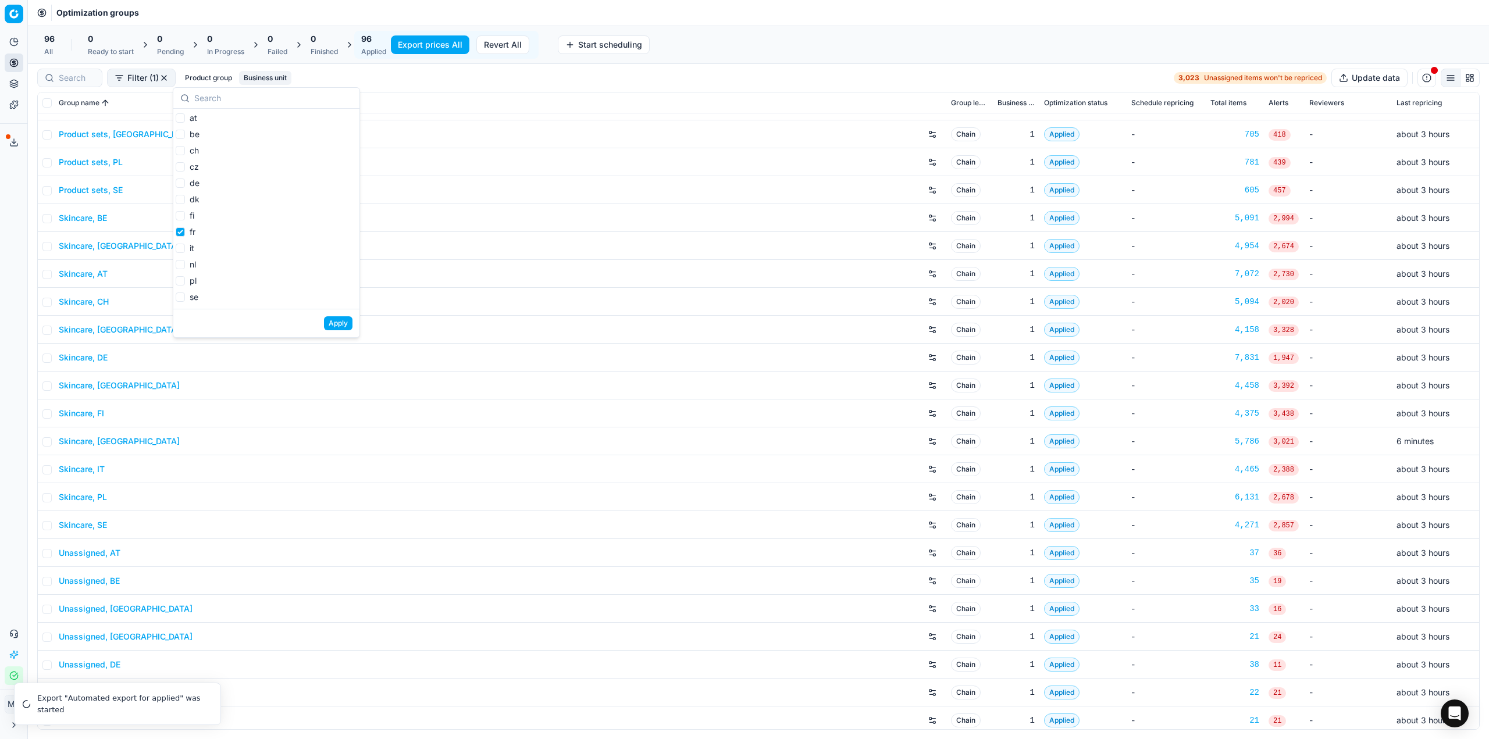
click at [355, 320] on div "Apply" at bounding box center [266, 323] width 186 height 28
click at [338, 320] on button "Apply" at bounding box center [338, 323] width 28 height 14
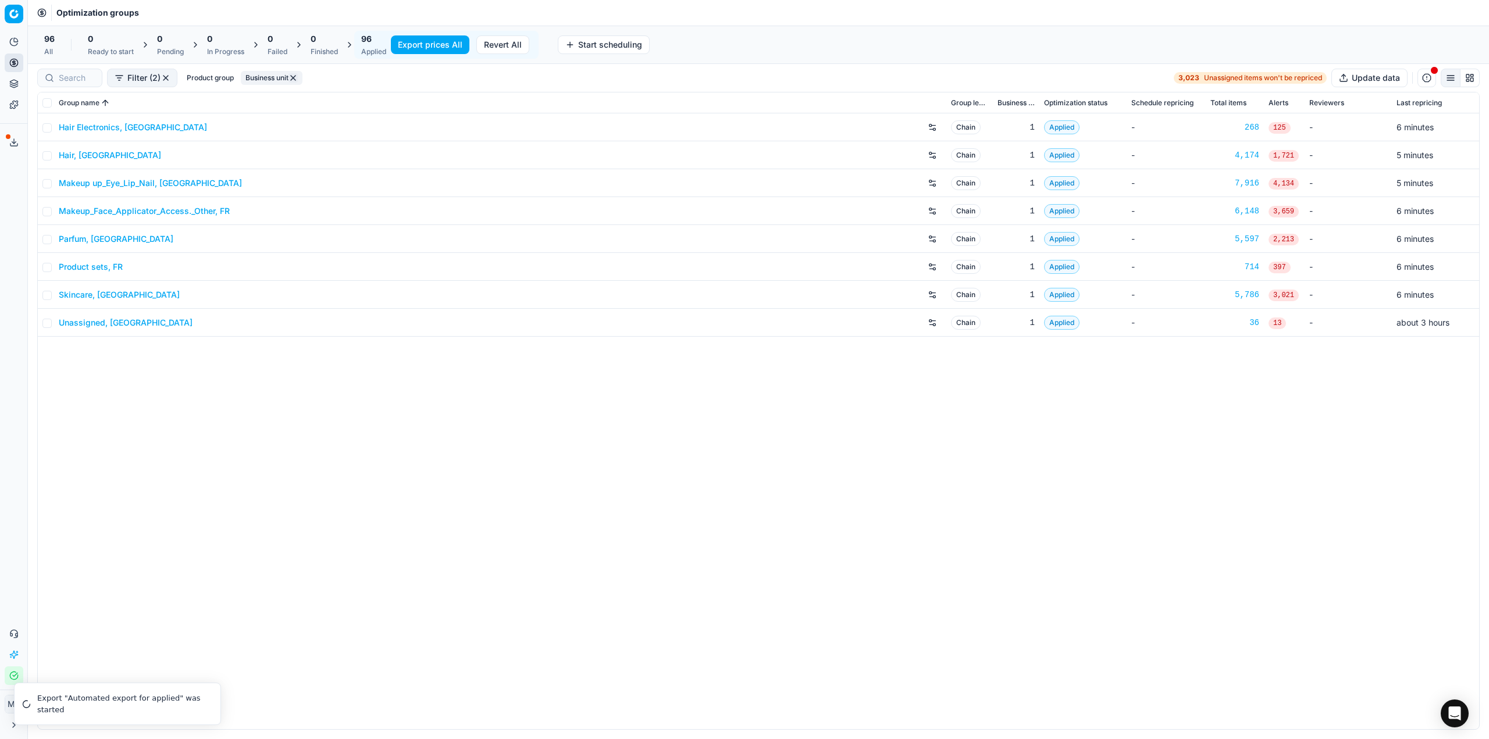
click at [42, 101] on th at bounding box center [46, 102] width 16 height 21
click at [47, 99] on input "checkbox" at bounding box center [46, 102] width 9 height 9
checkbox input "true"
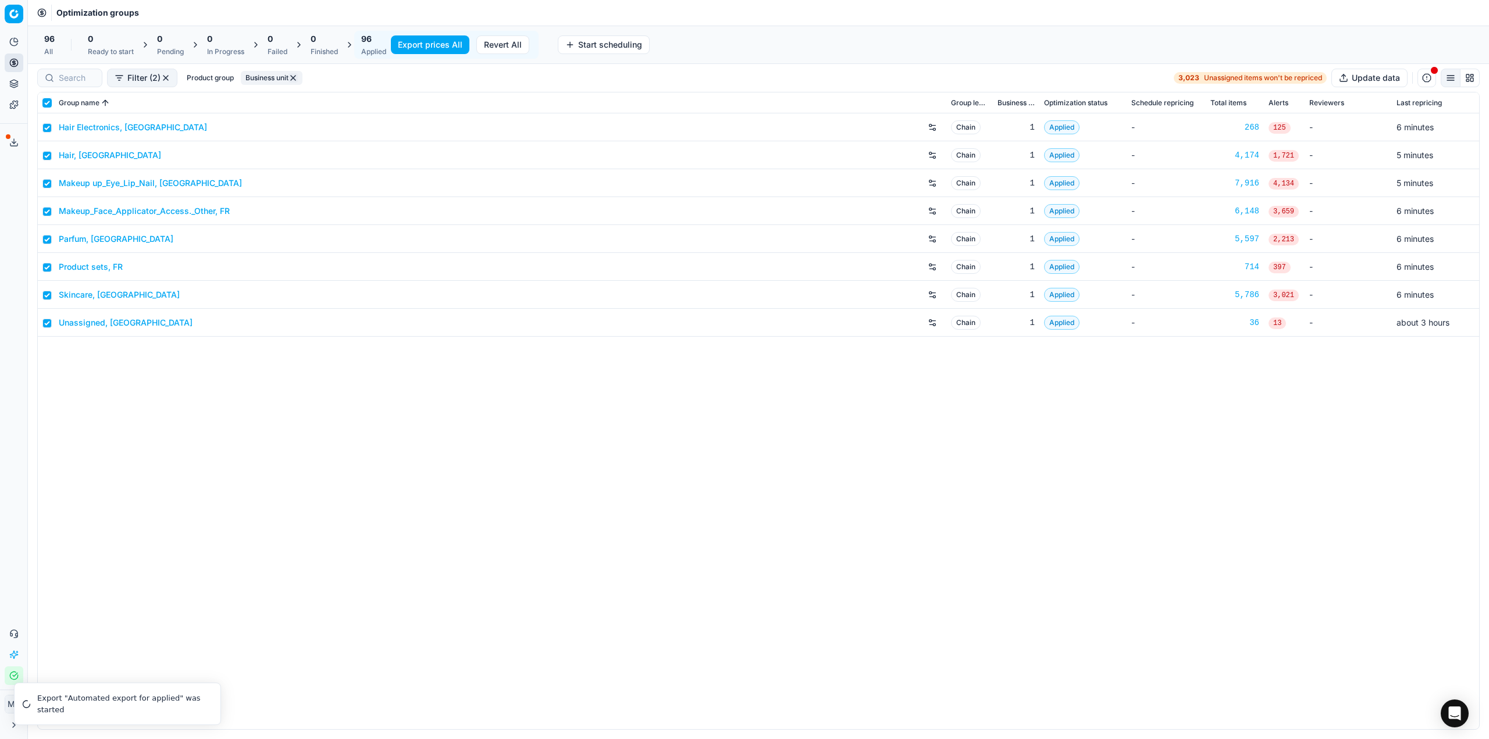
checkbox input "true"
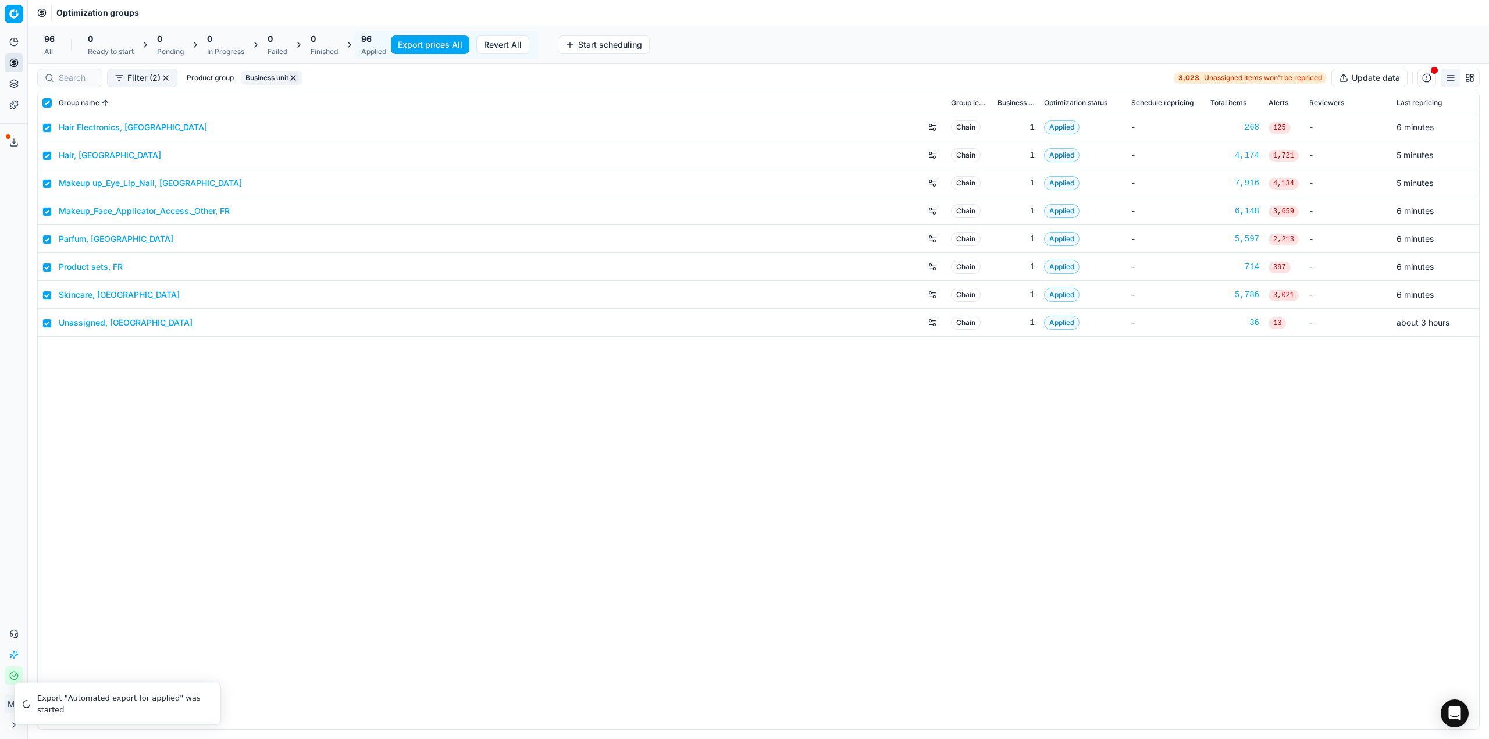
checkbox input "true"
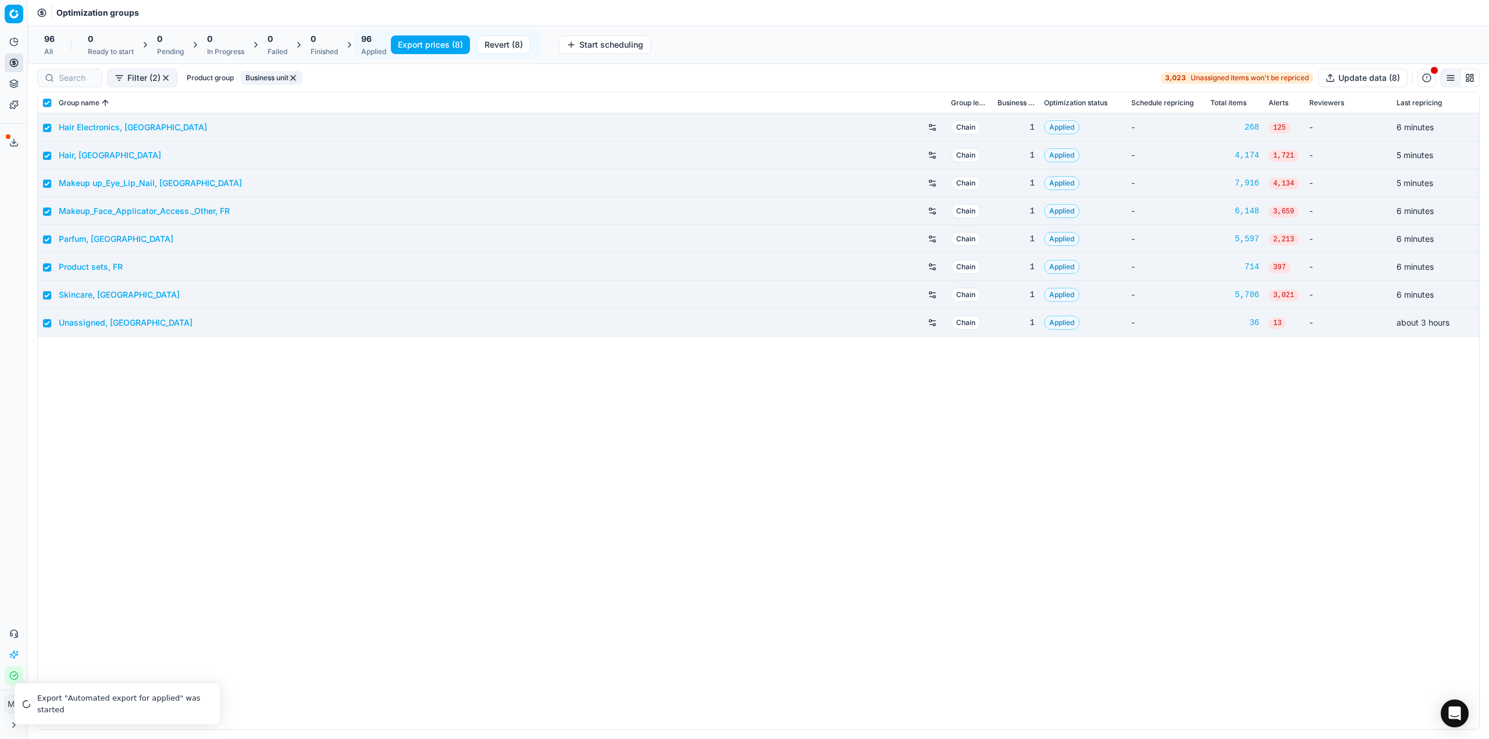
click at [450, 49] on button "Export prices (8)" at bounding box center [430, 44] width 79 height 19
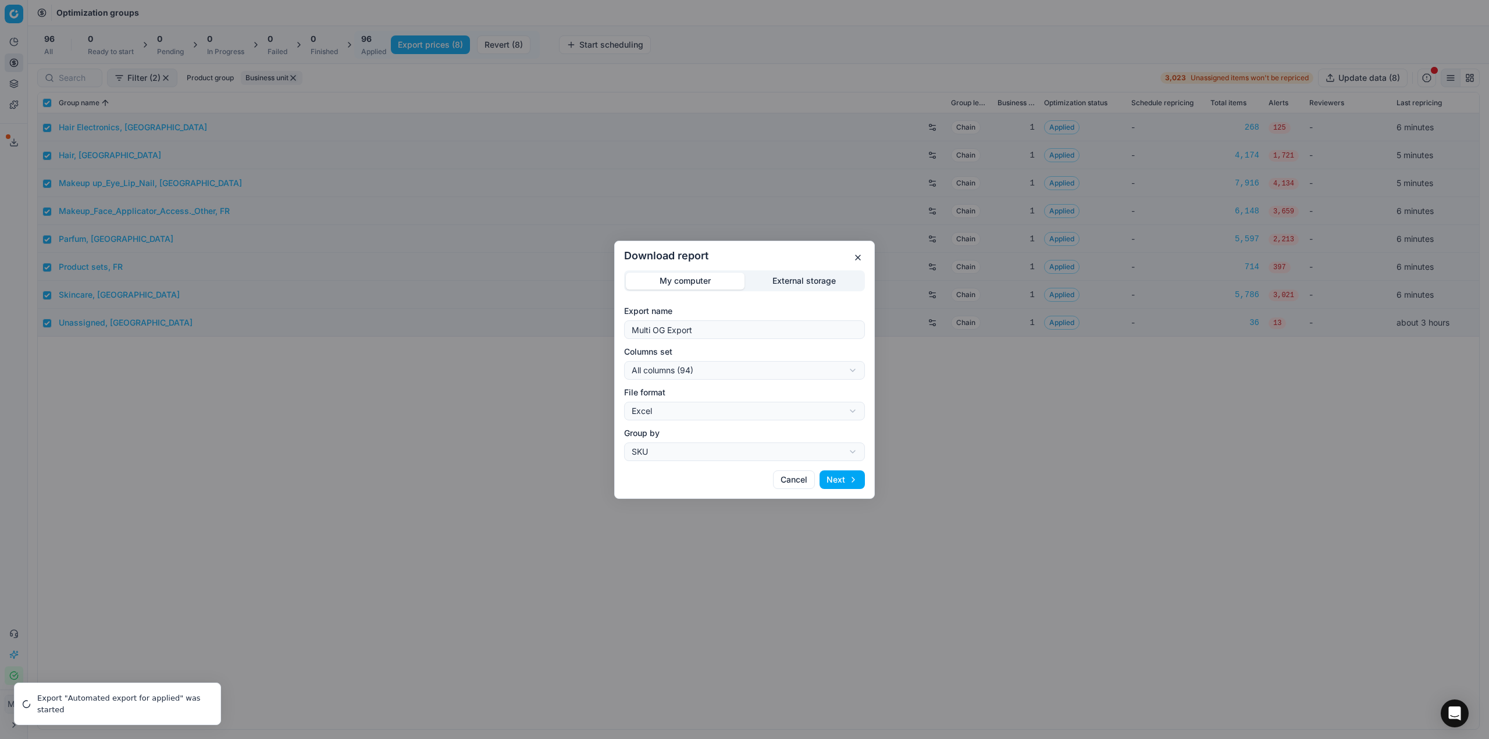
click at [744, 320] on div "Download report My computer External storage Export name Multi OG Export Column…" at bounding box center [744, 369] width 1489 height 739
select select "custom"
click at [723, 320] on form "Export name Multi OG Export Columns set My export template (45) All columns (94…" at bounding box center [744, 383] width 241 height 156
click at [729, 320] on div "Download report My computer External storage Export name Multi OG Export Column…" at bounding box center [744, 369] width 1489 height 739
select select "csv"
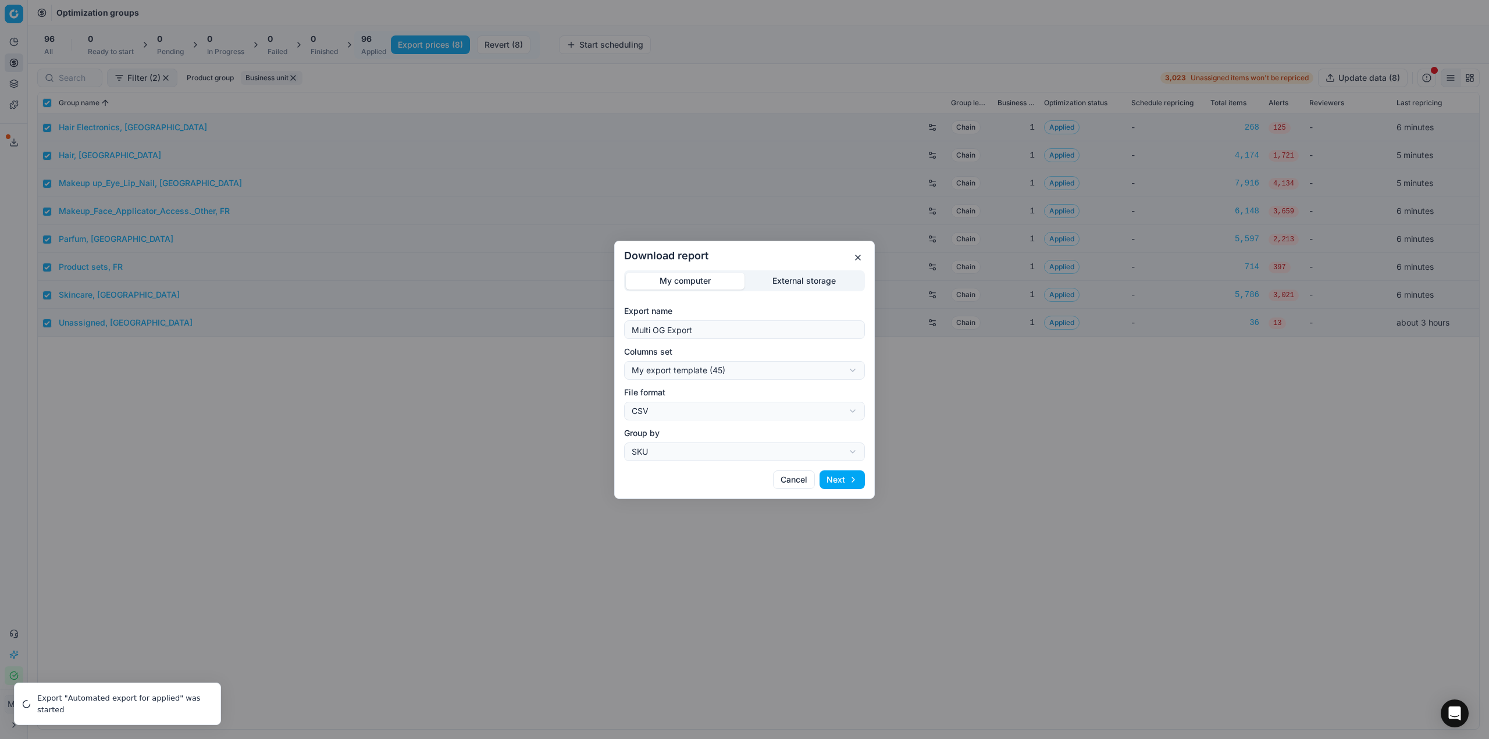
click at [744, 320] on button "Next" at bounding box center [841, 479] width 45 height 19
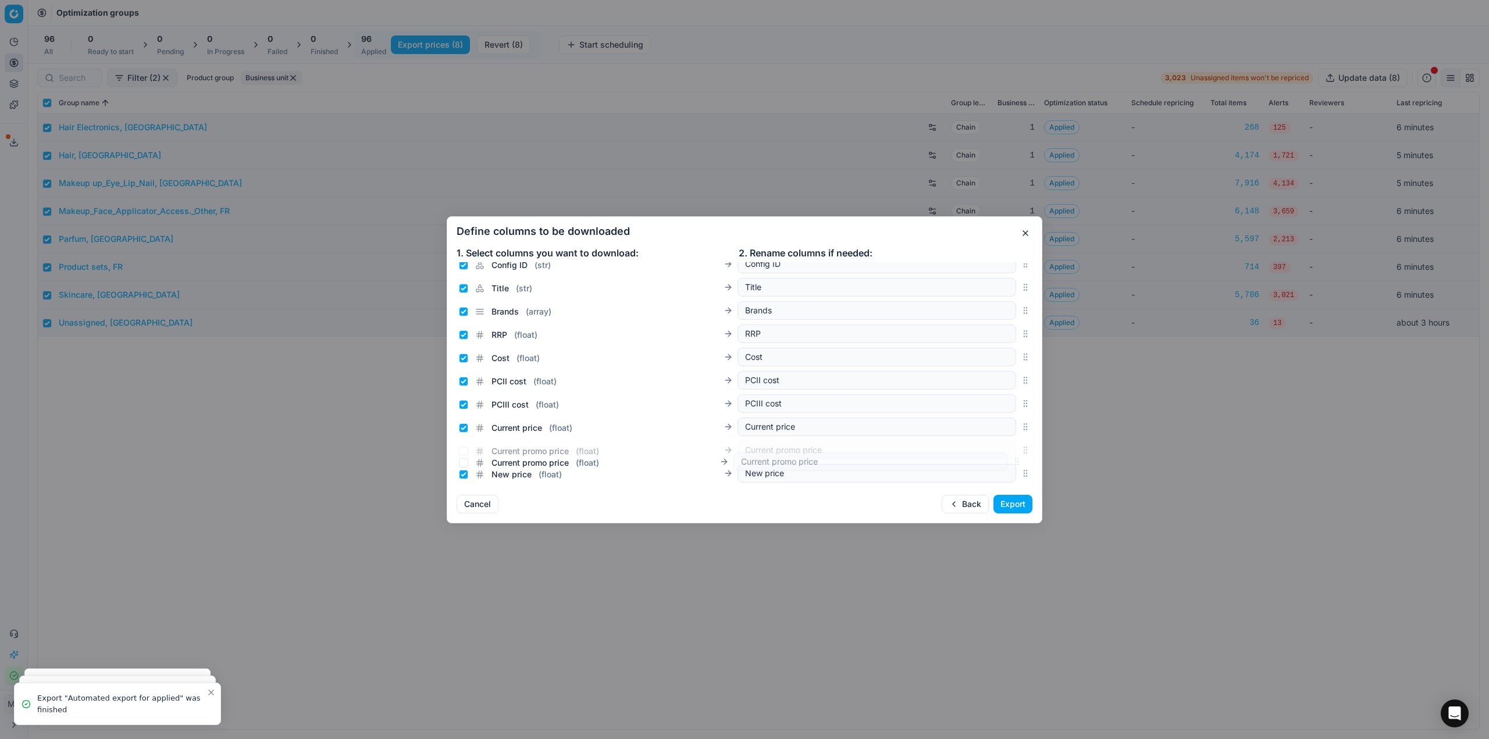
scroll to position [105, 0]
drag, startPoint x: 1018, startPoint y: 375, endPoint x: 1038, endPoint y: 399, distance: 31.8
click at [744, 320] on div "Sales Entity IDs ( array ) Sales Entity IDs SKU ( str ) SKU Config ID ( str ) C…" at bounding box center [744, 373] width 594 height 223
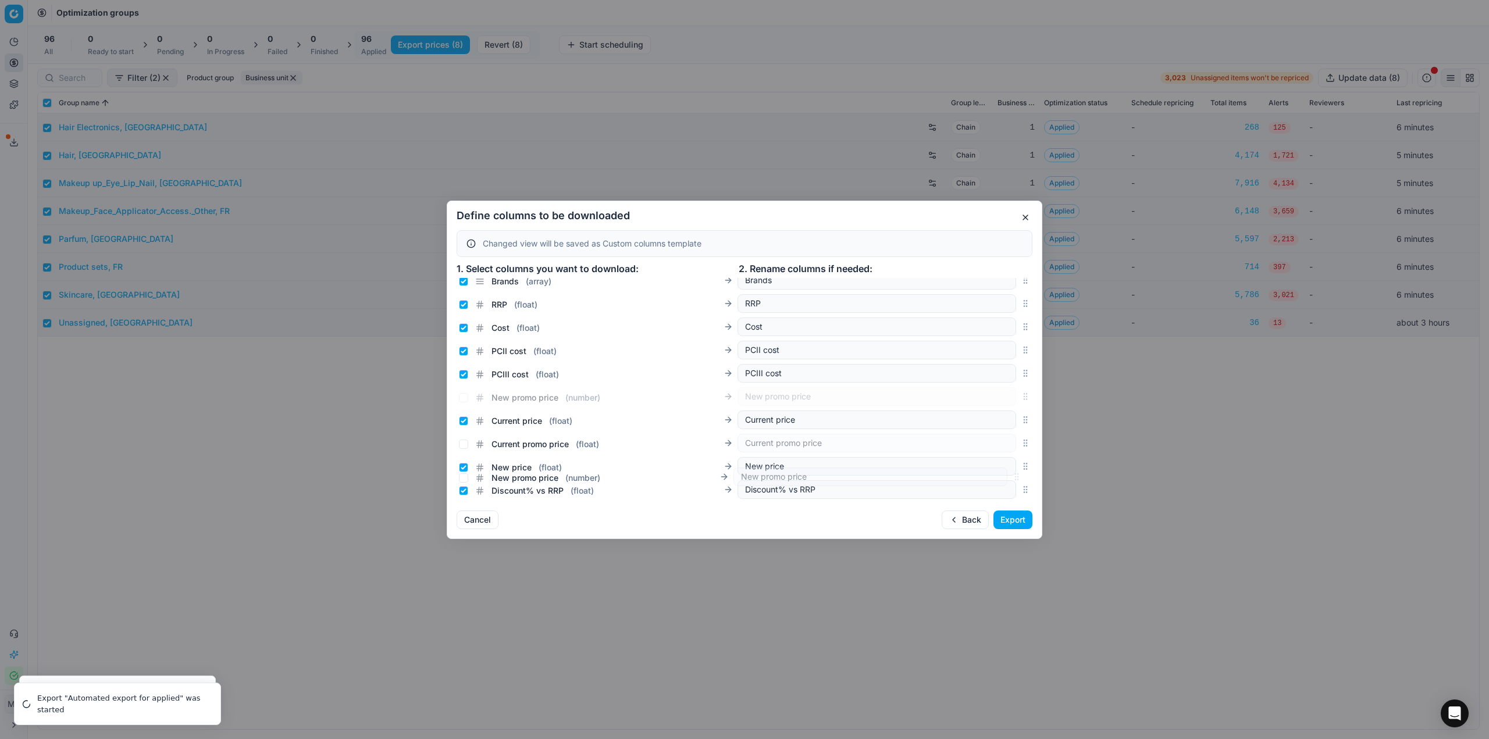
scroll to position [163, 0]
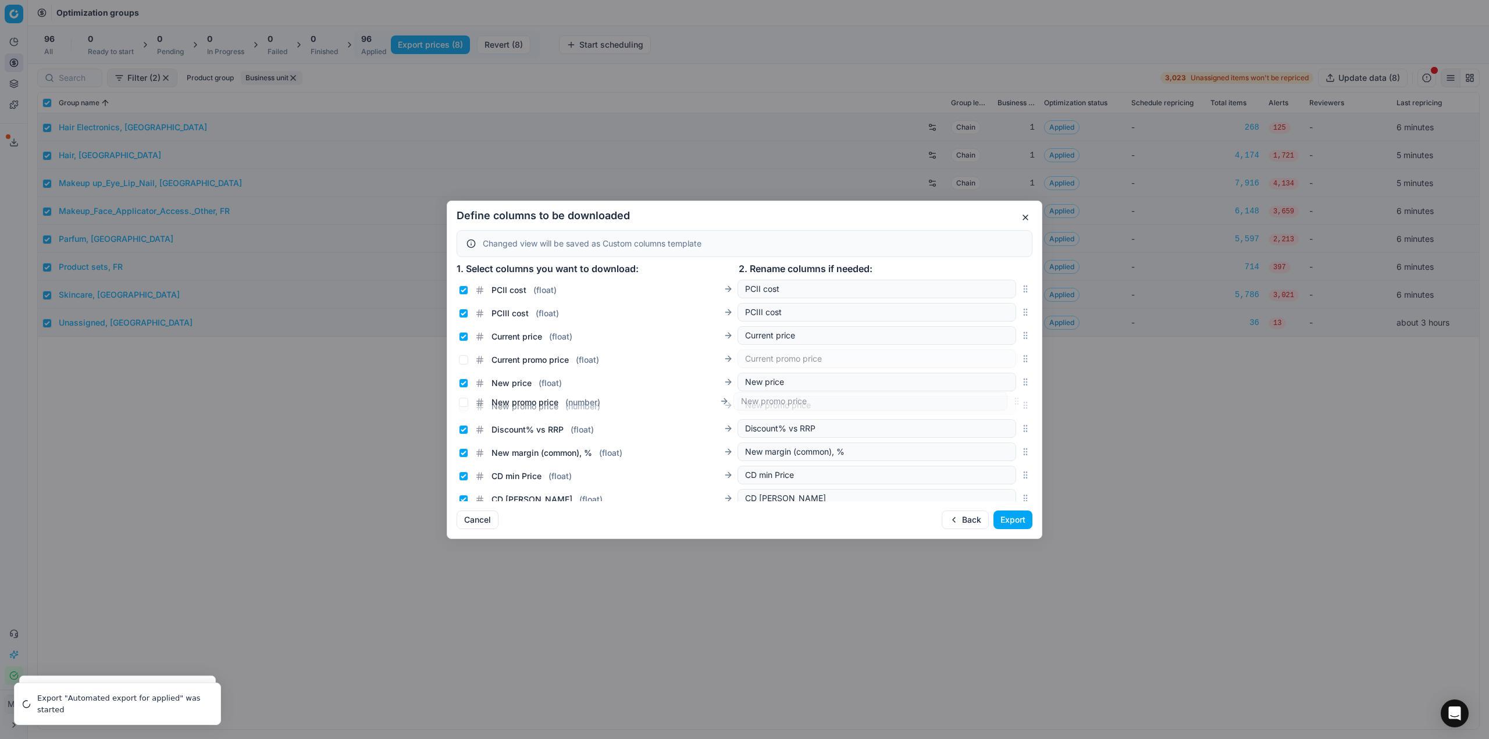
drag, startPoint x: 1018, startPoint y: 393, endPoint x: 1008, endPoint y: 405, distance: 15.8
click at [744, 320] on div "New promo price ( number ) New promo price" at bounding box center [745, 405] width 576 height 23
click at [463, 320] on input "Current price ( float )" at bounding box center [463, 336] width 9 height 9
checkbox input "false"
click at [463, 320] on div "Current promo price ( float )" at bounding box center [598, 358] width 279 height 16
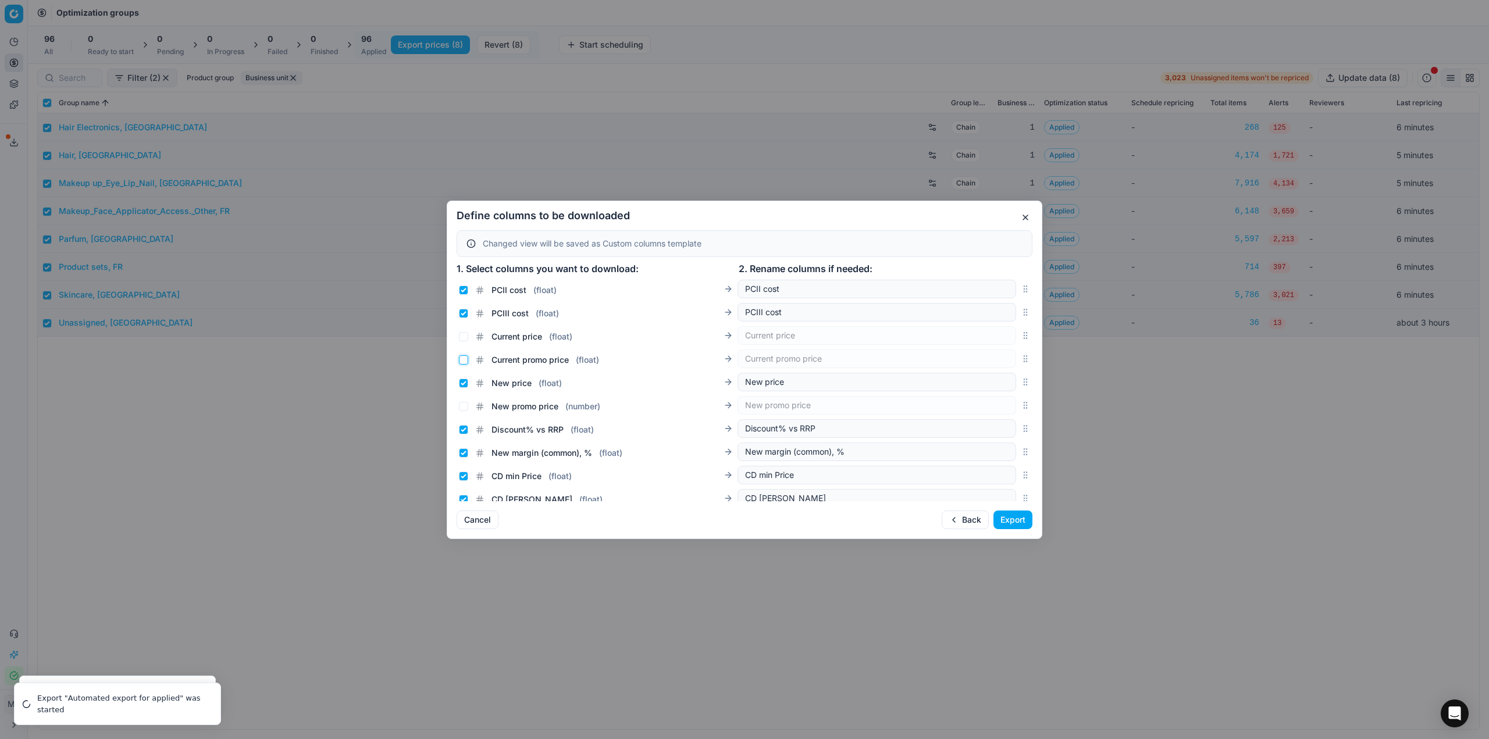
click at [465, 320] on input "Current promo price ( float )" at bounding box center [463, 359] width 9 height 9
checkbox input "true"
click at [466, 320] on input "New price ( float )" at bounding box center [463, 383] width 9 height 9
checkbox input "false"
click at [465, 320] on input "New promo price ( number )" at bounding box center [463, 406] width 9 height 9
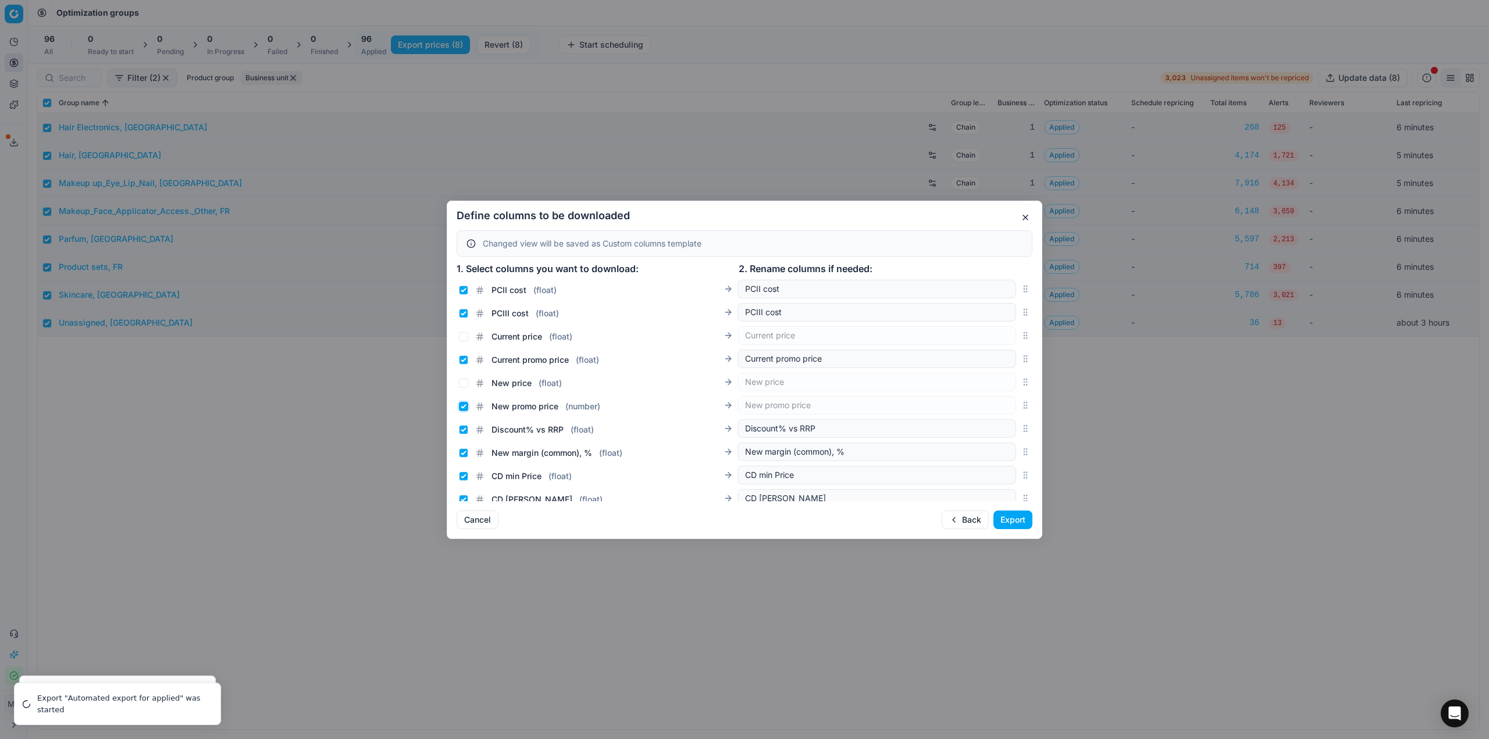
checkbox input "true"
click at [744, 320] on button "Export" at bounding box center [1012, 520] width 39 height 19
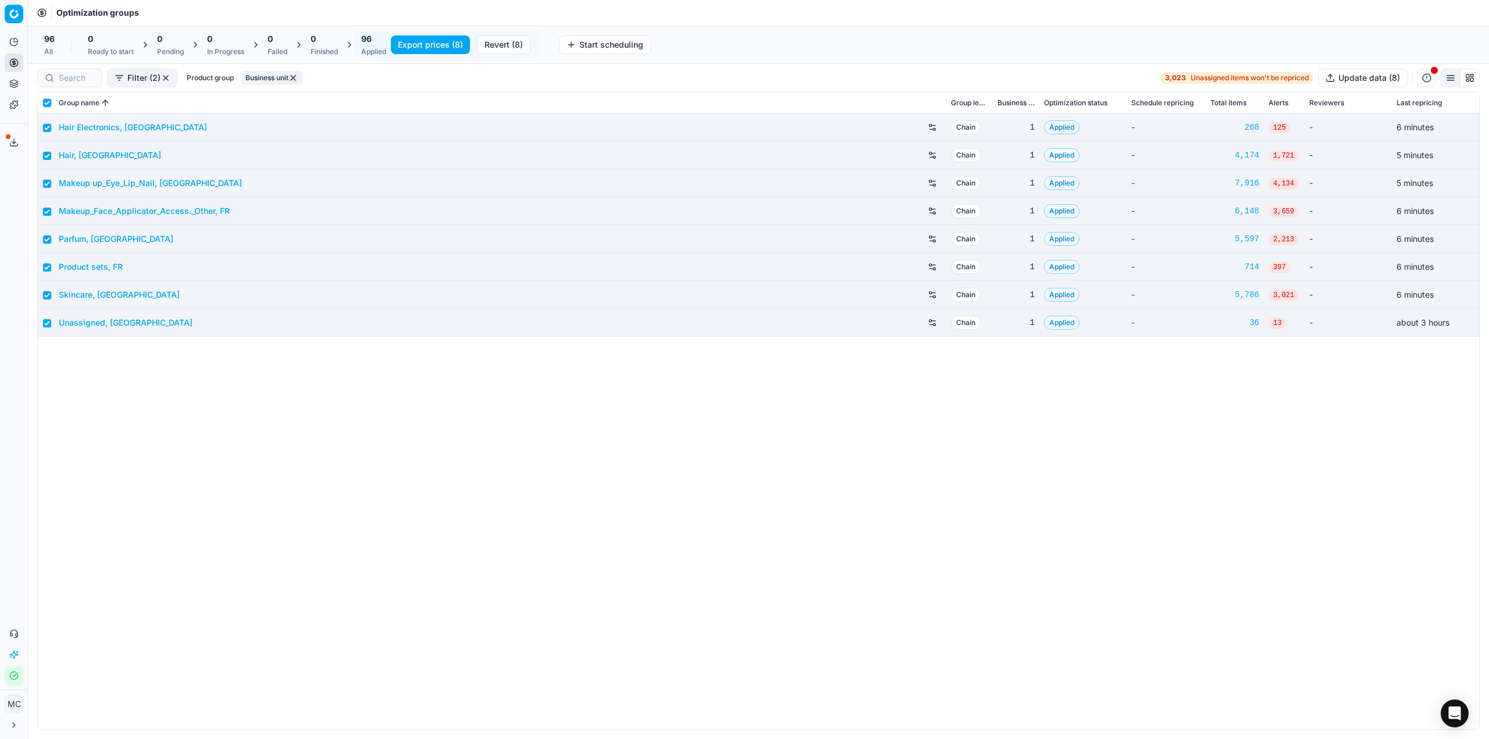
click at [11, 143] on icon at bounding box center [13, 142] width 9 height 9
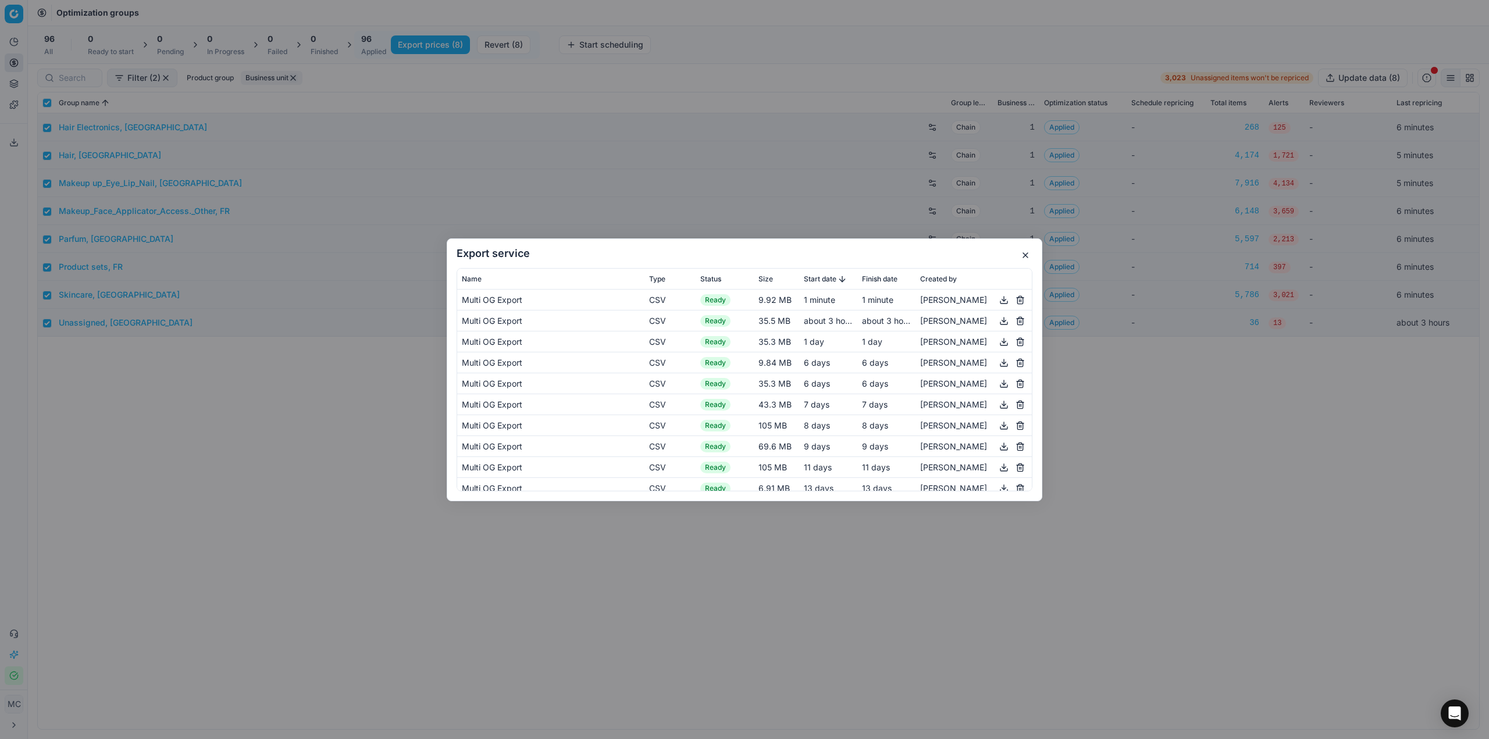
click at [744, 300] on button "button" at bounding box center [1004, 300] width 14 height 14
